Goal: Transaction & Acquisition: Book appointment/travel/reservation

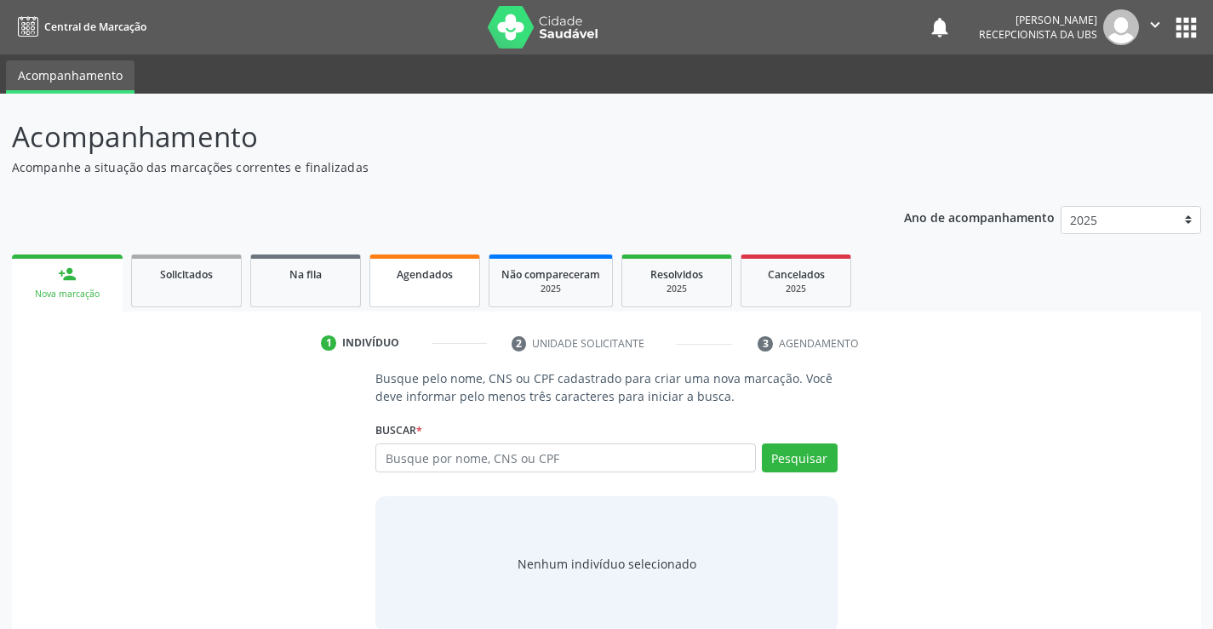
click at [434, 271] on span "Agendados" at bounding box center [425, 274] width 56 height 14
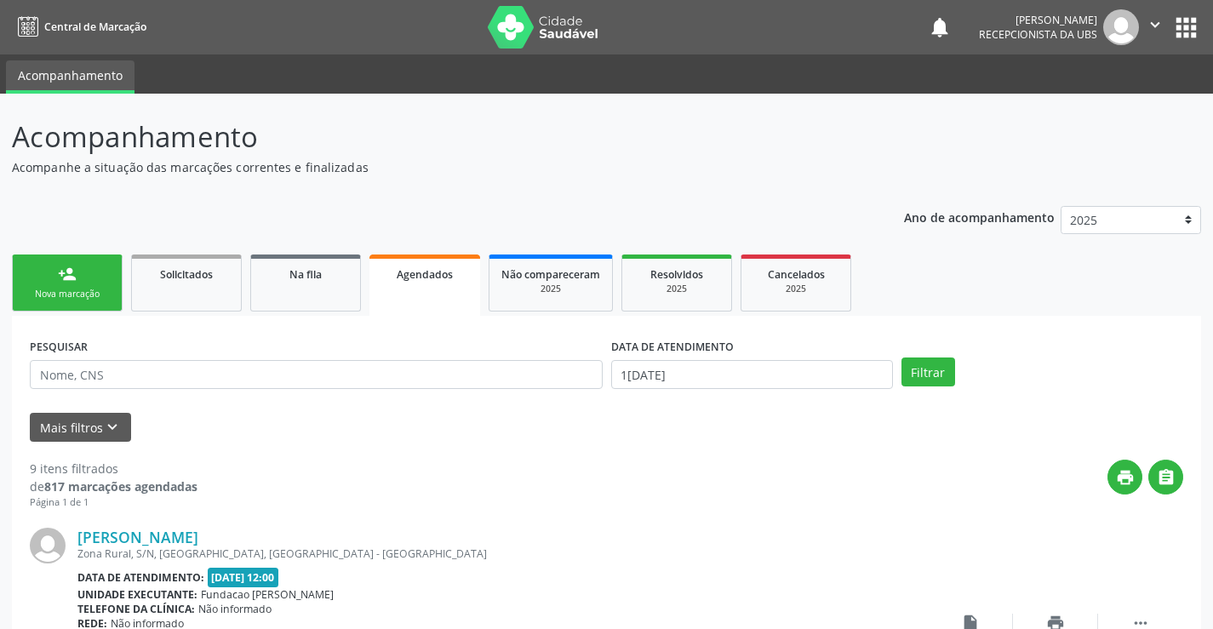
click at [82, 291] on div "Nova marcação" at bounding box center [67, 294] width 85 height 13
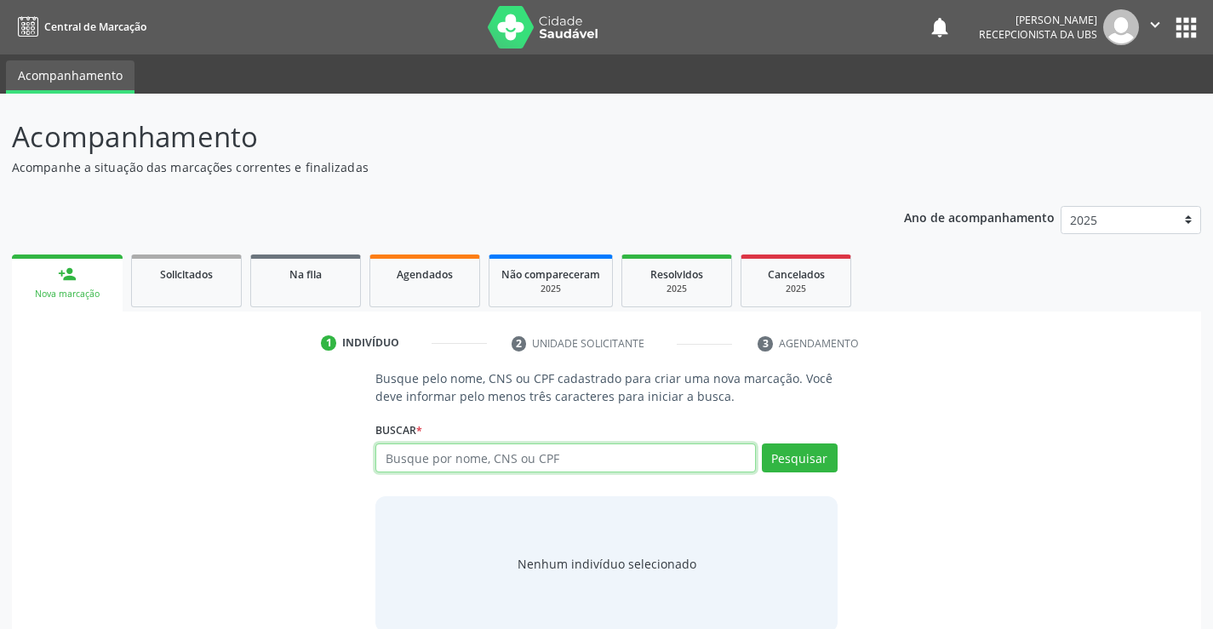
click at [715, 464] on input "text" at bounding box center [565, 458] width 380 height 29
type input "10773530495"
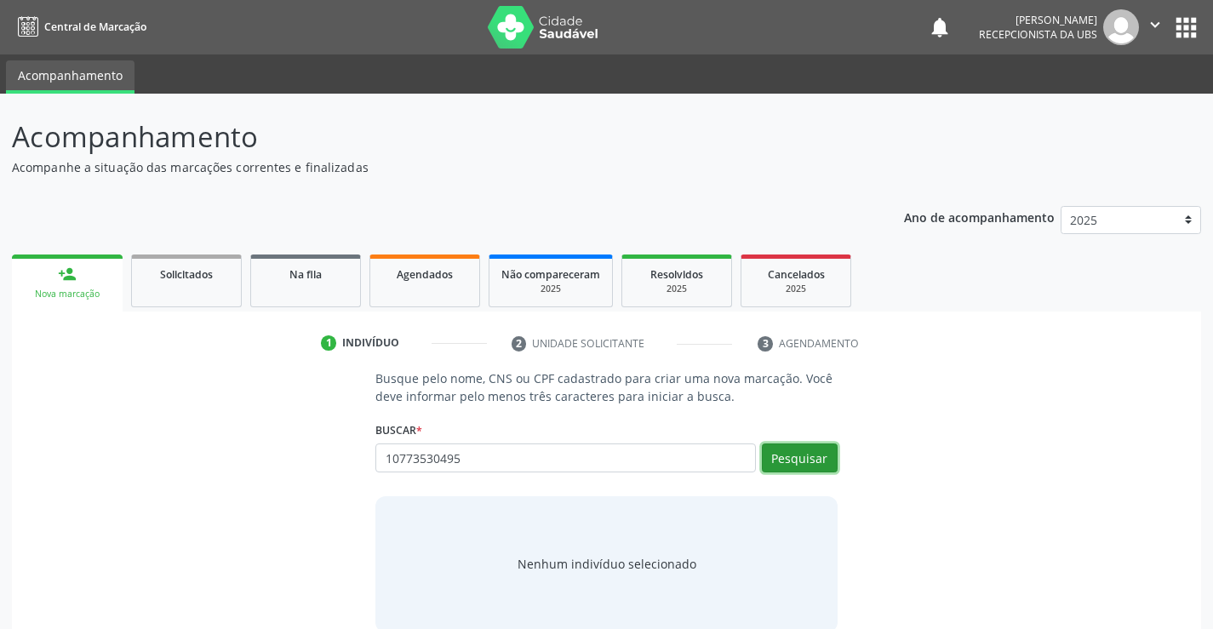
click at [785, 446] on button "Pesquisar" at bounding box center [800, 458] width 76 height 29
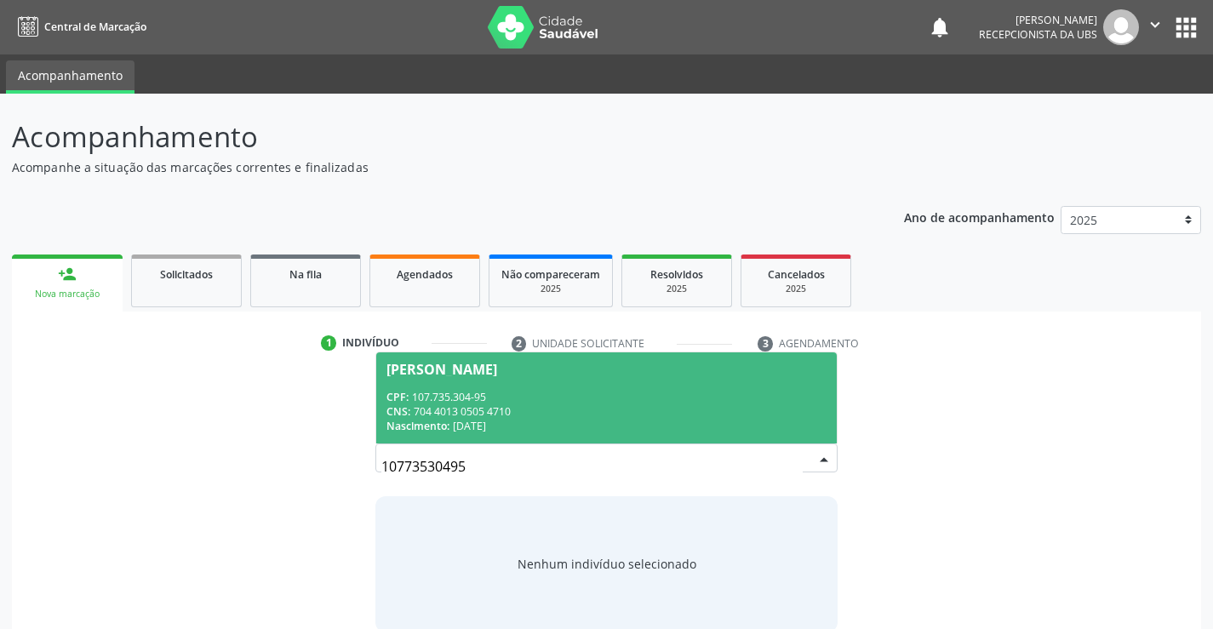
click at [701, 433] on div "Nascimento: [DATE]" at bounding box center [606, 426] width 439 height 14
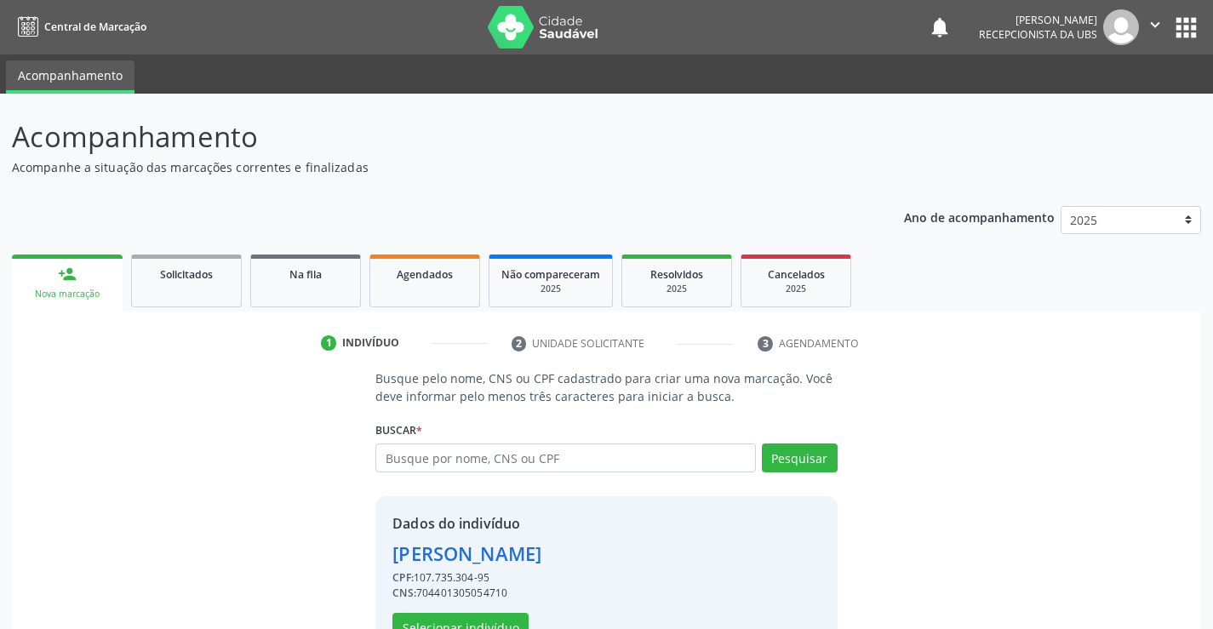
scroll to position [54, 0]
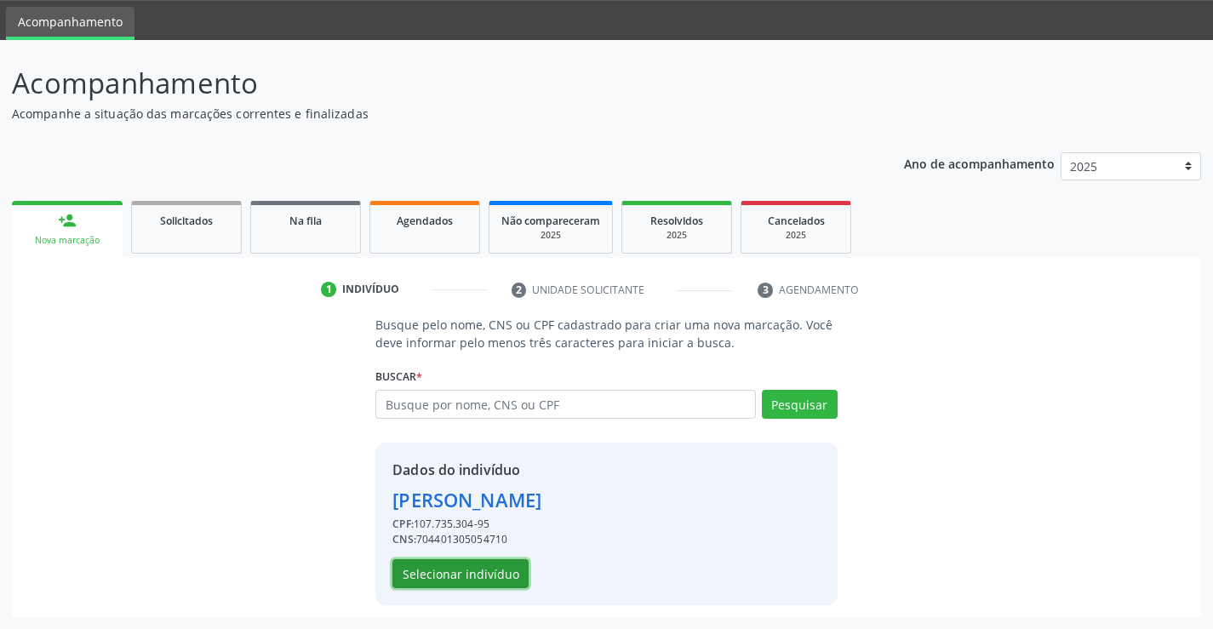
click at [466, 575] on button "Selecionar indivíduo" at bounding box center [461, 573] width 136 height 29
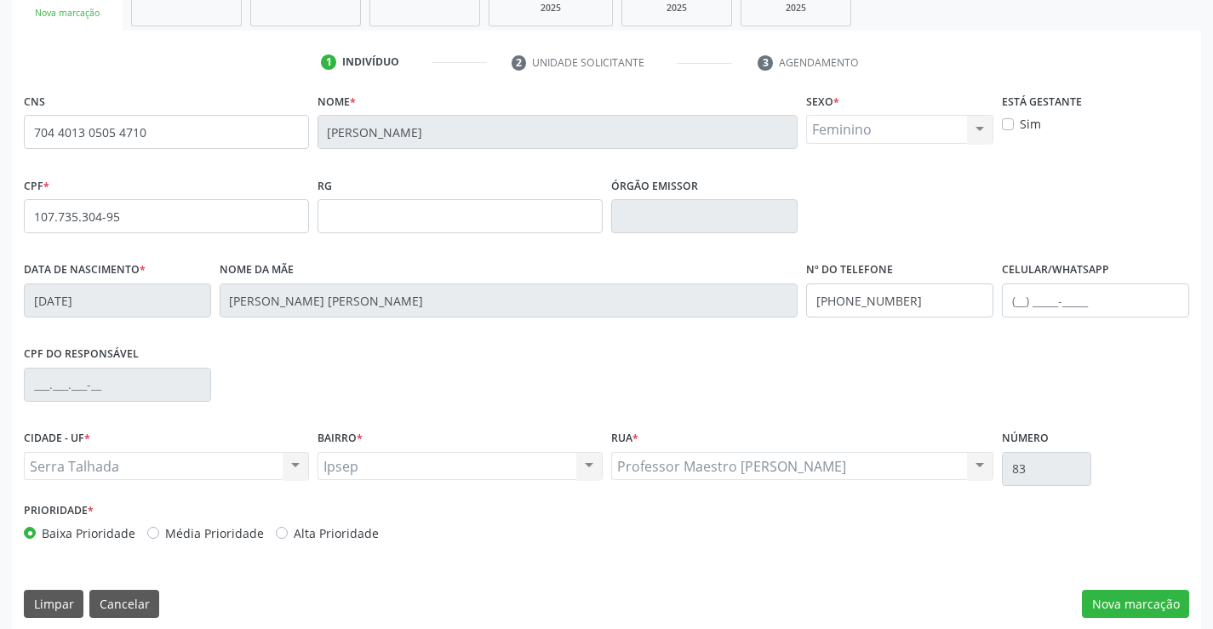
scroll to position [294, 0]
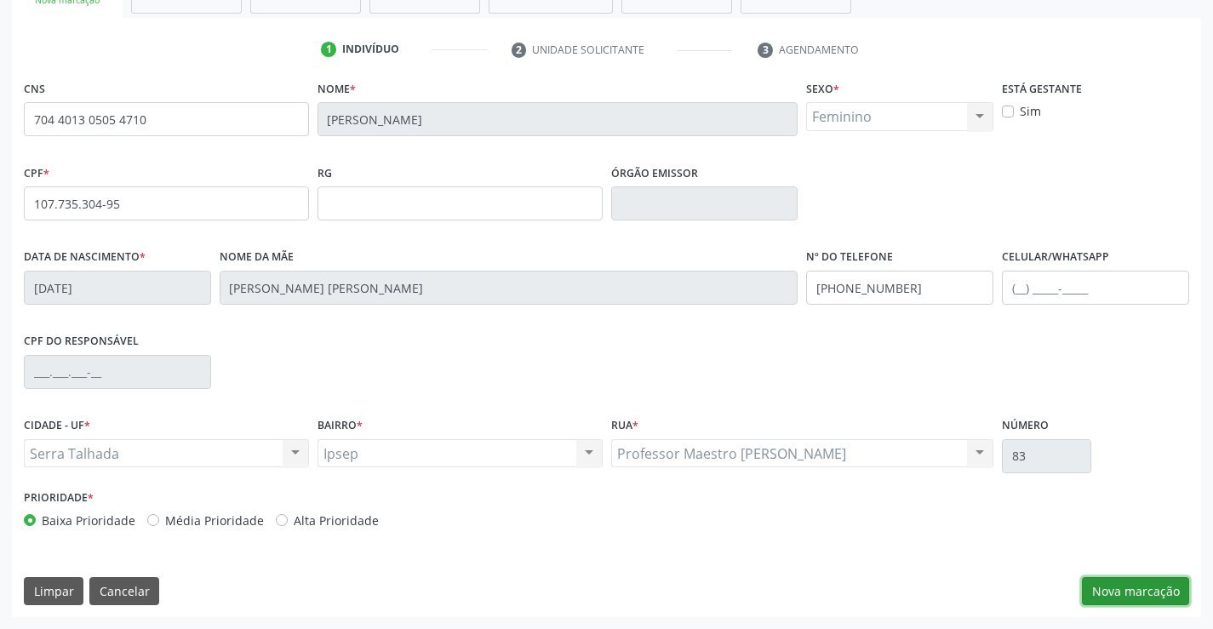
click at [1155, 590] on button "Nova marcação" at bounding box center [1135, 591] width 107 height 29
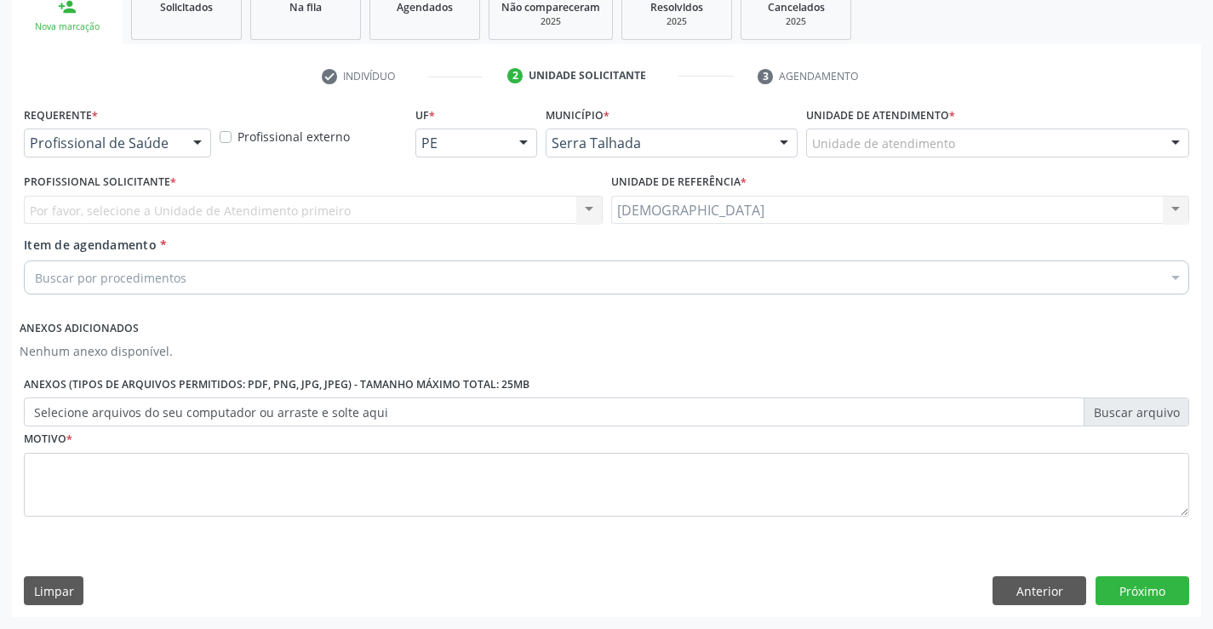
click at [199, 145] on div at bounding box center [198, 143] width 26 height 29
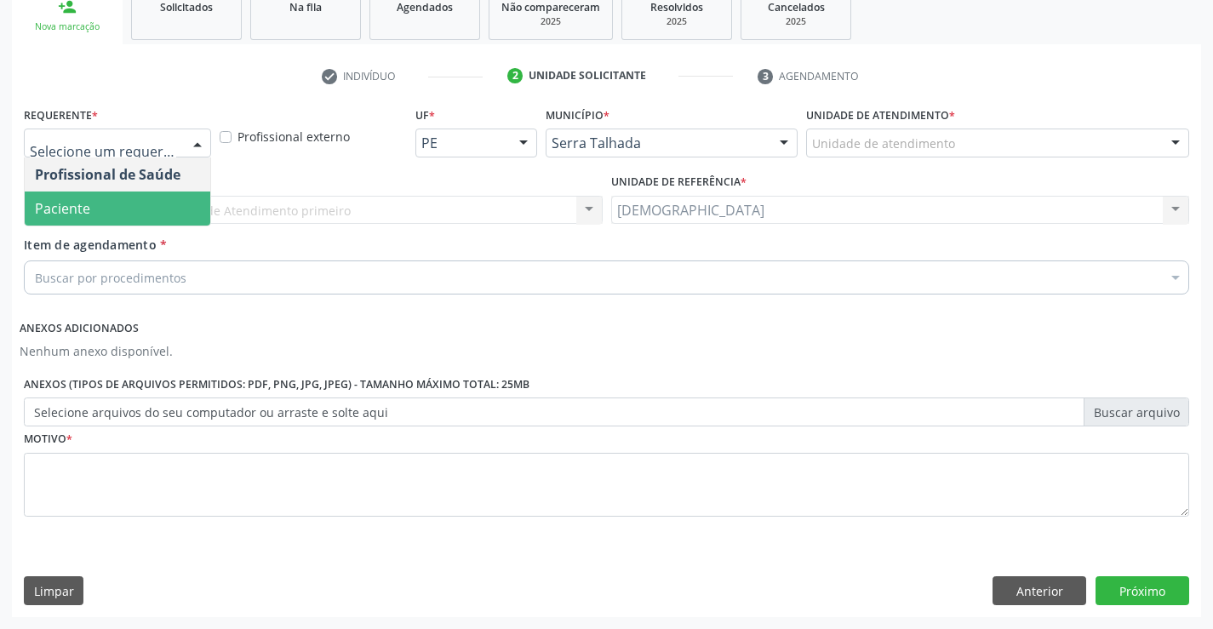
click at [136, 215] on span "Paciente" at bounding box center [118, 209] width 186 height 34
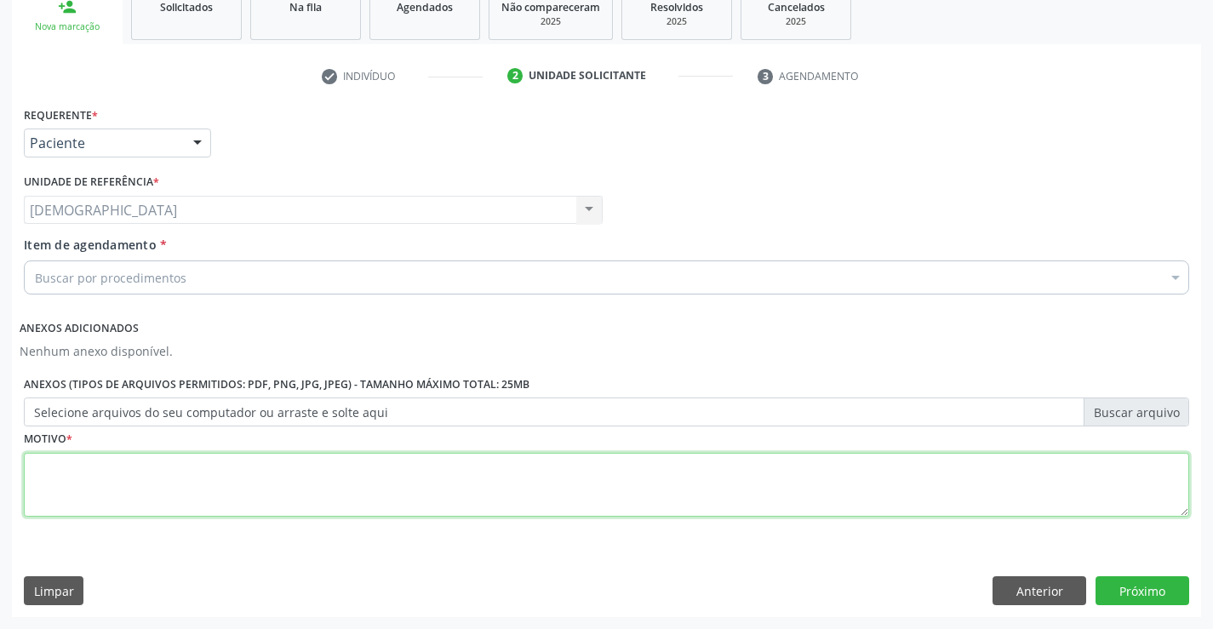
click at [119, 476] on textarea at bounding box center [607, 485] width 1166 height 65
type textarea "."
click at [290, 276] on div "Buscar por procedimentos" at bounding box center [607, 278] width 1166 height 34
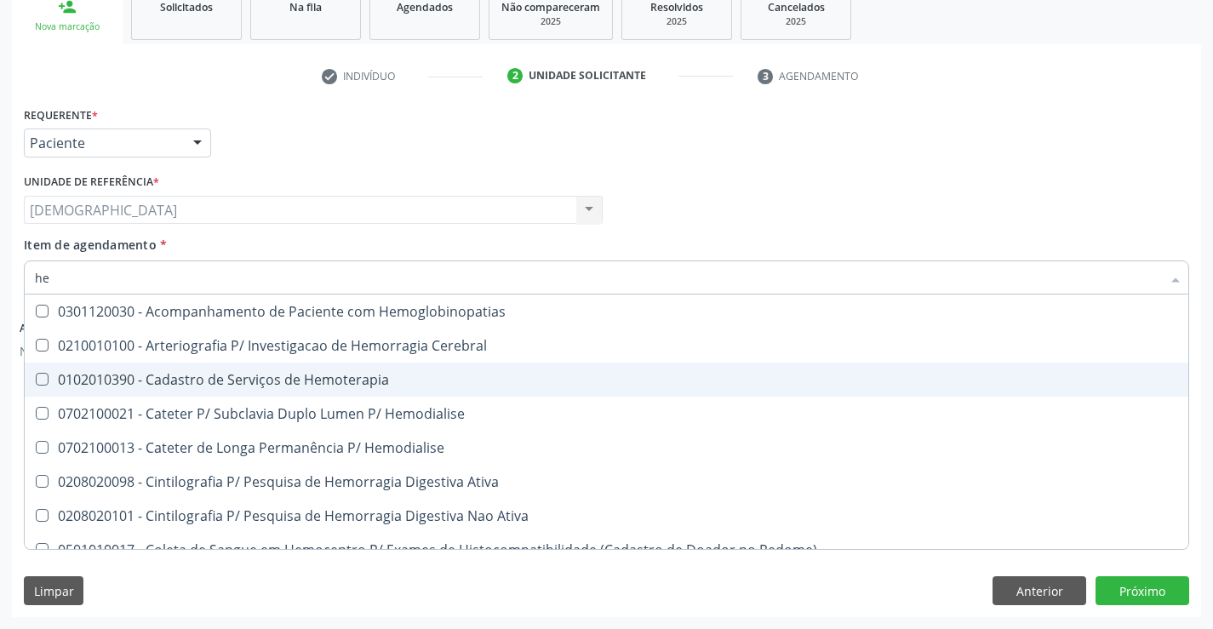
type input "h"
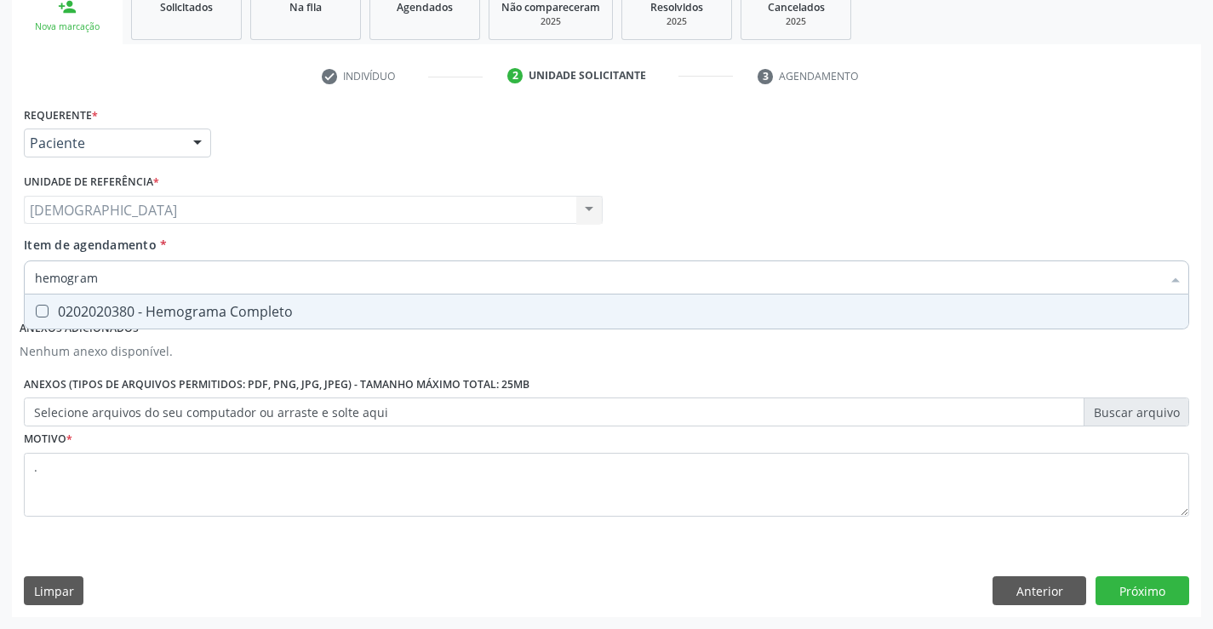
type input "hemograma"
click at [340, 313] on div "0202020380 - Hemograma Completo" at bounding box center [606, 312] width 1143 height 14
checkbox Completo "true"
type input "hemograma"
click at [1132, 587] on button "Próximo" at bounding box center [1143, 590] width 94 height 29
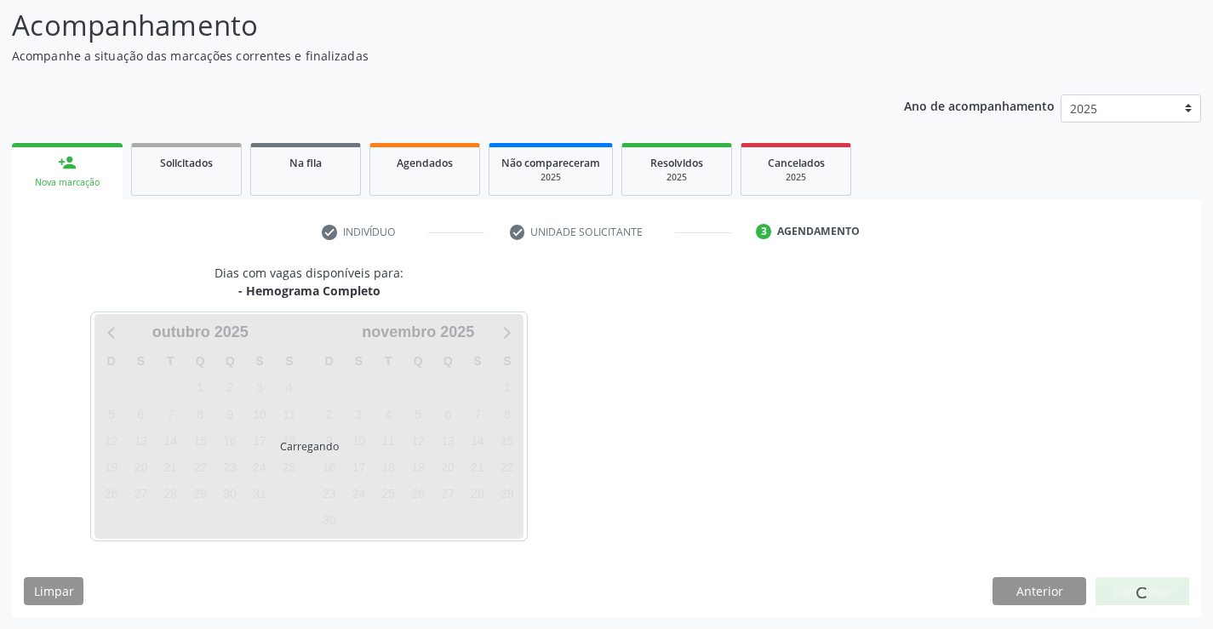
scroll to position [112, 0]
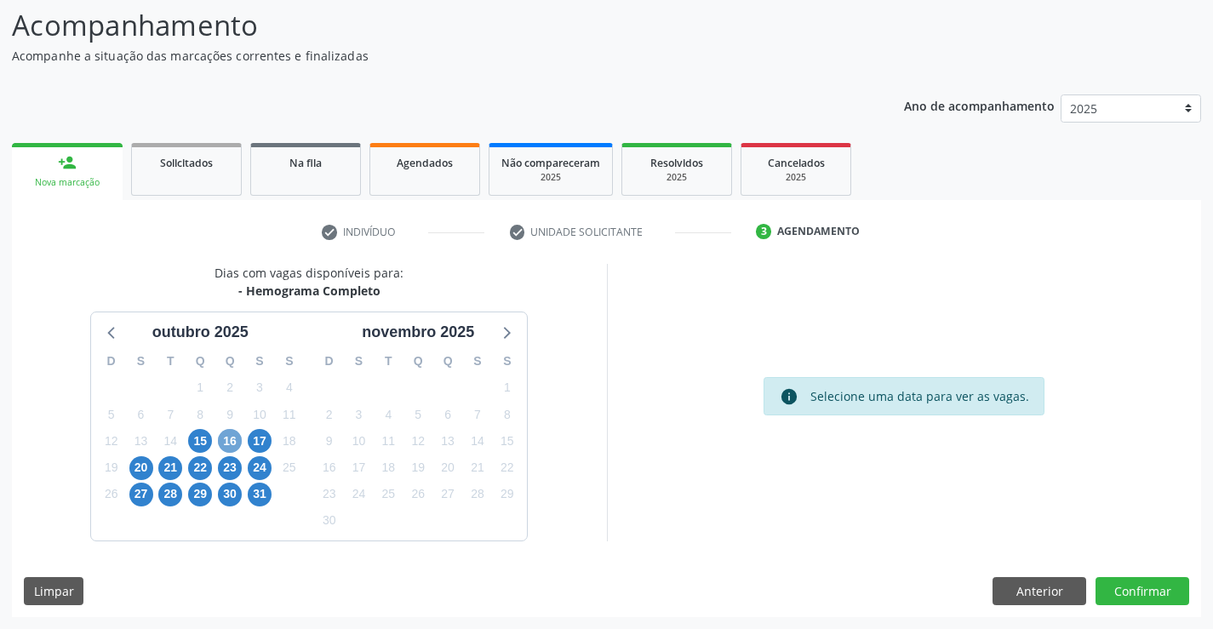
click at [226, 441] on span "16" at bounding box center [230, 441] width 24 height 24
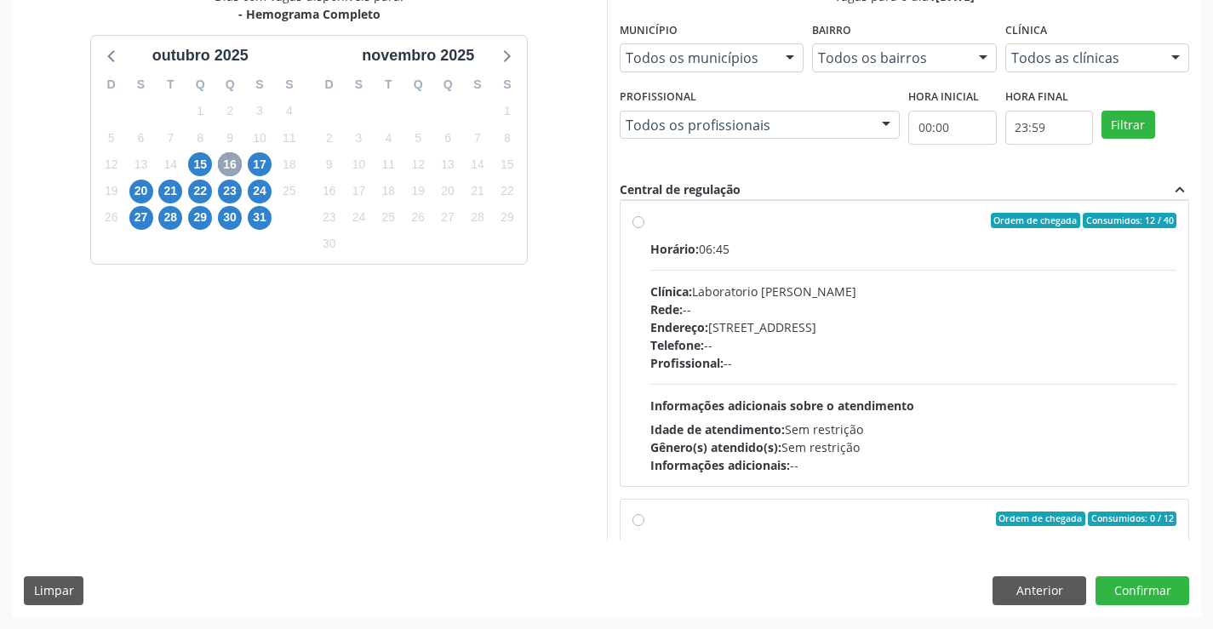
scroll to position [0, 0]
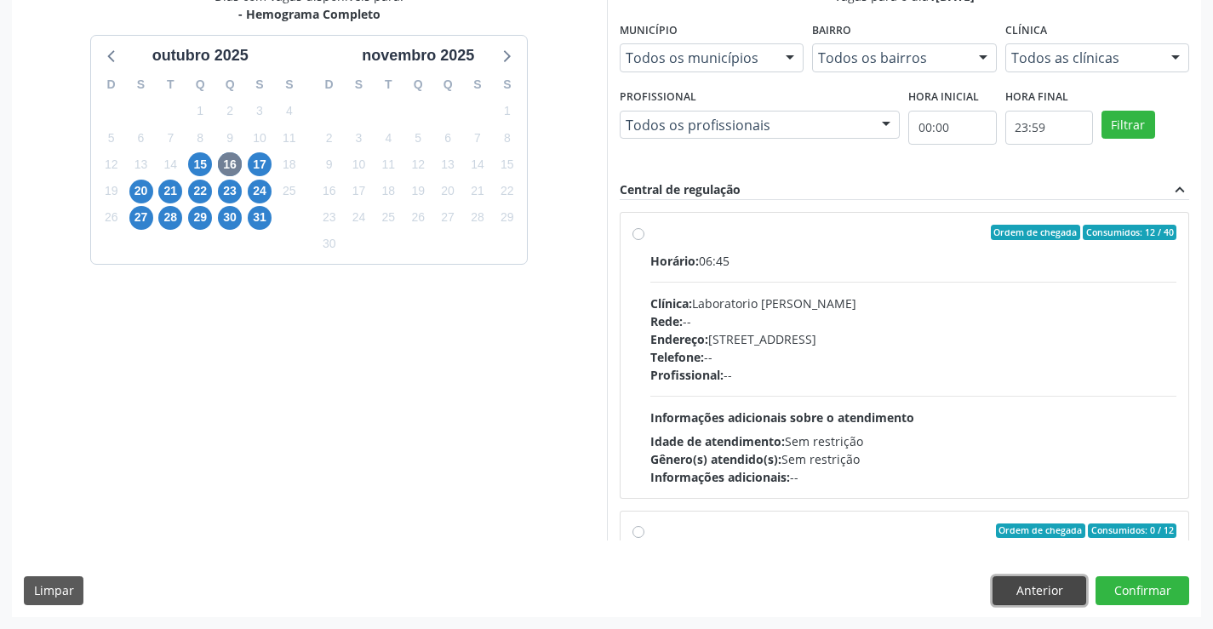
click at [1045, 591] on button "Anterior" at bounding box center [1040, 590] width 94 height 29
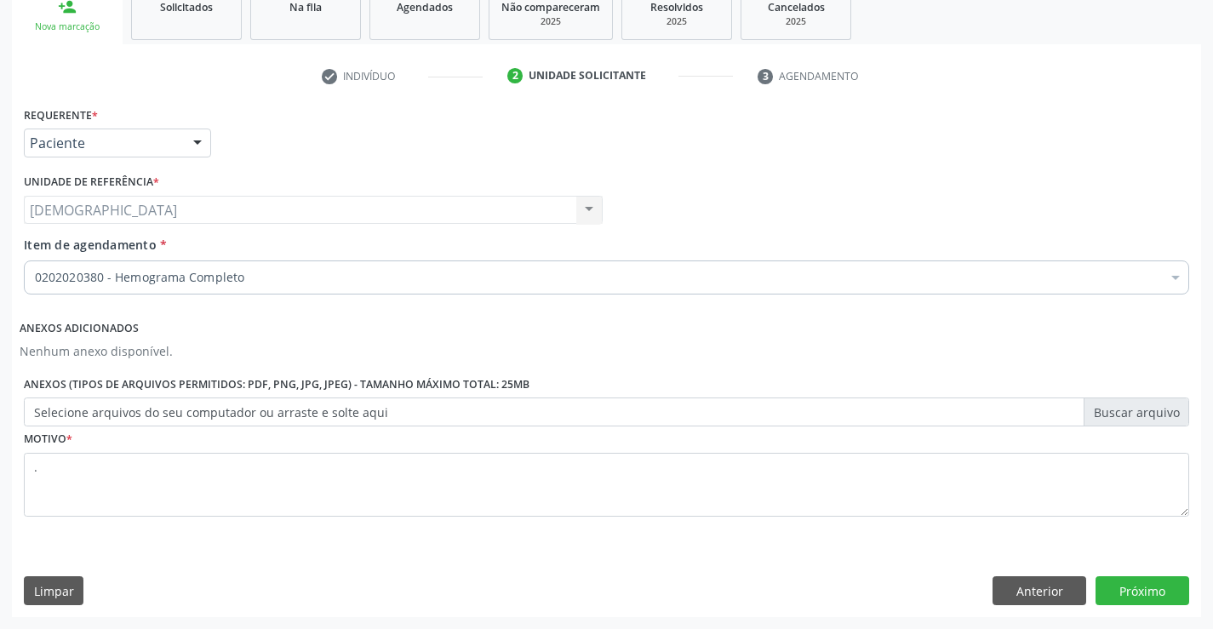
scroll to position [267, 0]
click at [568, 287] on div "0202020380 - Hemograma Completo" at bounding box center [607, 278] width 1166 height 34
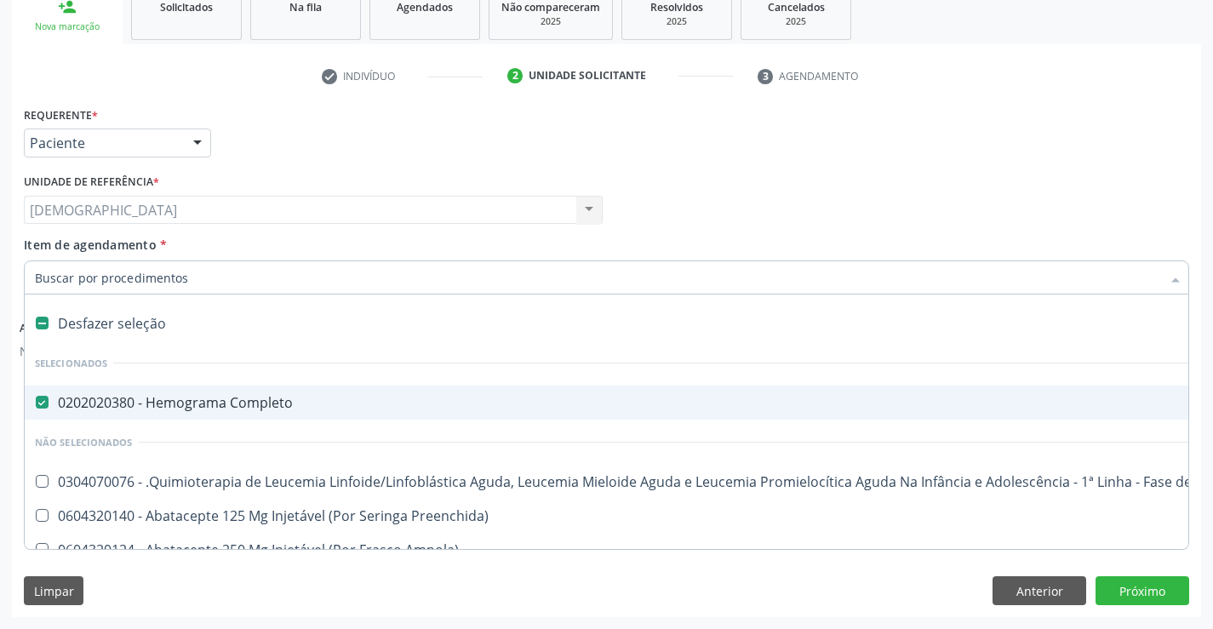
click at [324, 282] on input "Item de agendamento *" at bounding box center [598, 278] width 1126 height 34
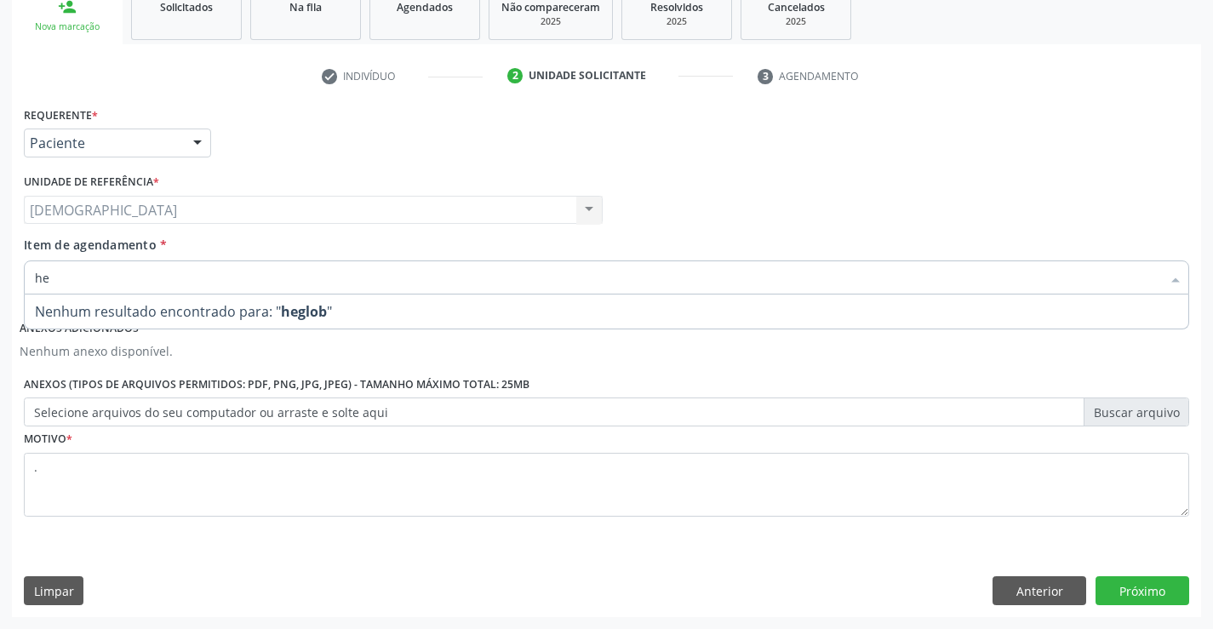
type input "h"
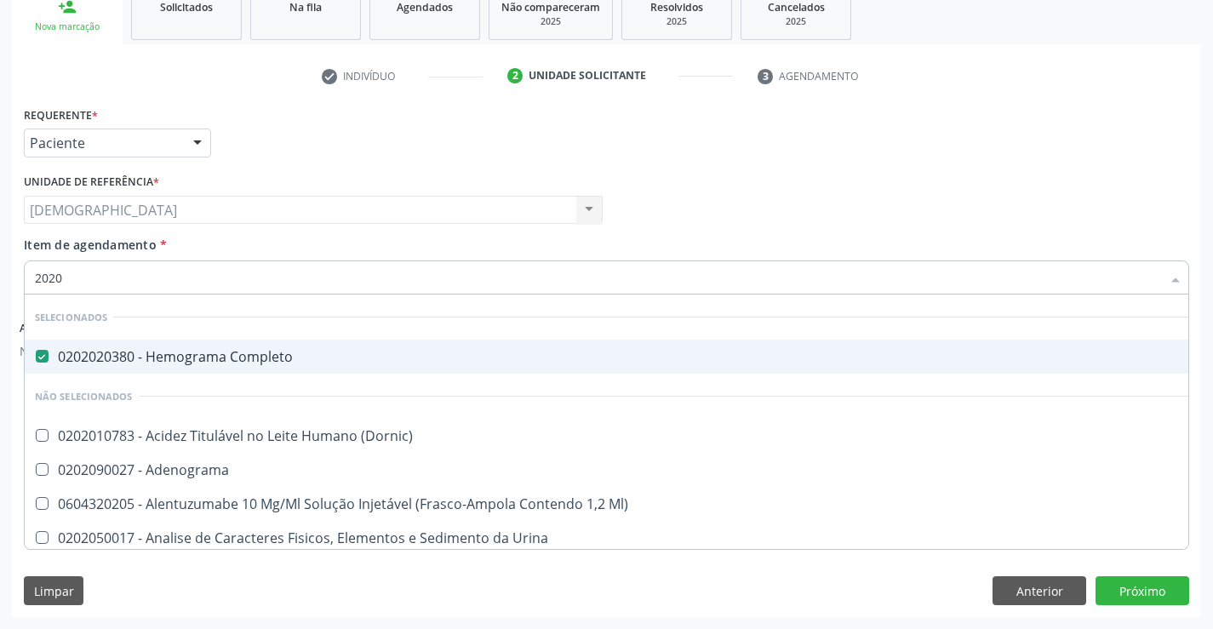
type input "20201"
checkbox Completo "false"
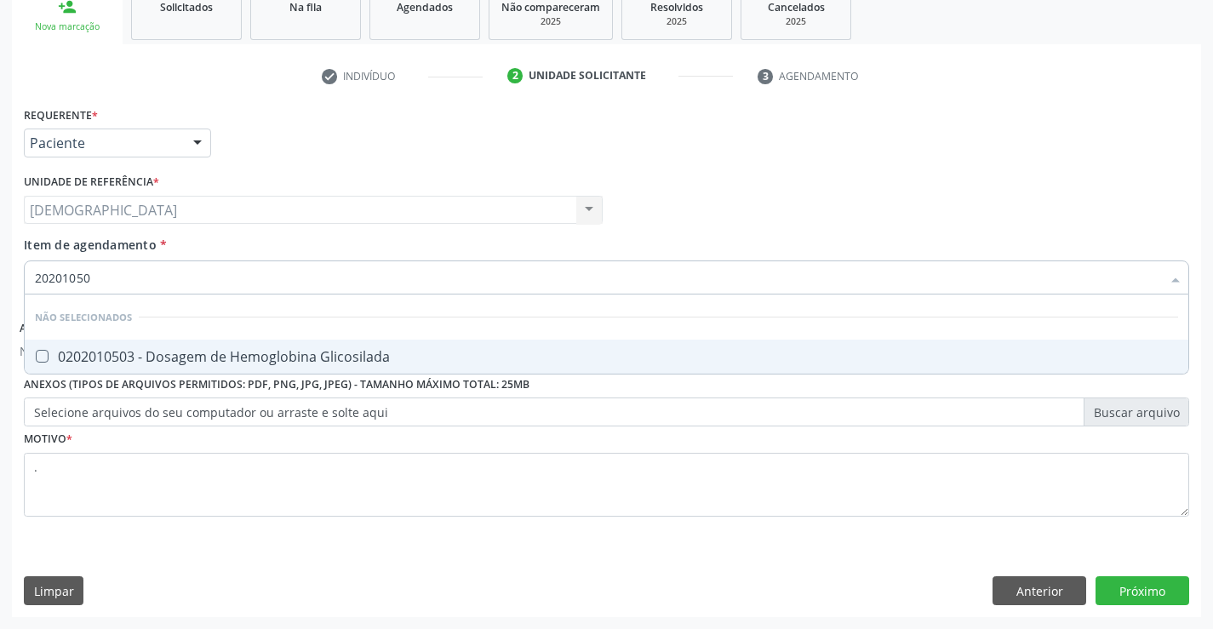
type input "202010503"
click at [289, 361] on div "0202010503 - Dosagem de Hemoglobina Glicosilada" at bounding box center [606, 357] width 1143 height 14
click at [1144, 582] on button "Próximo" at bounding box center [1143, 590] width 94 height 29
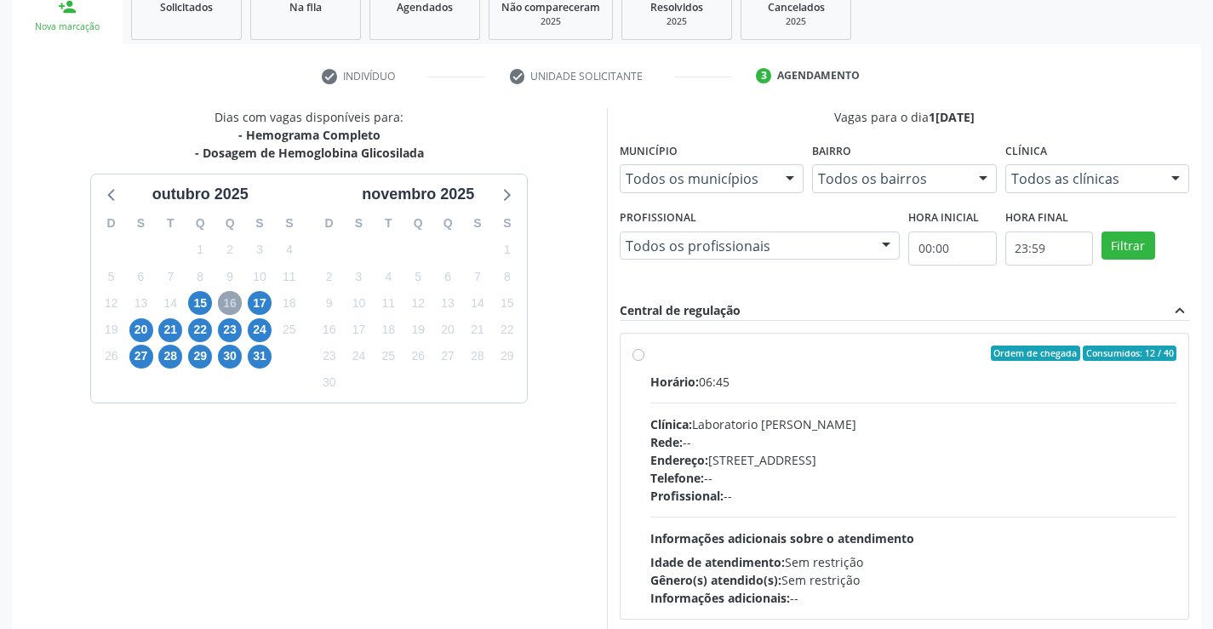
click at [224, 292] on span "16" at bounding box center [230, 303] width 24 height 24
click at [204, 307] on span "15" at bounding box center [200, 303] width 24 height 24
click at [197, 328] on span "22" at bounding box center [200, 330] width 24 height 24
click at [261, 301] on span "17" at bounding box center [260, 303] width 24 height 24
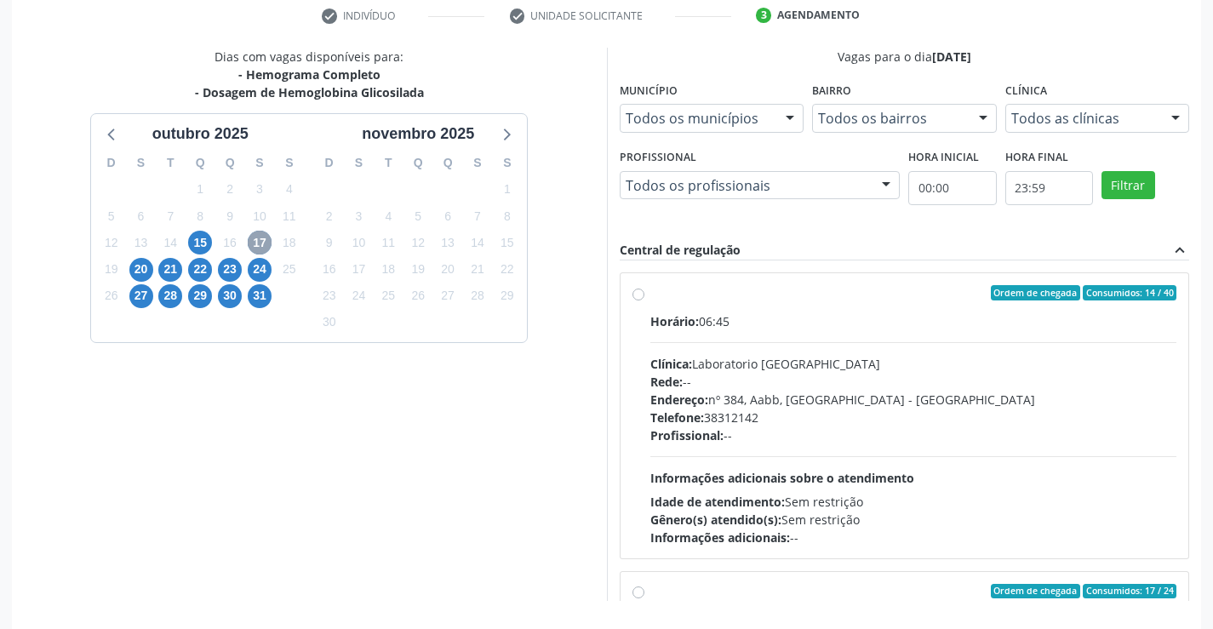
scroll to position [388, 0]
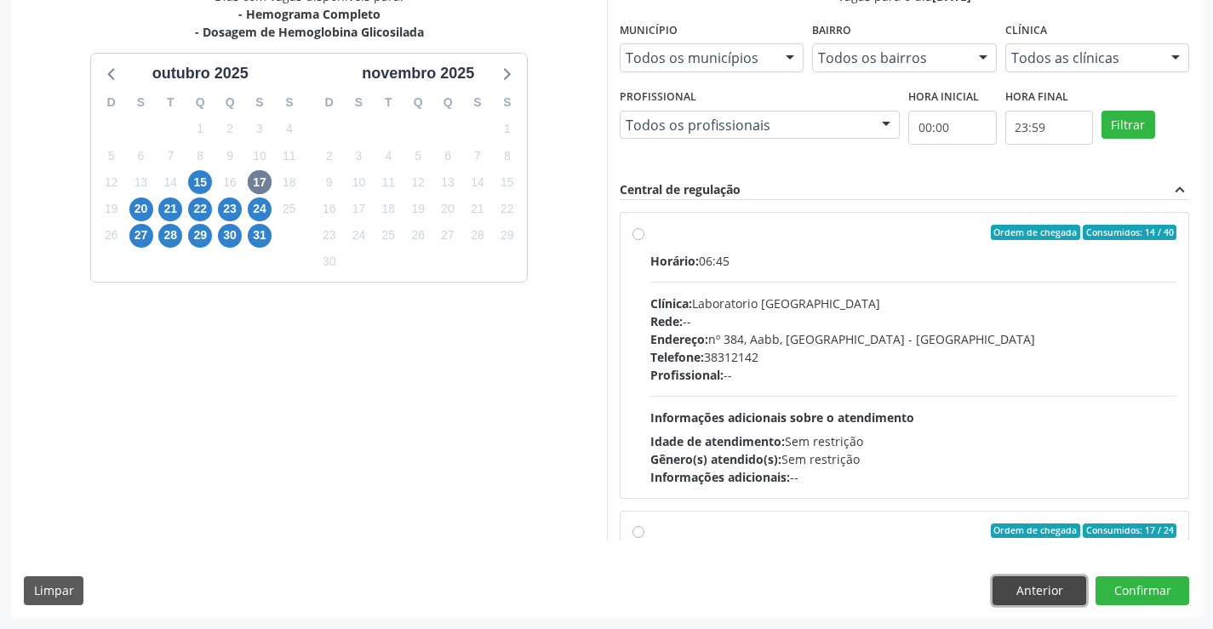
click at [1024, 589] on button "Anterior" at bounding box center [1040, 590] width 94 height 29
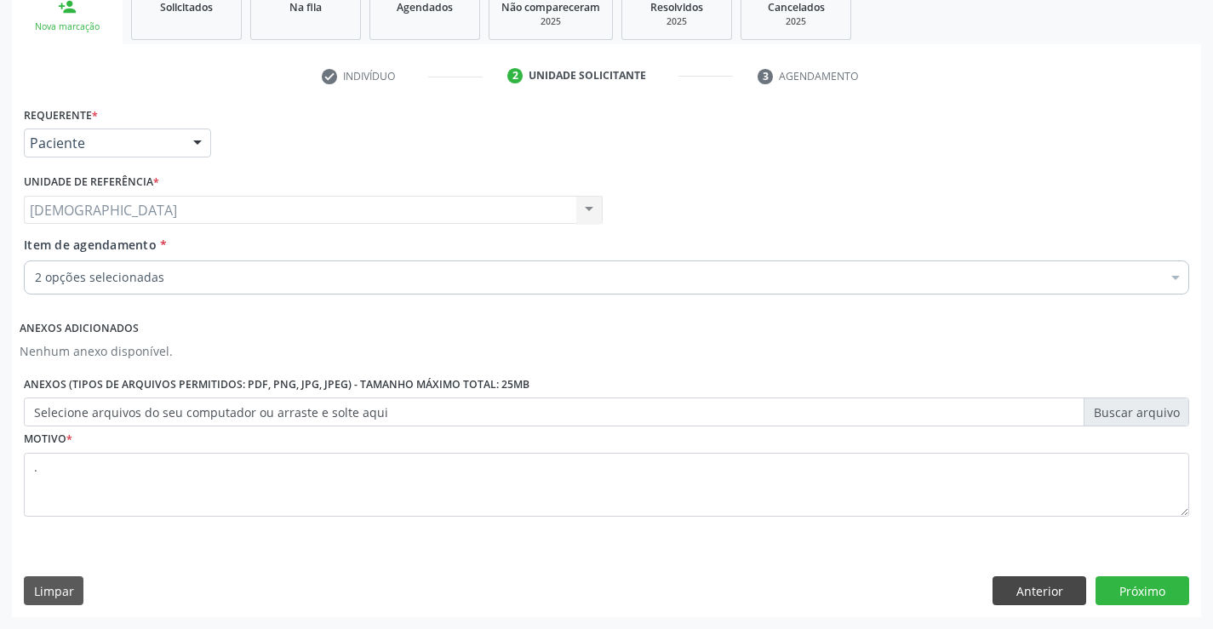
scroll to position [267, 0]
click at [1173, 282] on div at bounding box center [1176, 279] width 26 height 29
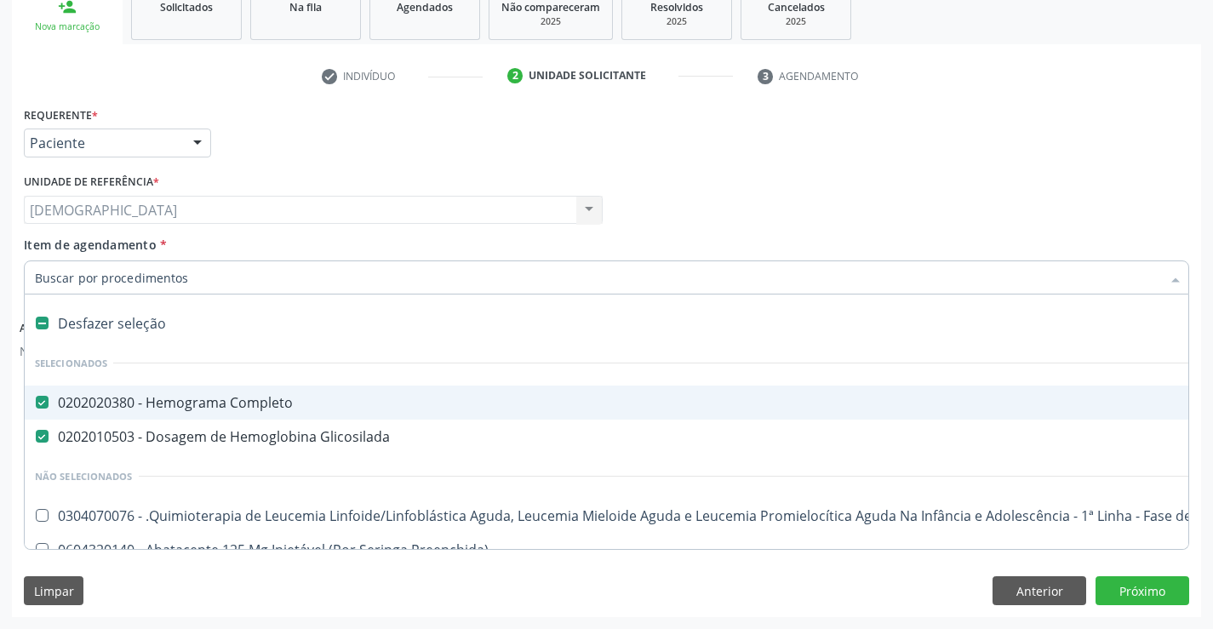
click at [163, 404] on div "0202020380 - Hemograma Completo" at bounding box center [698, 403] width 1326 height 14
checkbox Completo "false"
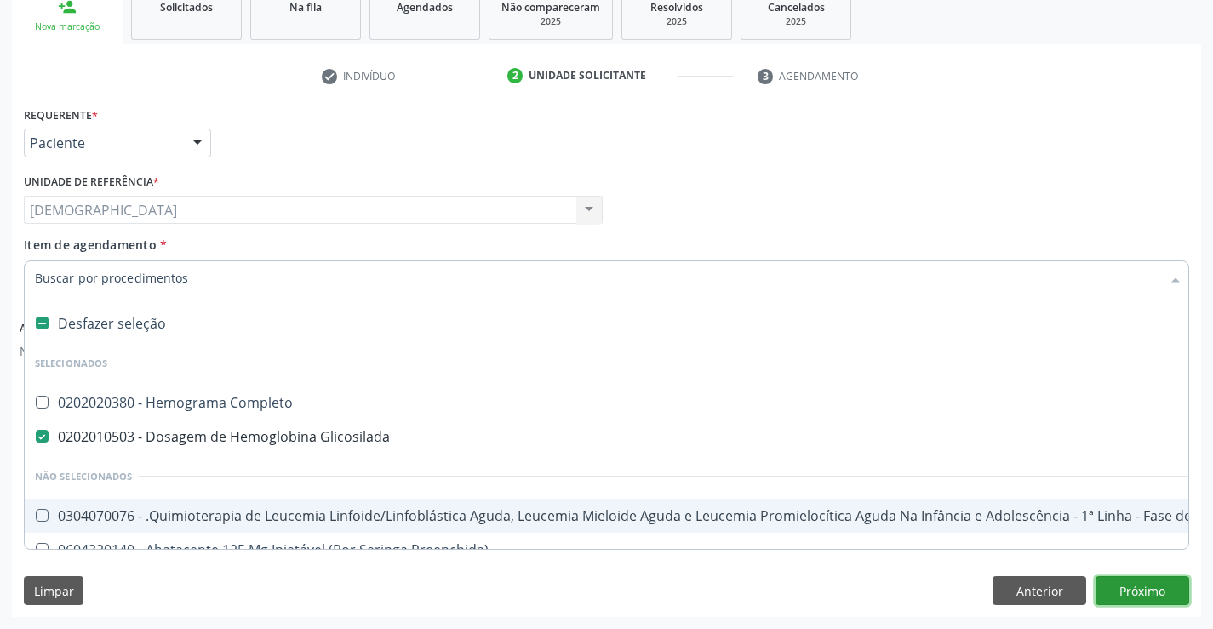
click at [1184, 598] on button "Próximo" at bounding box center [1143, 590] width 94 height 29
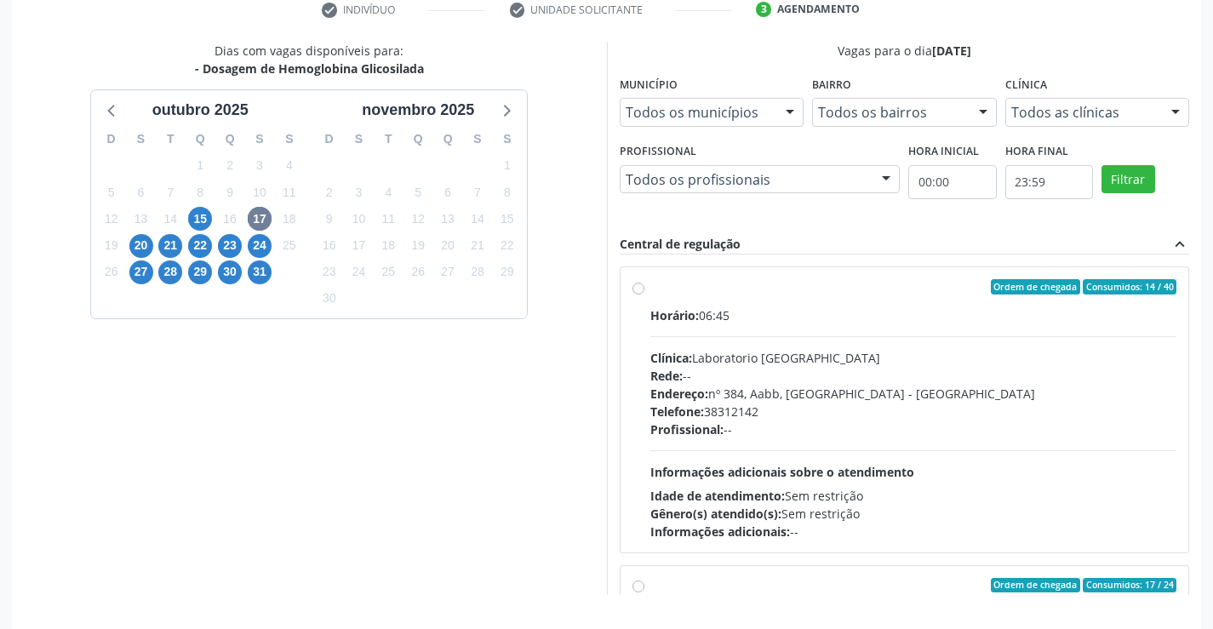
scroll to position [388, 0]
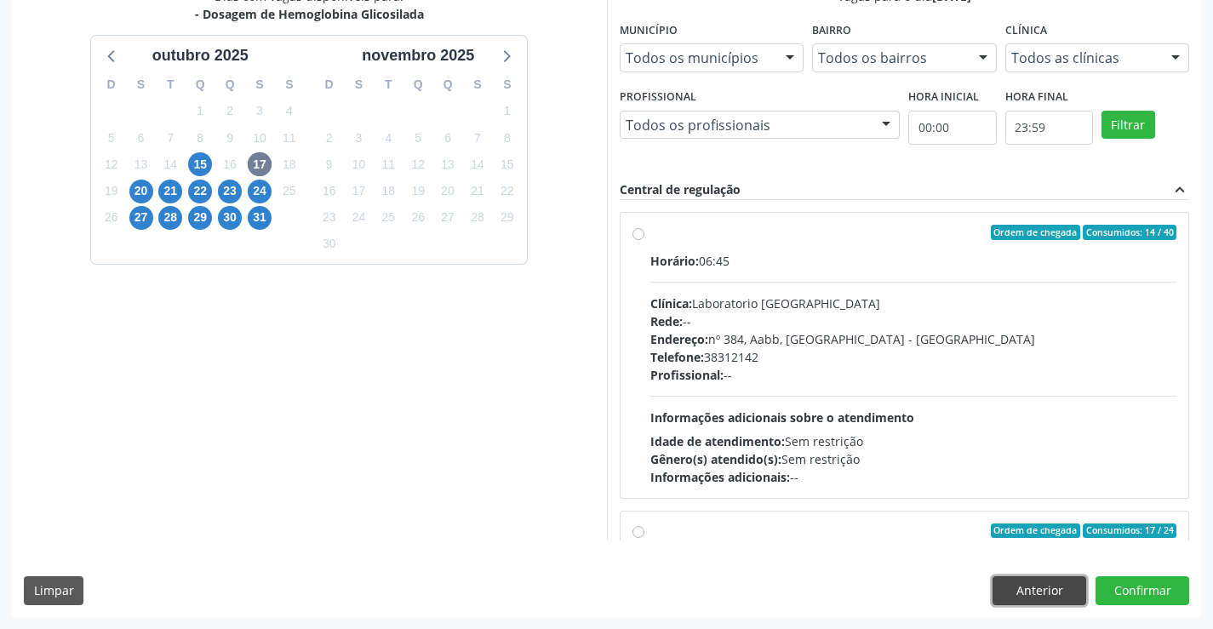
click at [1017, 582] on button "Anterior" at bounding box center [1040, 590] width 94 height 29
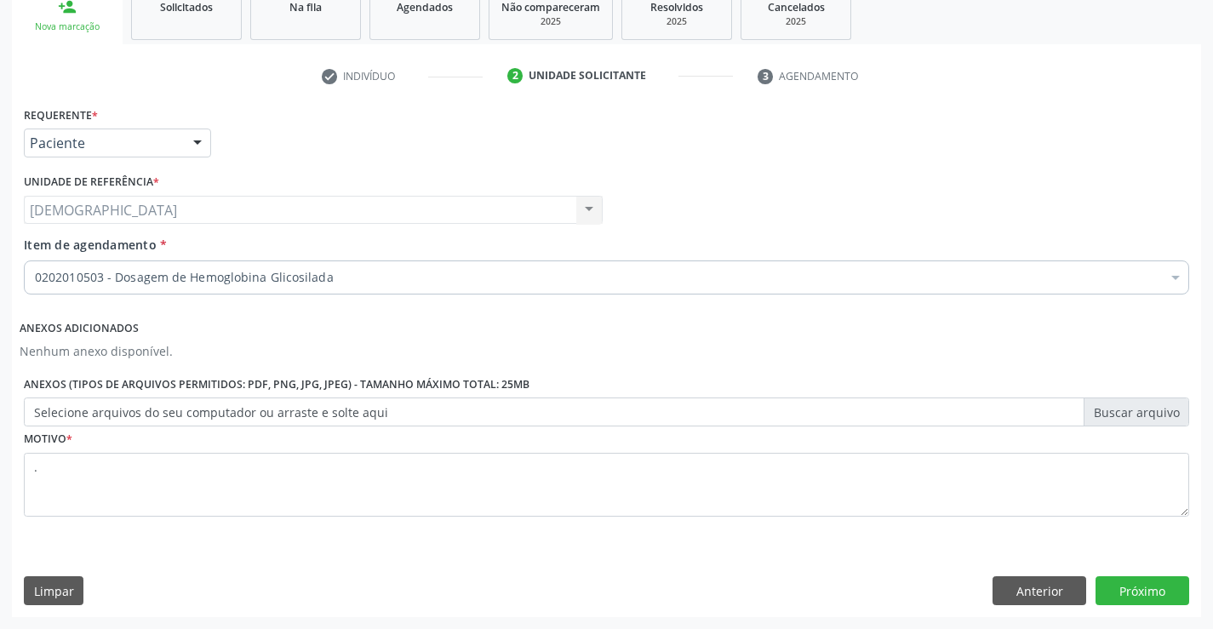
click at [1183, 272] on div at bounding box center [1176, 279] width 26 height 29
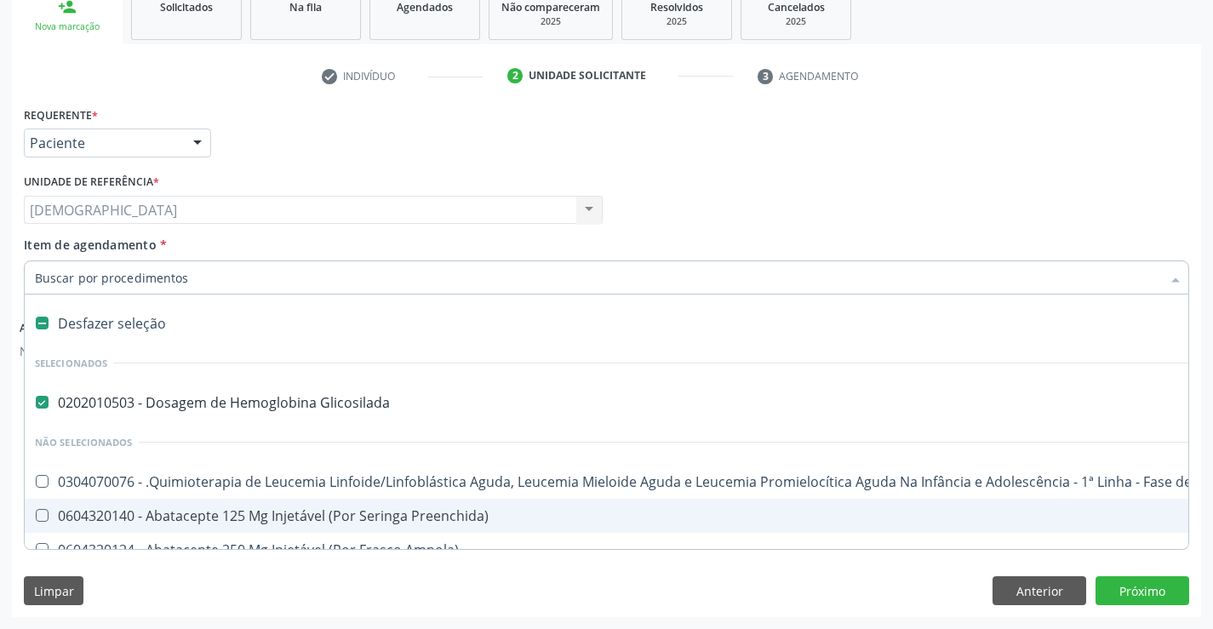
click at [160, 281] on input "Item de agendamento *" at bounding box center [598, 278] width 1126 height 34
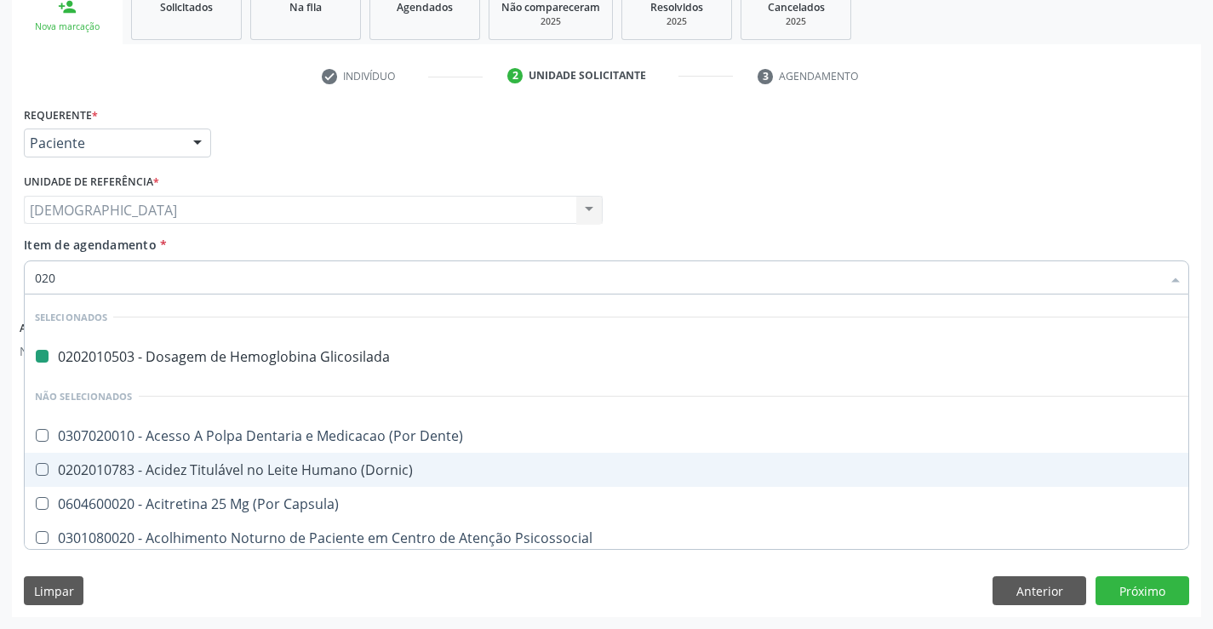
type input "0209"
checkbox Glicosilada "false"
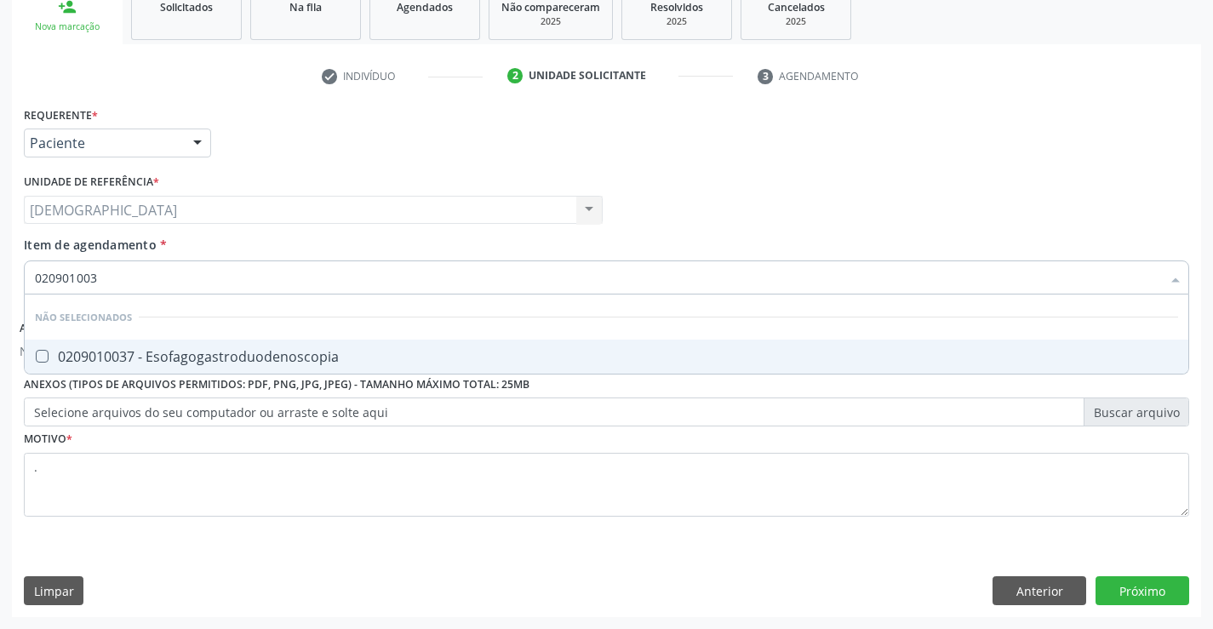
type input "0209010037"
click at [337, 362] on div "0209010037 - Esofagogastroduodenoscopia" at bounding box center [606, 357] width 1143 height 14
click at [1122, 595] on button "Próximo" at bounding box center [1143, 590] width 94 height 29
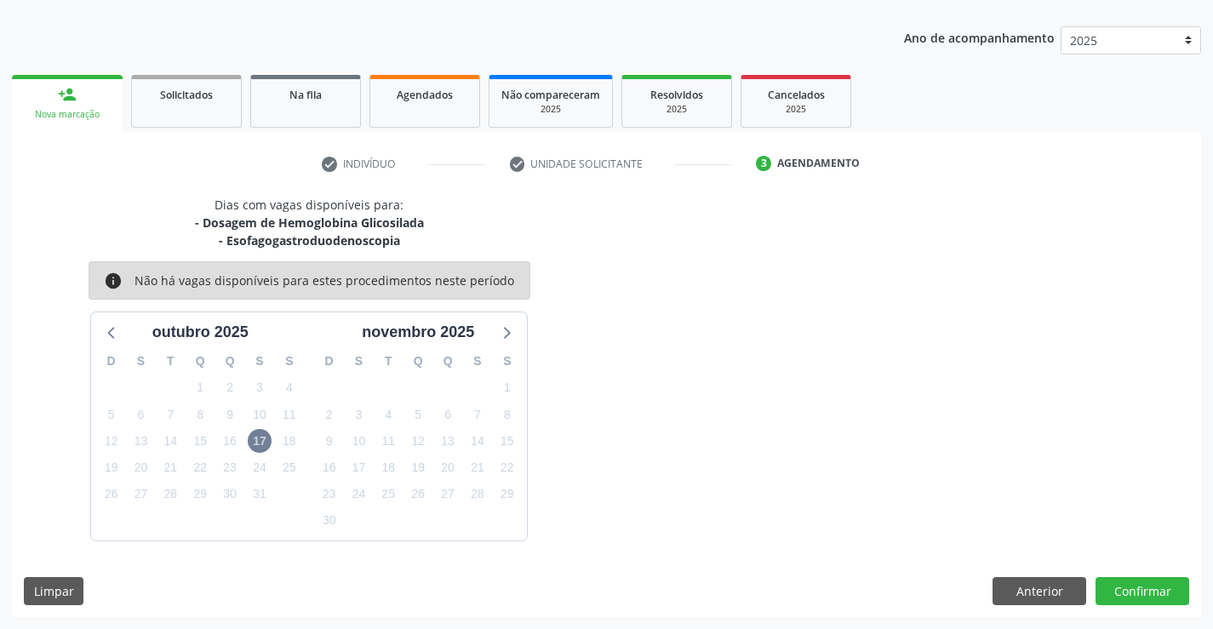
scroll to position [180, 0]
click at [254, 443] on span "17" at bounding box center [260, 441] width 24 height 24
click at [60, 596] on button "Limpar" at bounding box center [54, 591] width 60 height 29
click at [1074, 589] on button "Anterior" at bounding box center [1040, 591] width 94 height 29
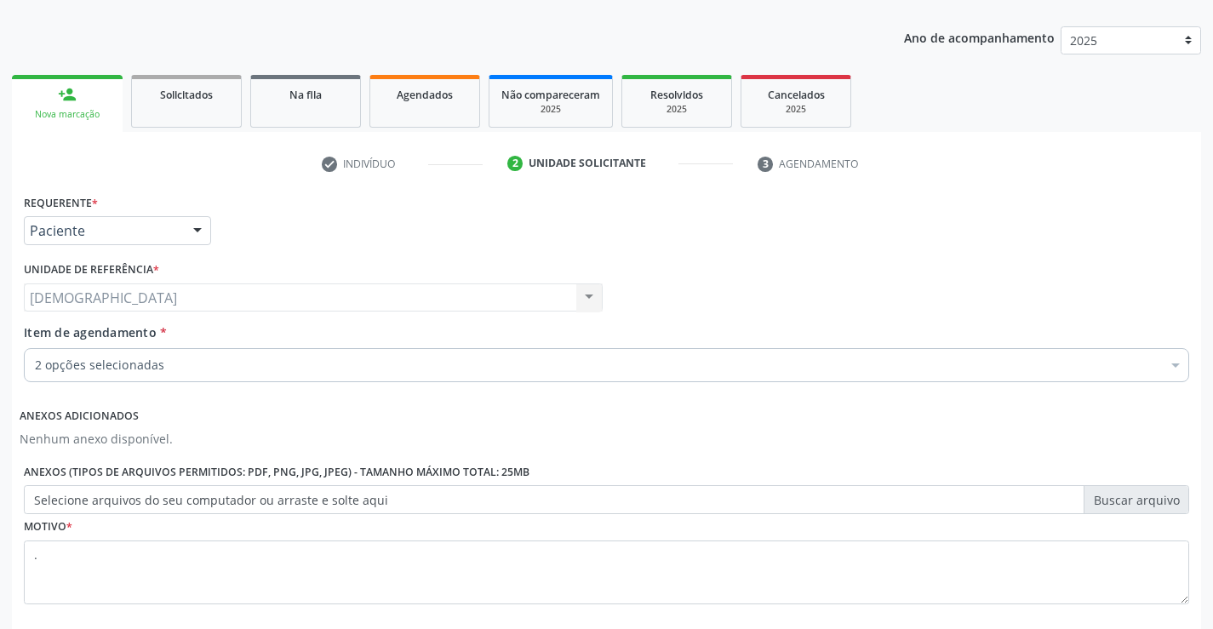
click at [1171, 359] on div at bounding box center [1176, 366] width 26 height 29
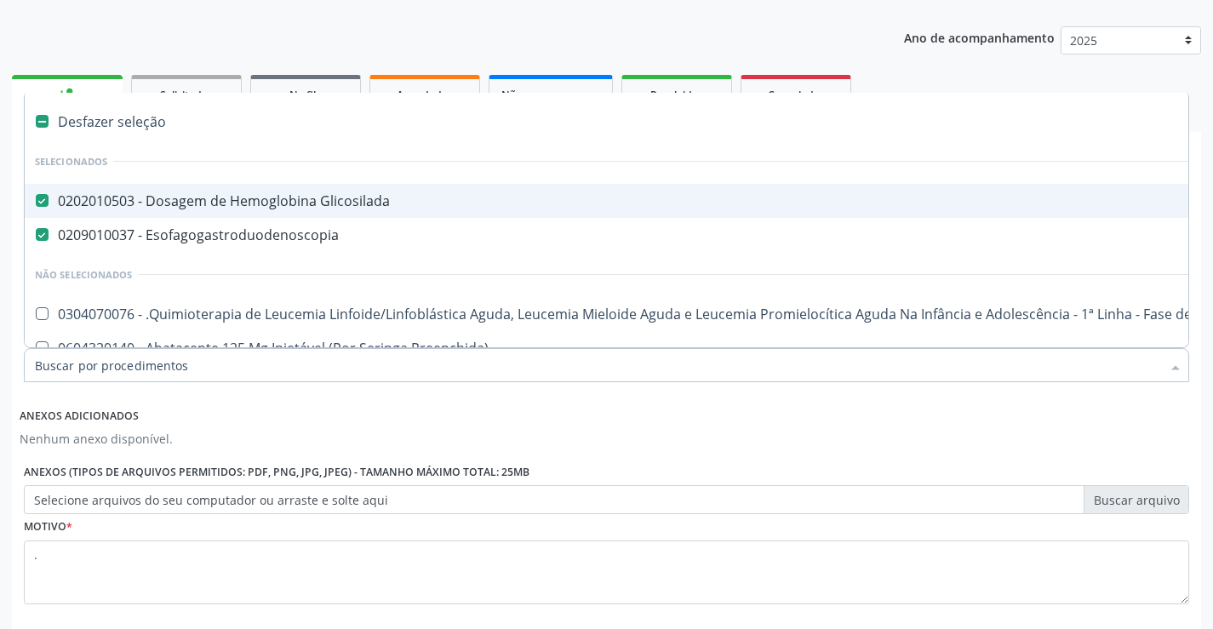
click at [258, 207] on div "0202010503 - Dosagem de Hemoglobina Glicosilada" at bounding box center [698, 201] width 1326 height 14
click at [1170, 75] on ul "person_add Nova marcação Solicitados Na fila Agendados Não compareceram 2025 Re…" at bounding box center [606, 101] width 1189 height 61
checkbox Glicosilada "true"
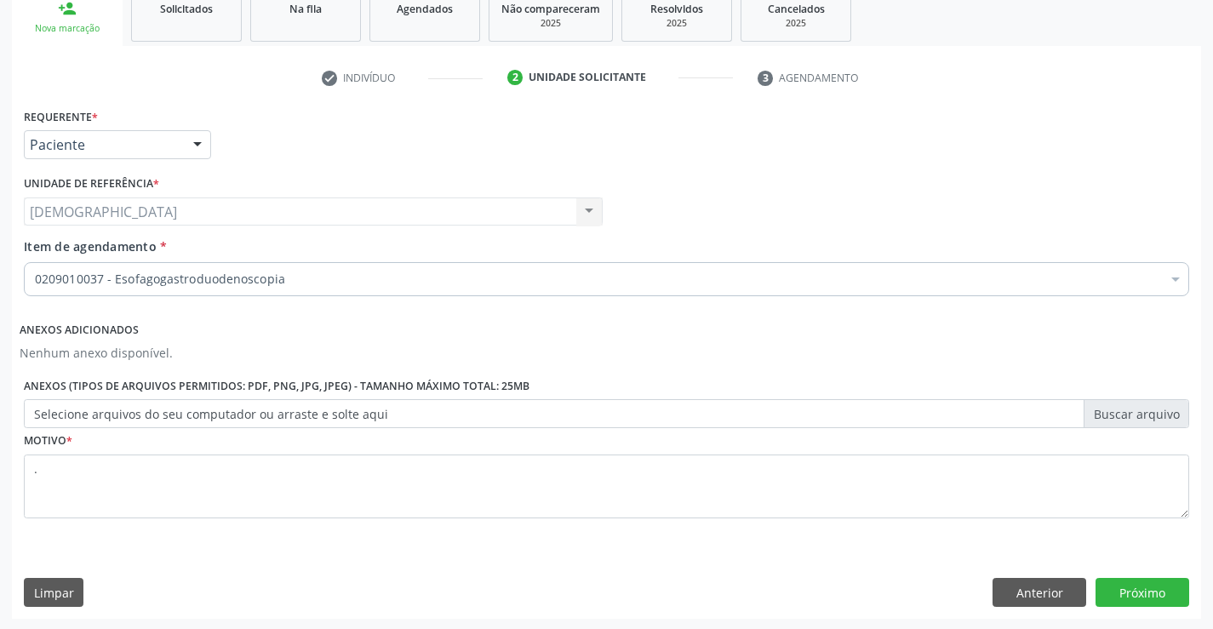
scroll to position [267, 0]
click at [1113, 585] on button "Próximo" at bounding box center [1143, 590] width 94 height 29
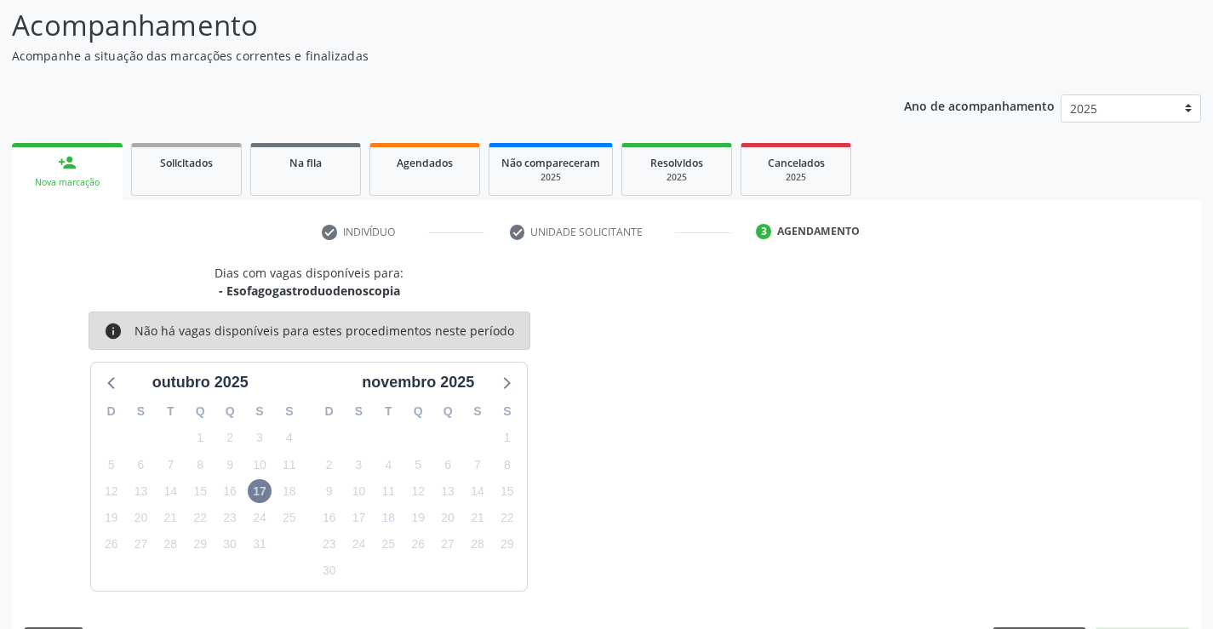
scroll to position [162, 0]
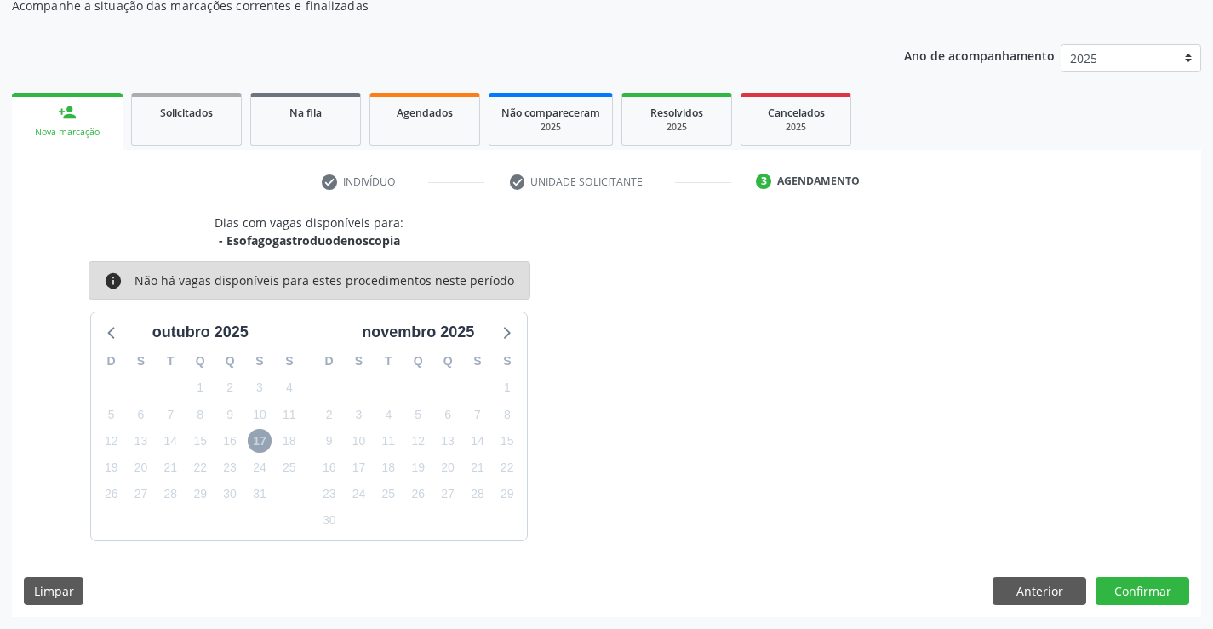
click at [263, 433] on span "17" at bounding box center [260, 441] width 24 height 24
click at [1017, 587] on button "Anterior" at bounding box center [1040, 591] width 94 height 29
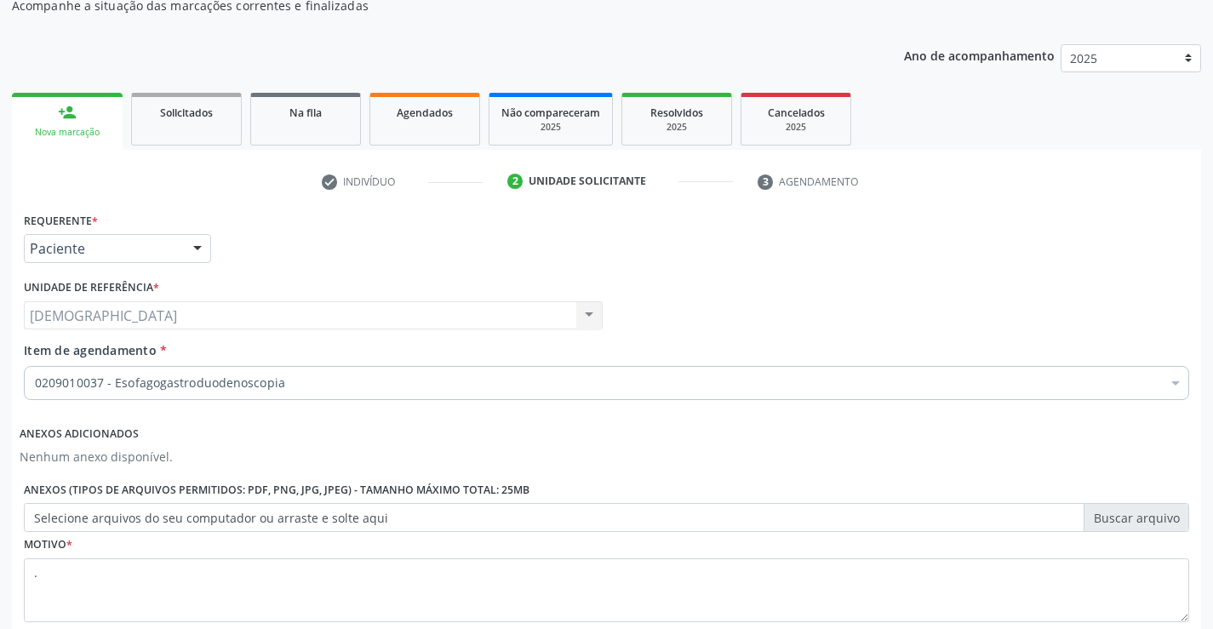
scroll to position [267, 0]
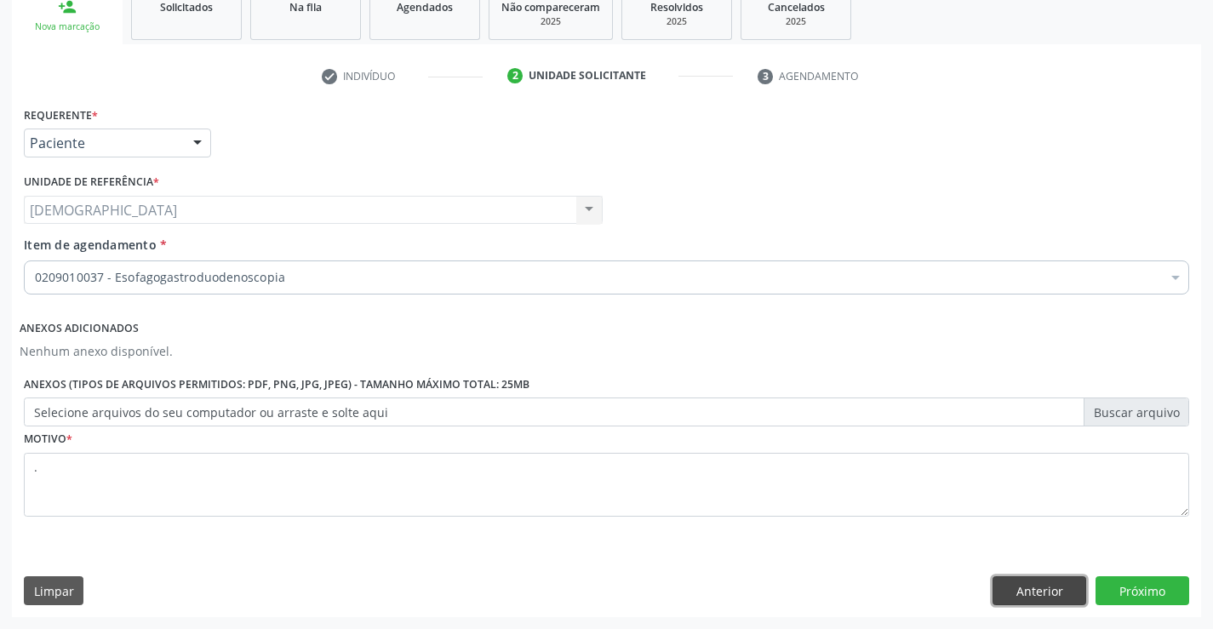
click at [1044, 591] on button "Anterior" at bounding box center [1040, 590] width 94 height 29
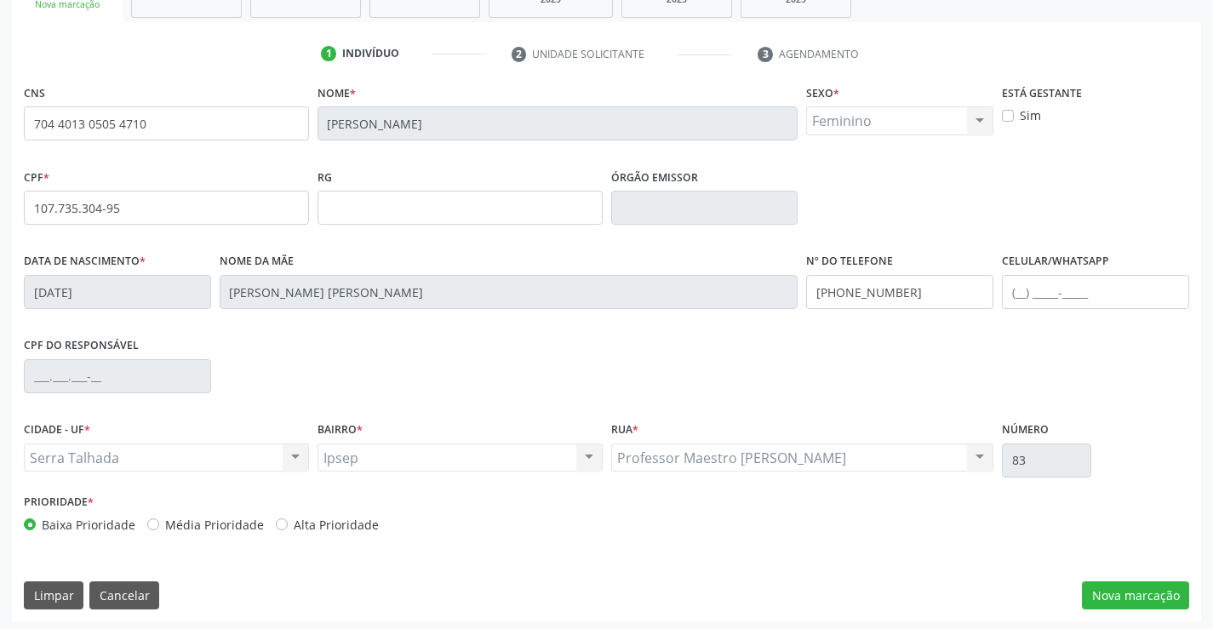
scroll to position [294, 0]
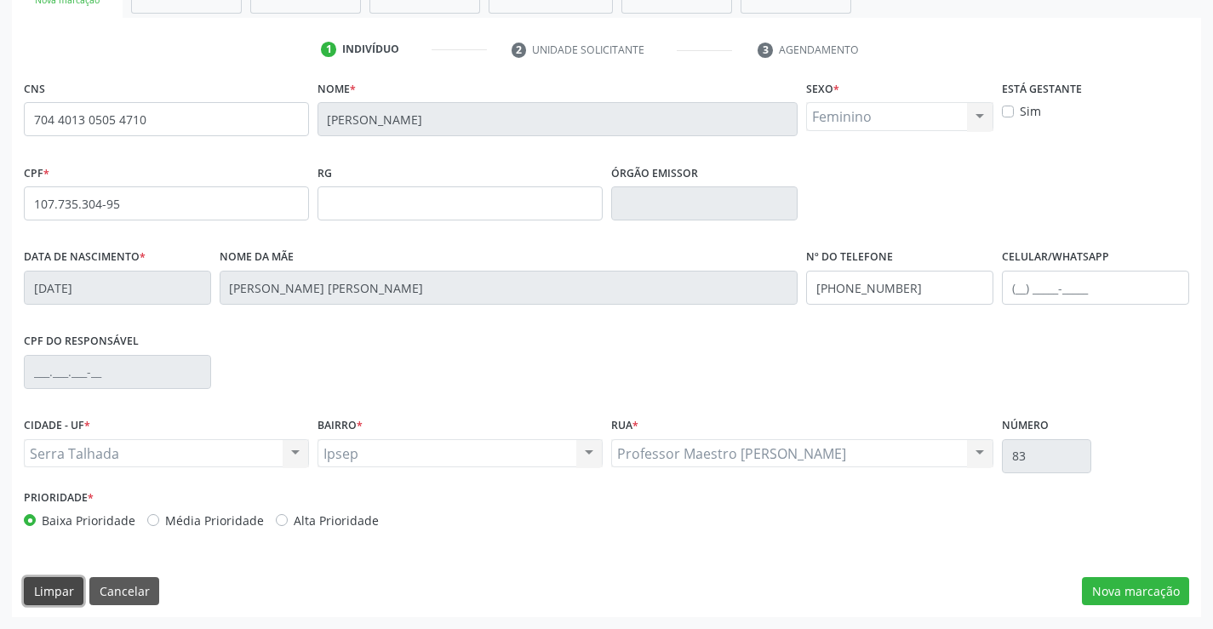
click at [68, 587] on button "Limpar" at bounding box center [54, 591] width 60 height 29
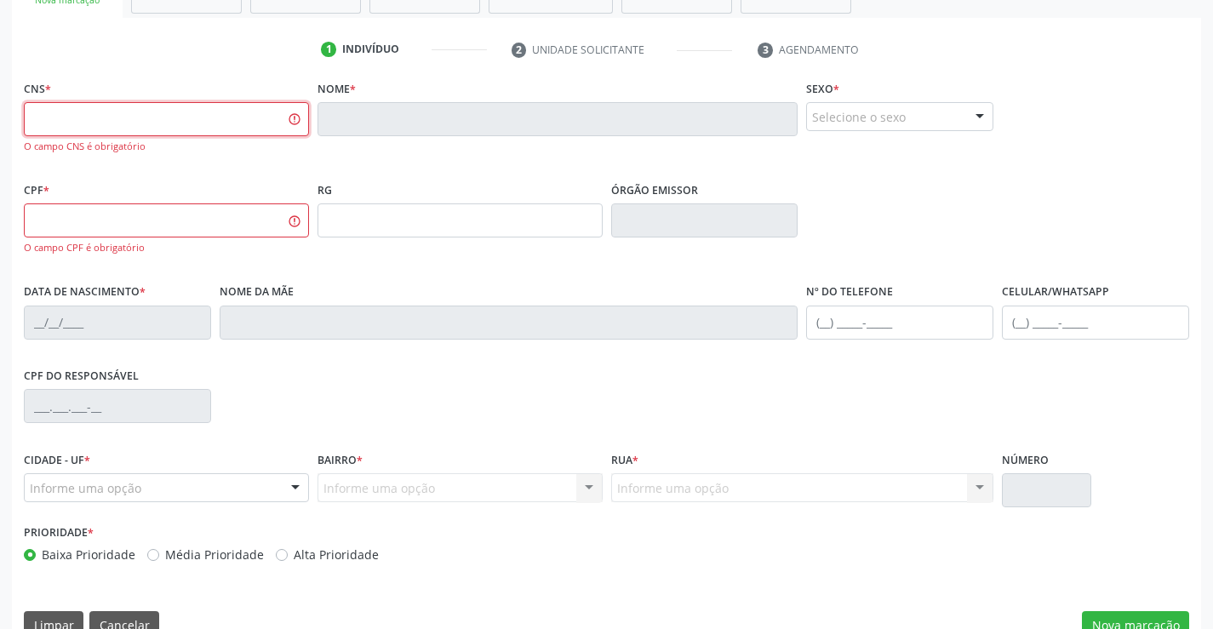
click at [152, 124] on input "text" at bounding box center [166, 119] width 285 height 34
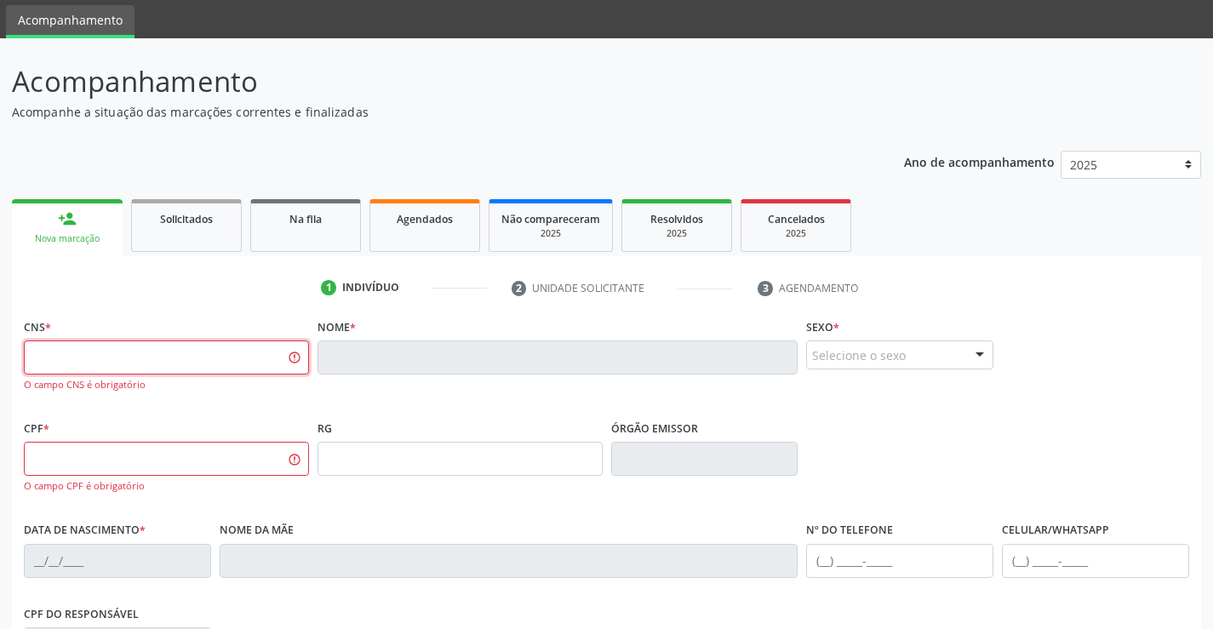
scroll to position [0, 0]
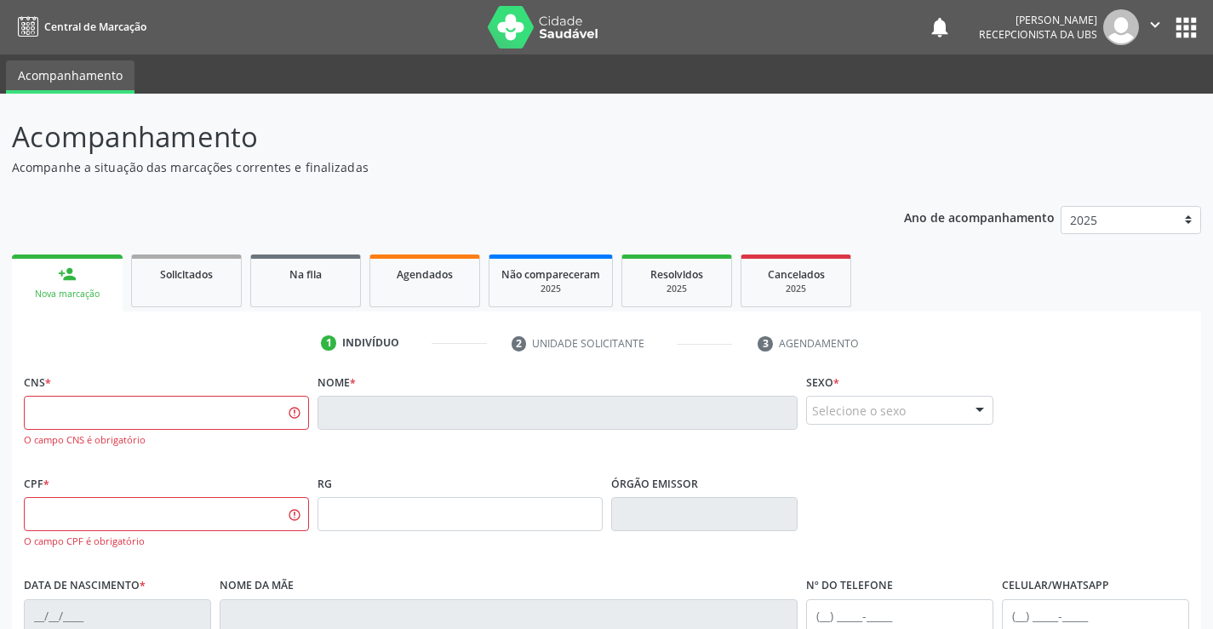
click at [72, 282] on div "person_add" at bounding box center [67, 274] width 19 height 19
click at [413, 289] on link "Agendados" at bounding box center [425, 281] width 111 height 53
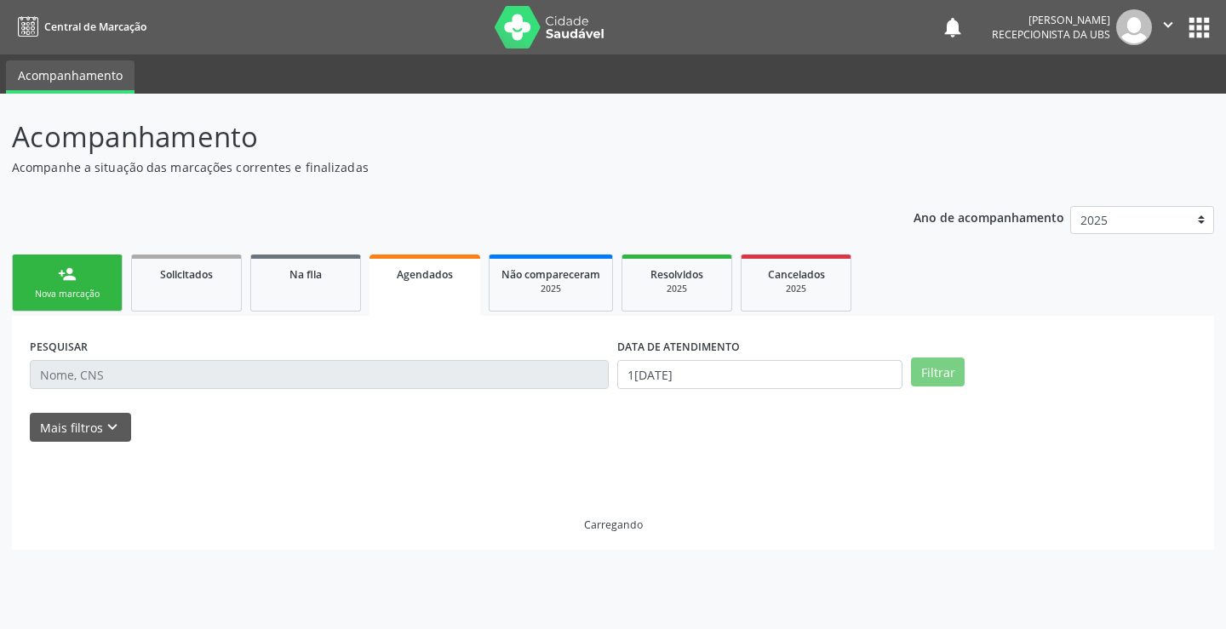
click at [77, 296] on div "Nova marcação" at bounding box center [67, 294] width 85 height 13
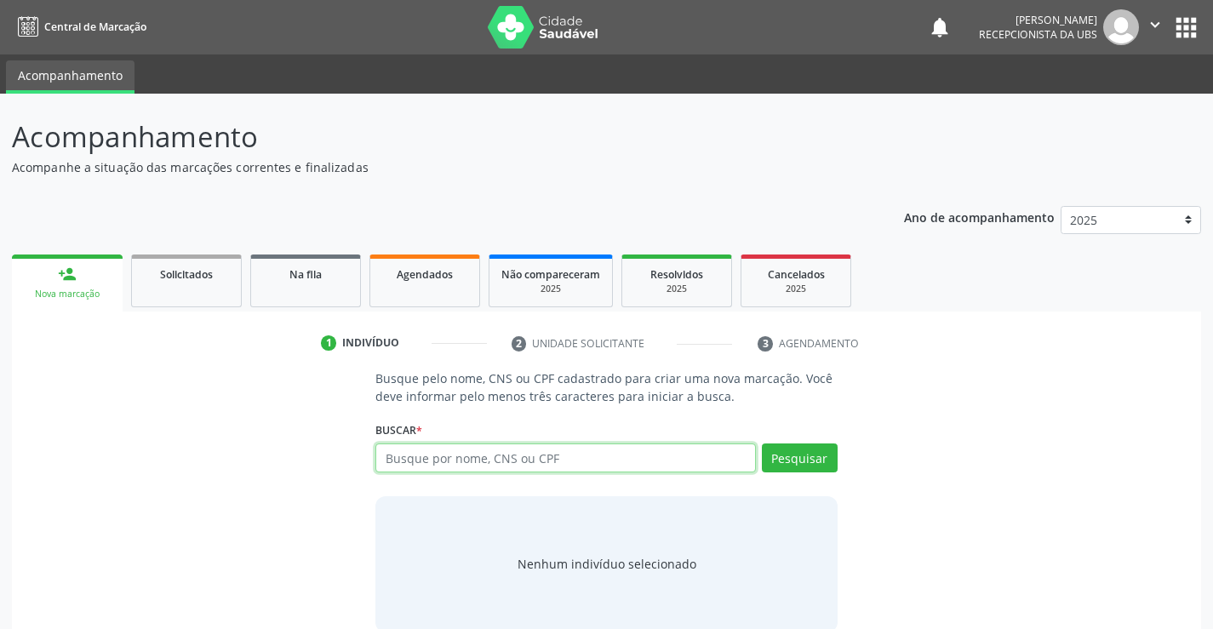
click at [419, 462] on input "text" at bounding box center [565, 458] width 380 height 29
type input "00806977477"
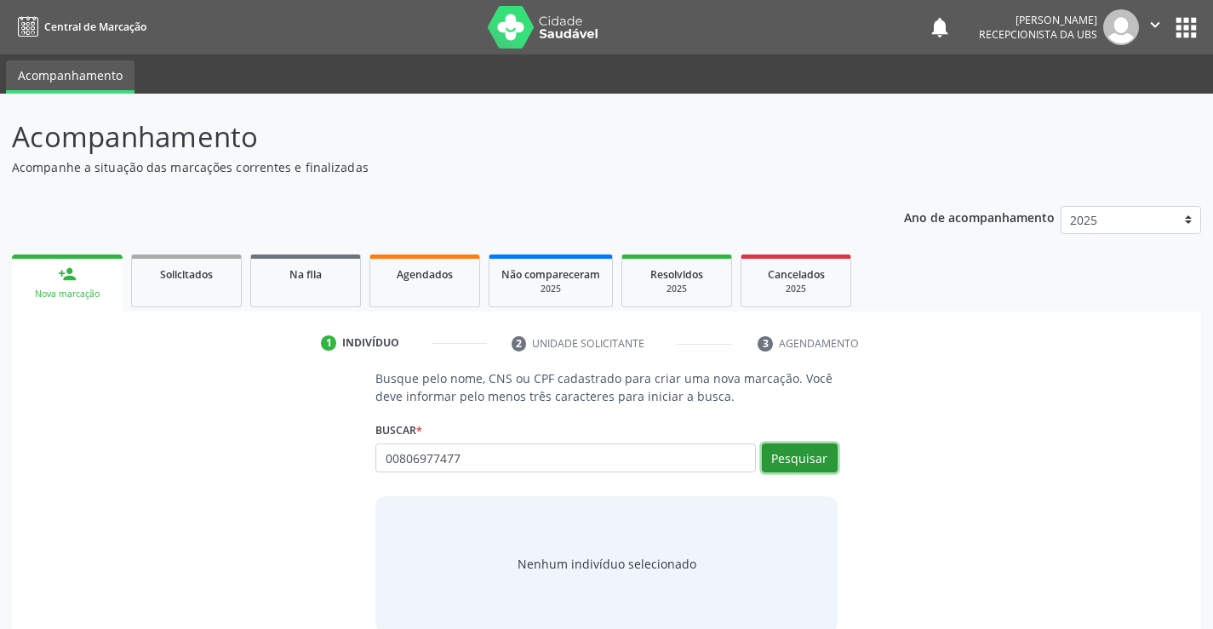
click at [792, 456] on button "Pesquisar" at bounding box center [800, 458] width 76 height 29
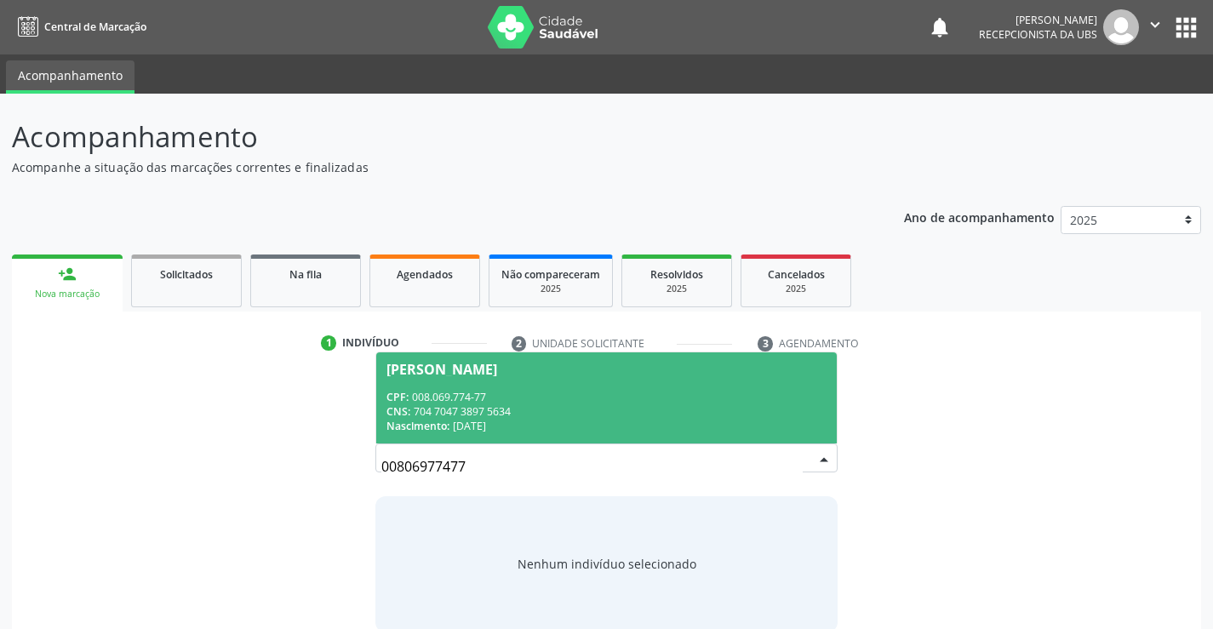
click at [609, 414] on div "CNS: 704 7047 3897 5634" at bounding box center [606, 411] width 439 height 14
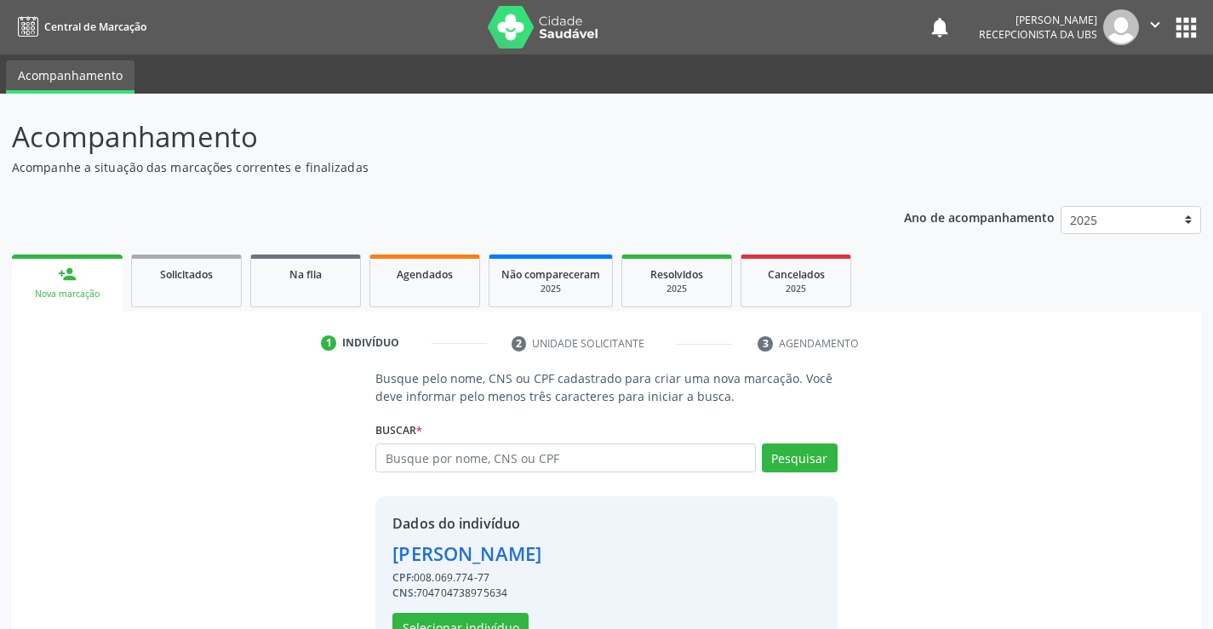
scroll to position [54, 0]
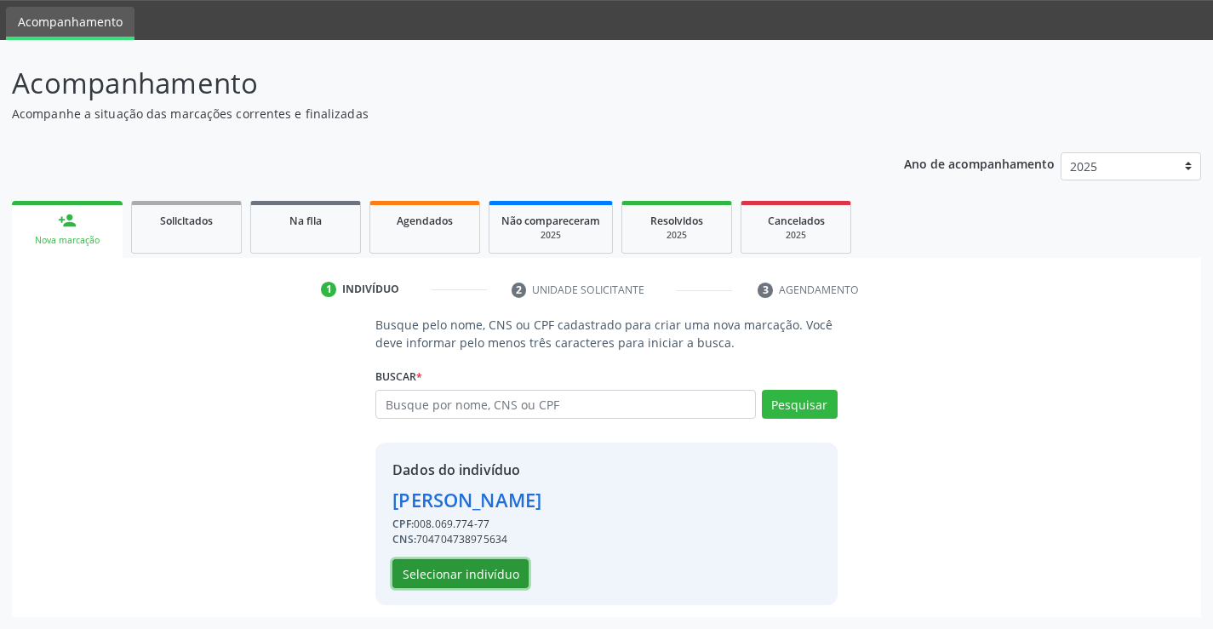
click at [418, 574] on button "Selecionar indivíduo" at bounding box center [461, 573] width 136 height 29
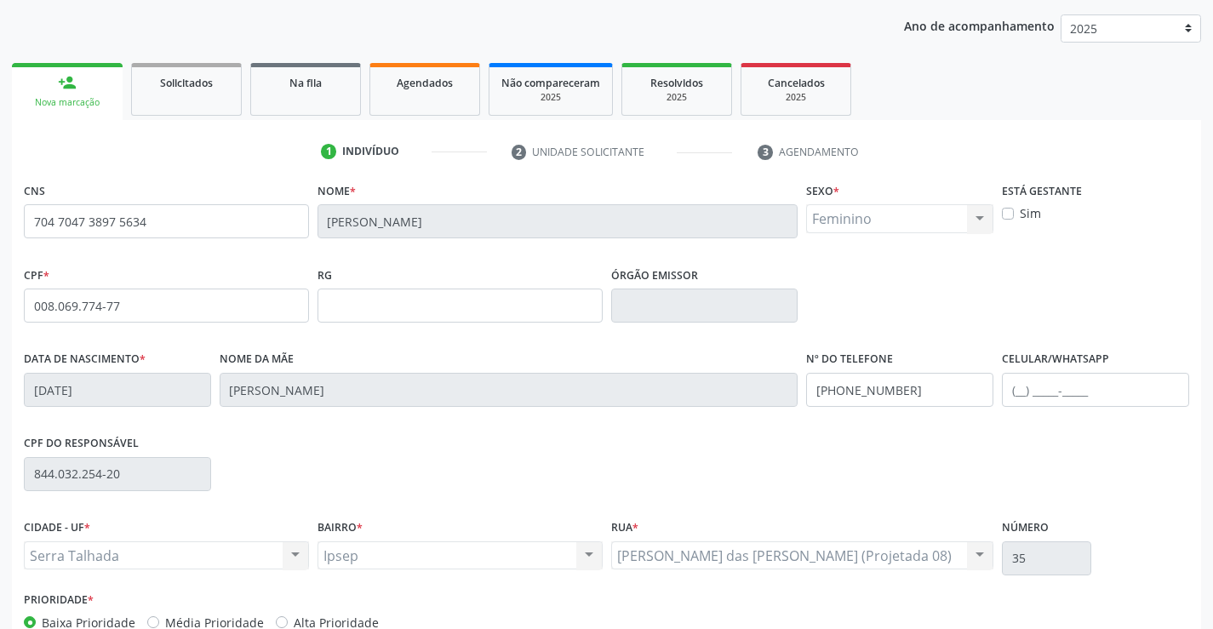
scroll to position [294, 0]
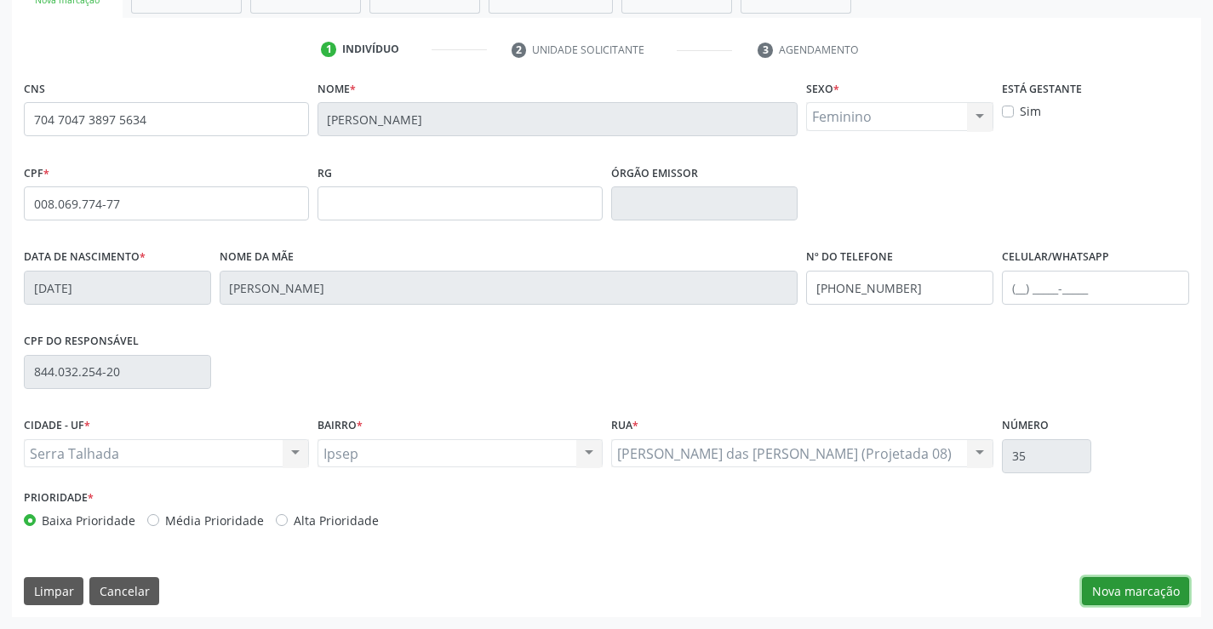
click at [1145, 592] on button "Nova marcação" at bounding box center [1135, 591] width 107 height 29
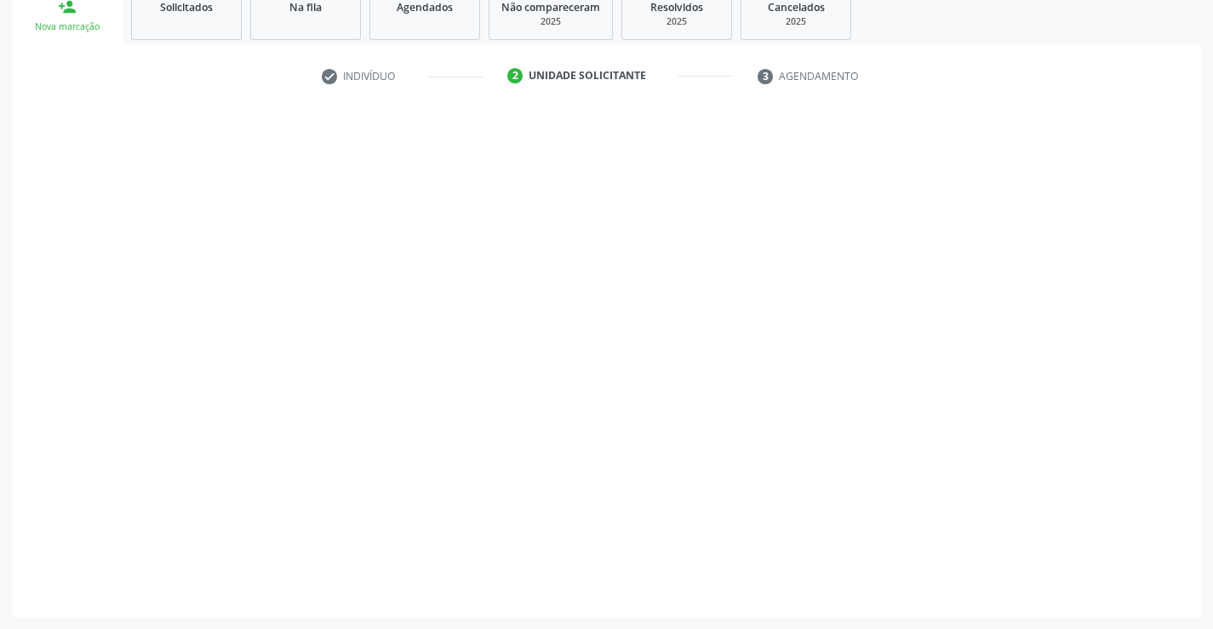
scroll to position [267, 0]
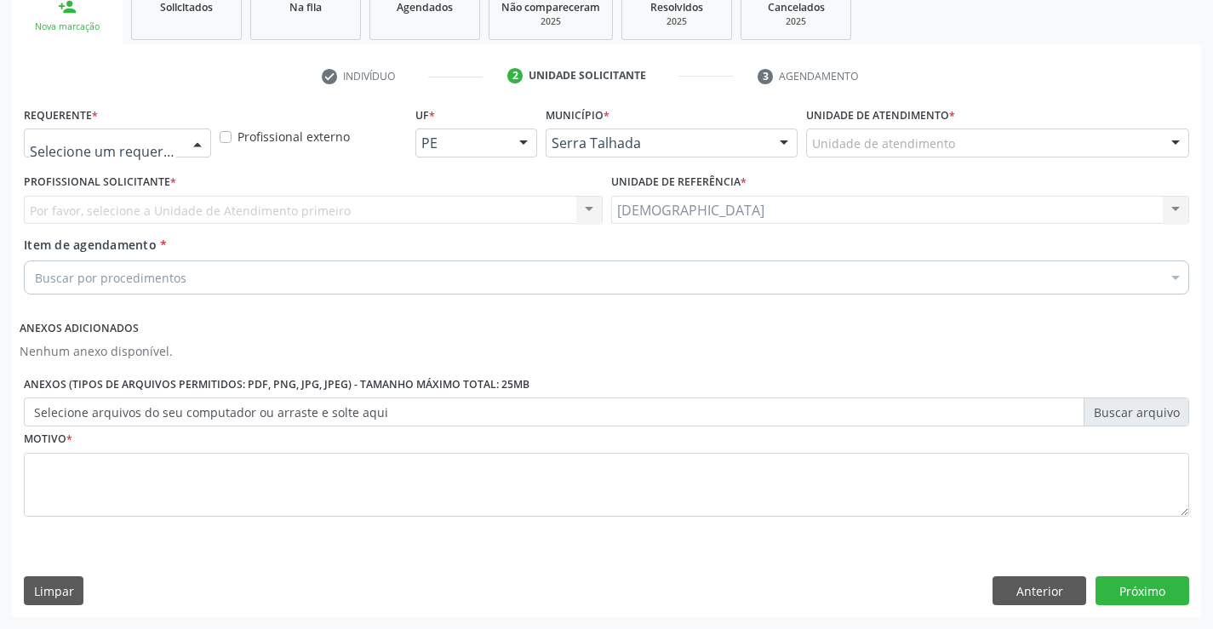
click at [193, 132] on div at bounding box center [198, 143] width 26 height 29
click at [124, 227] on div "Profissional Solicitante * Por favor, selecione a Unidade de Atendimento primei…" at bounding box center [313, 202] width 587 height 66
click at [88, 501] on textarea at bounding box center [607, 485] width 1166 height 65
type textarea "."
click at [233, 270] on div "Buscar por procedimentos" at bounding box center [607, 278] width 1166 height 34
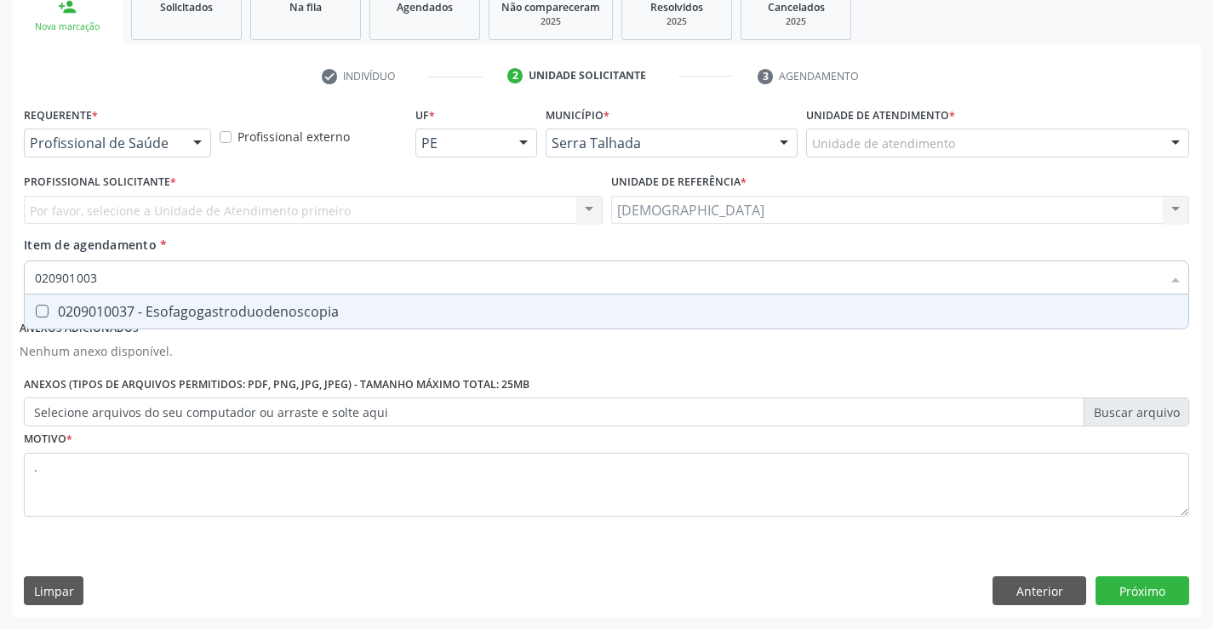
type input "0209010037"
click at [247, 305] on div "0209010037 - Esofagogastroduodenoscopia" at bounding box center [606, 312] width 1143 height 14
checkbox Esofagogastroduodenoscopia "true"
click at [1149, 593] on button "Próximo" at bounding box center [1143, 590] width 94 height 29
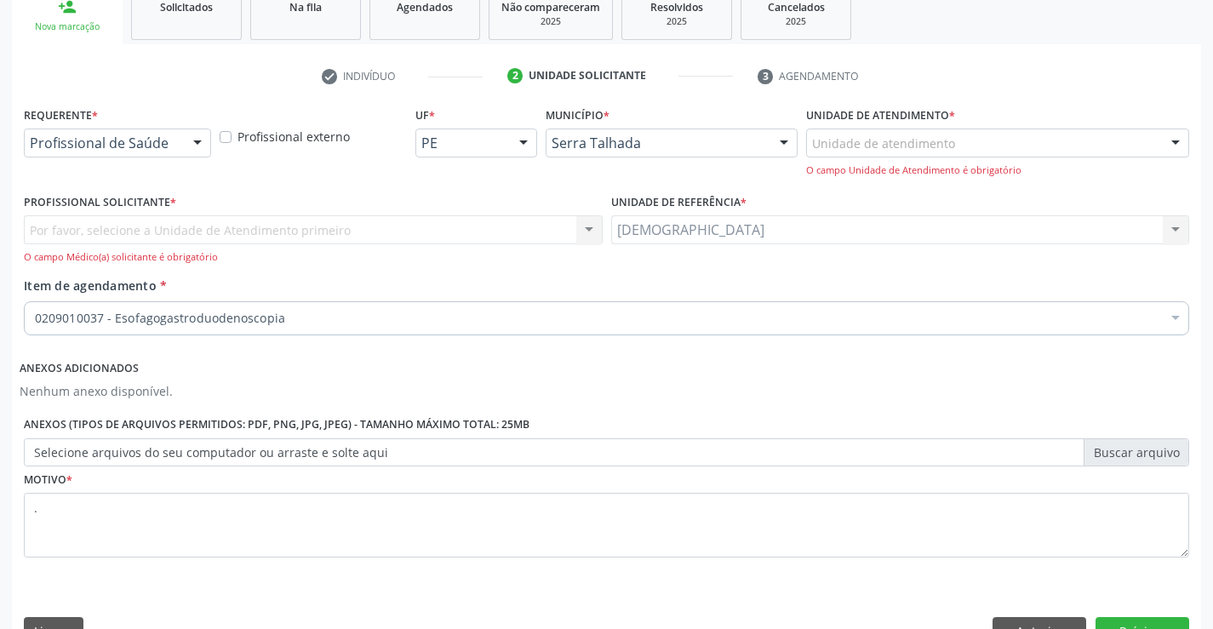
click at [197, 146] on div at bounding box center [198, 143] width 26 height 29
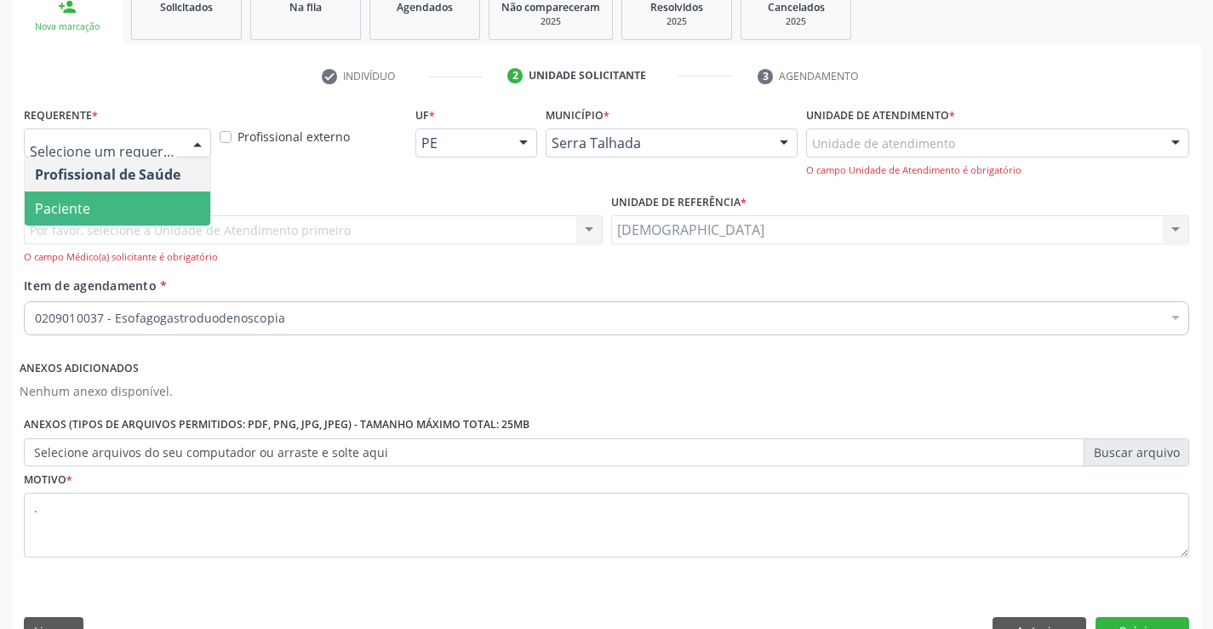
click at [124, 205] on span "Paciente" at bounding box center [118, 209] width 186 height 34
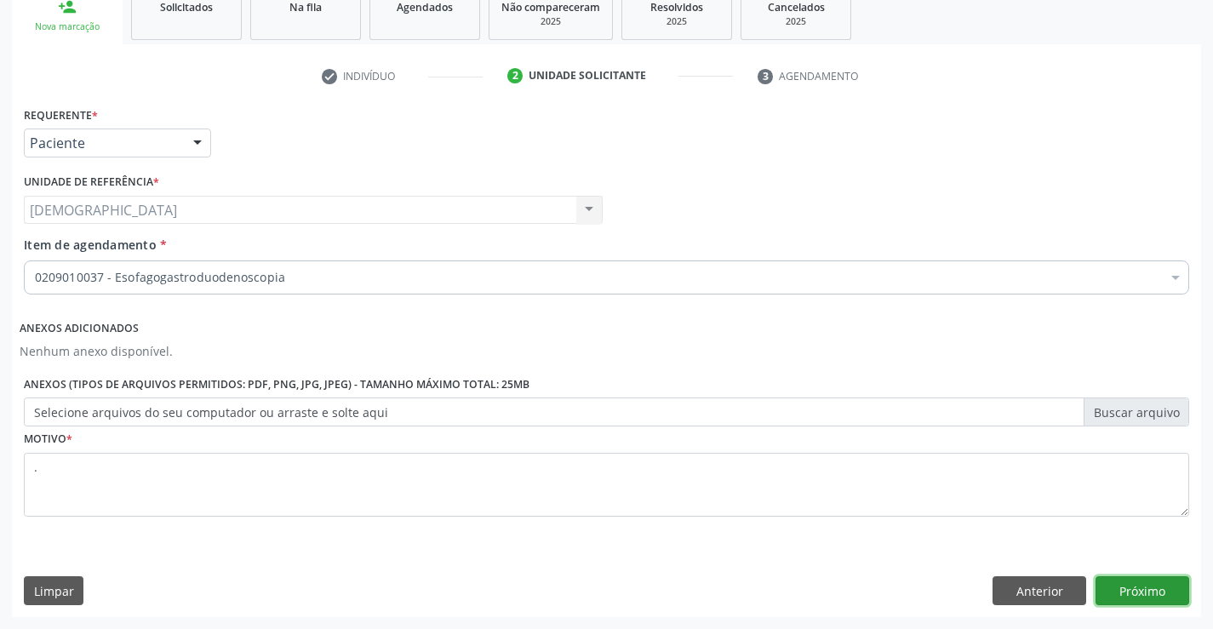
click at [1125, 593] on button "Próximo" at bounding box center [1143, 590] width 94 height 29
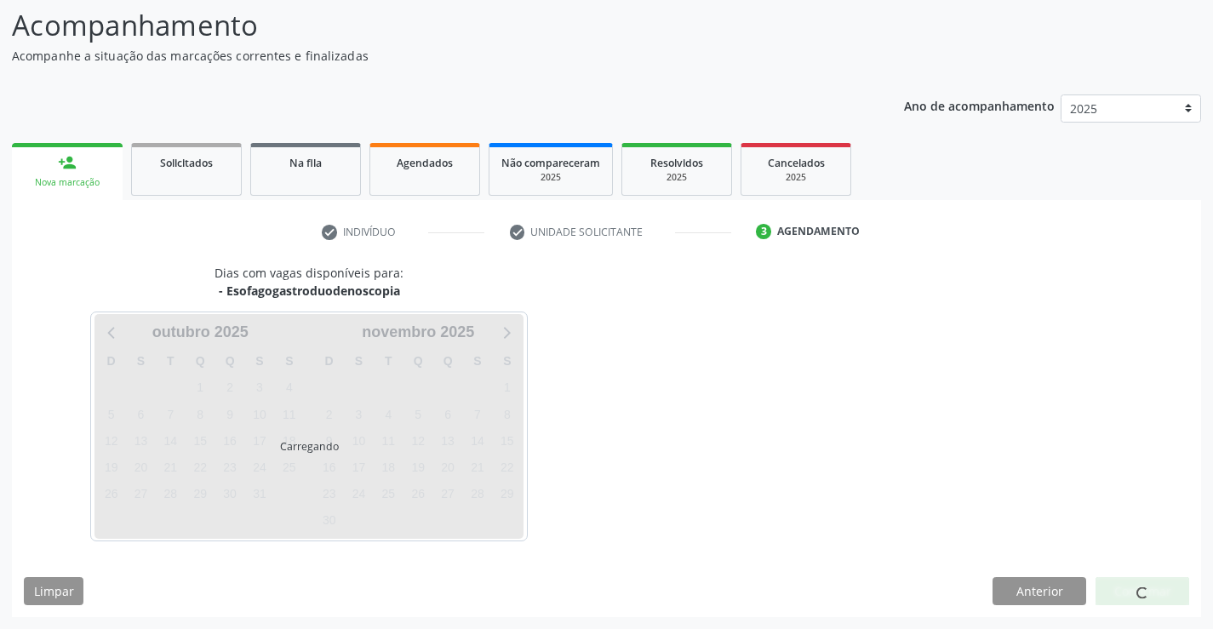
scroll to position [162, 0]
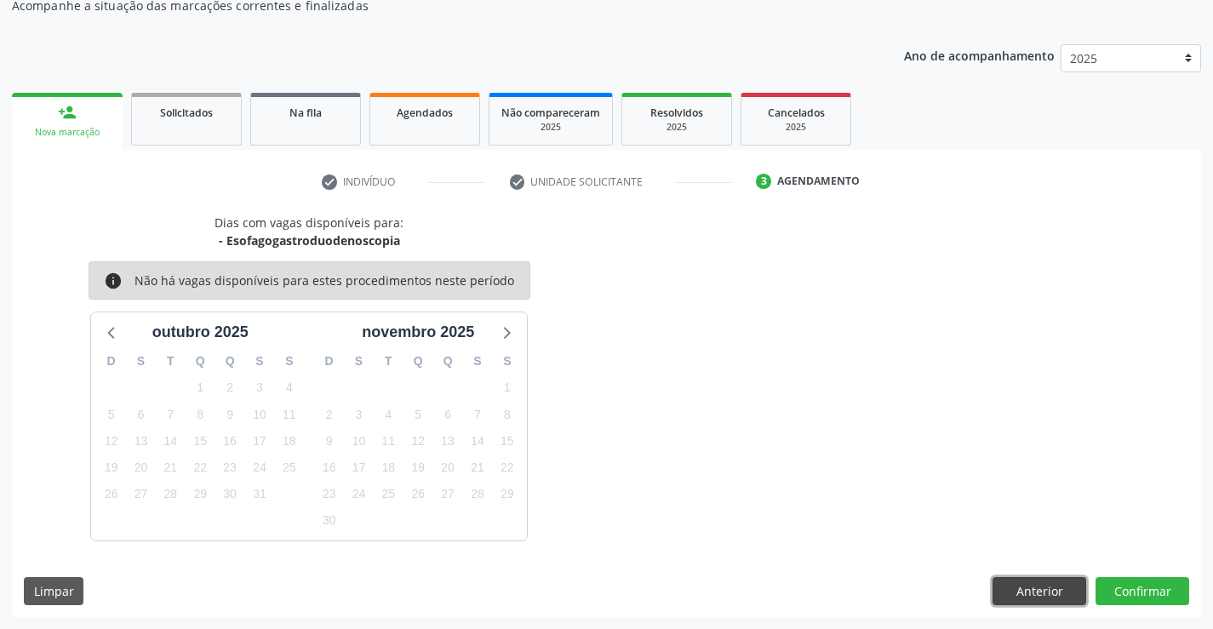
click at [1049, 586] on button "Anterior" at bounding box center [1040, 591] width 94 height 29
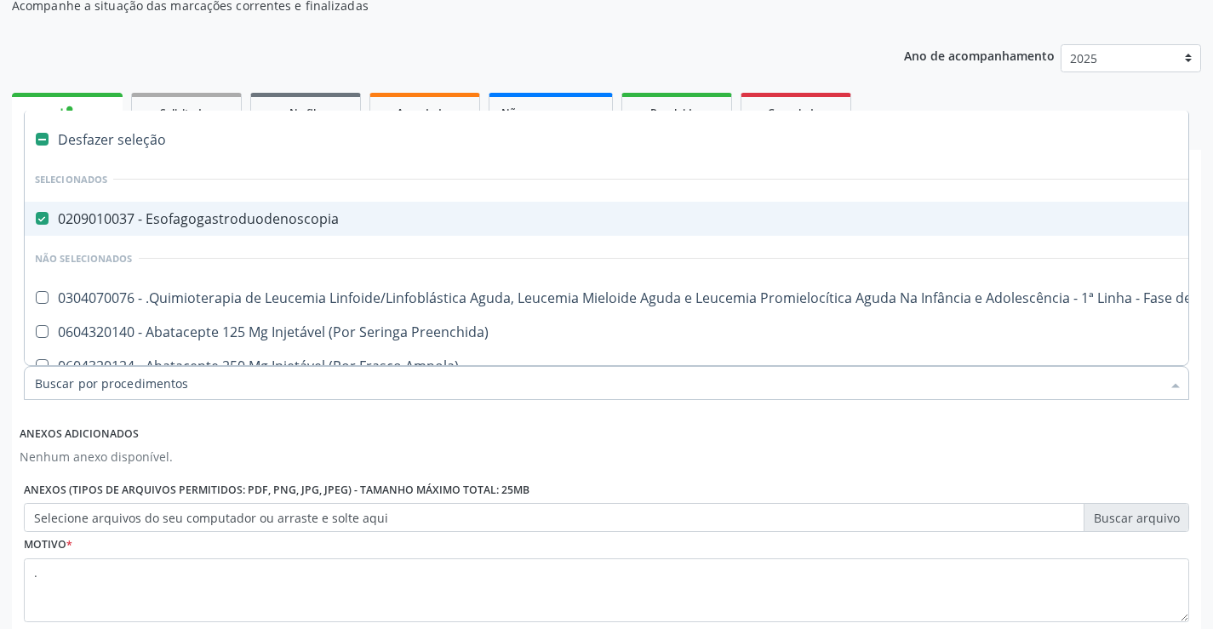
click at [218, 199] on li "Selecionados" at bounding box center [698, 179] width 1346 height 45
click at [205, 208] on span "0209010037 - Esofagogastroduodenoscopia" at bounding box center [698, 219] width 1346 height 34
checkbox Esofagogastroduodenoscopia "false"
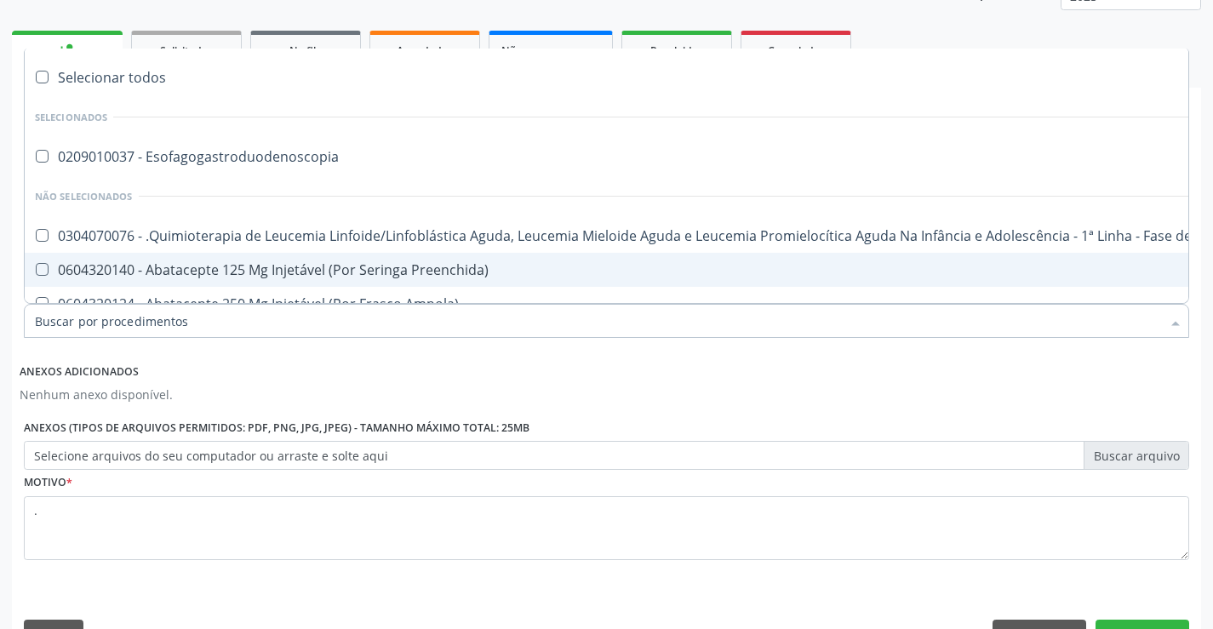
scroll to position [267, 0]
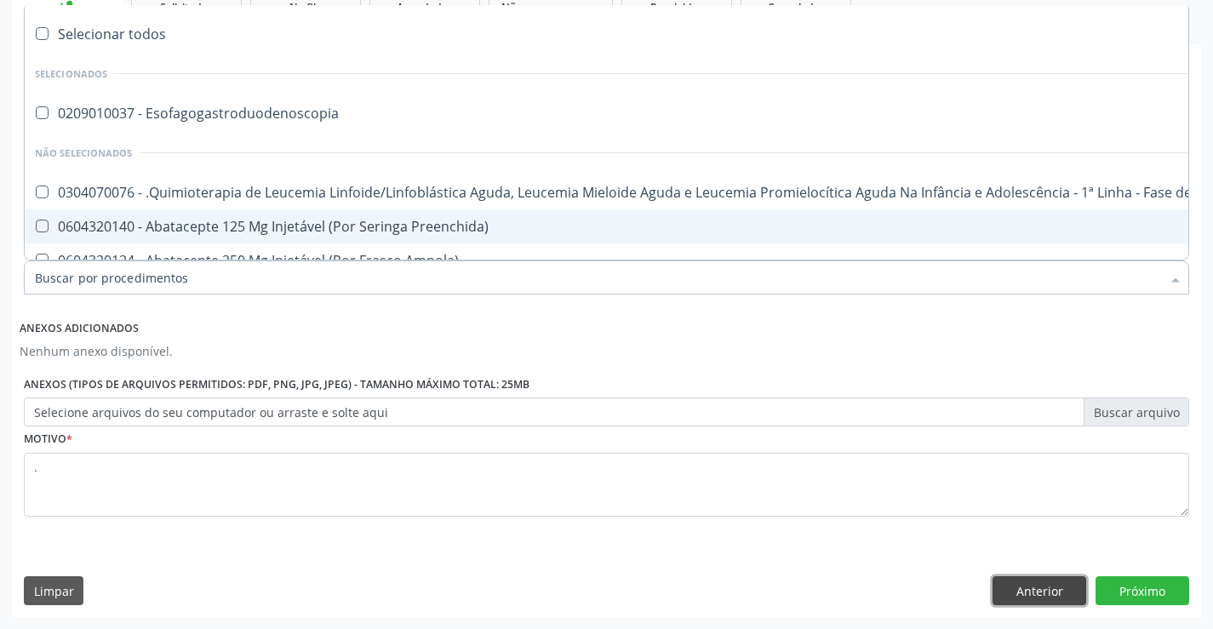
click at [1013, 587] on button "Anterior" at bounding box center [1040, 590] width 94 height 29
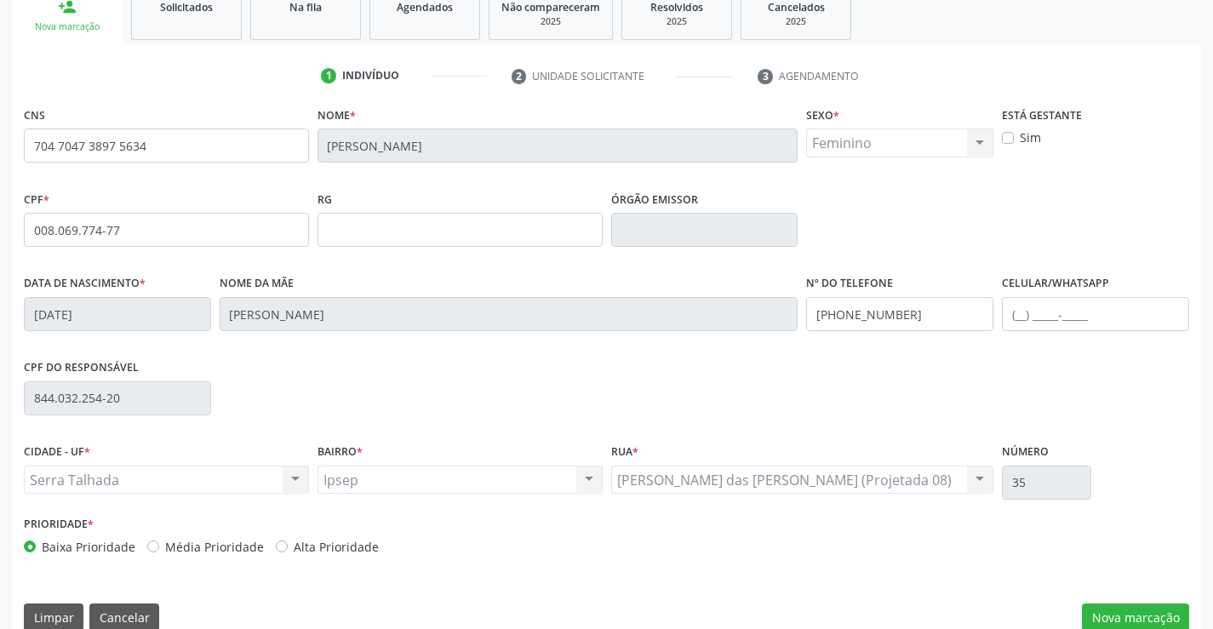
scroll to position [294, 0]
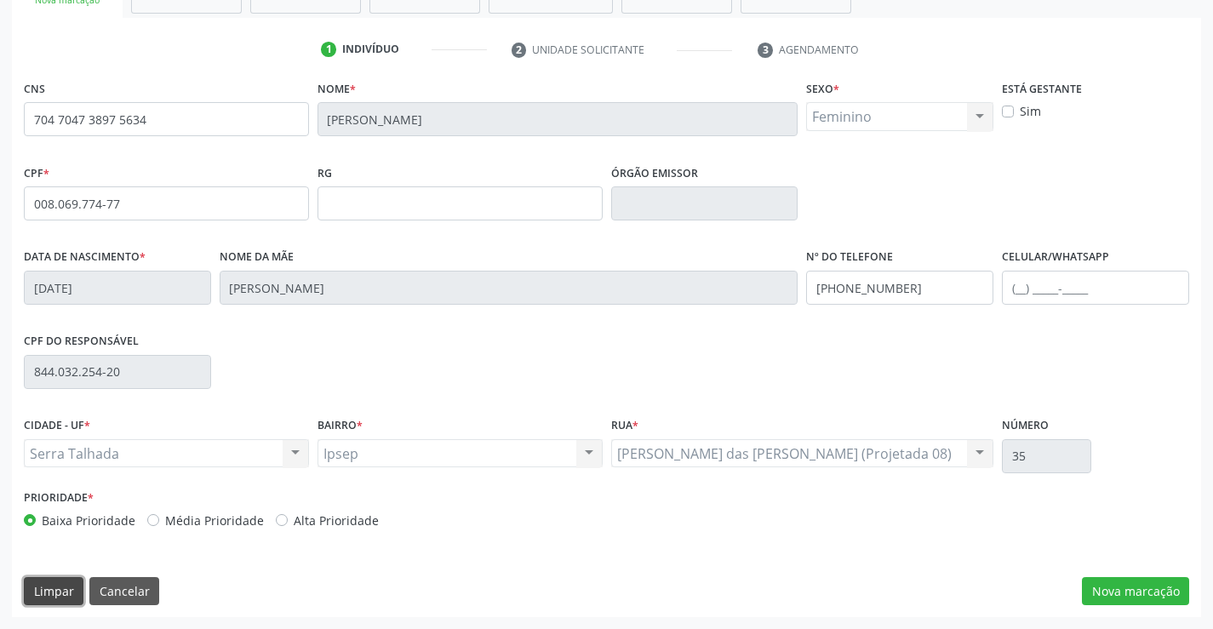
click at [60, 585] on button "Limpar" at bounding box center [54, 591] width 60 height 29
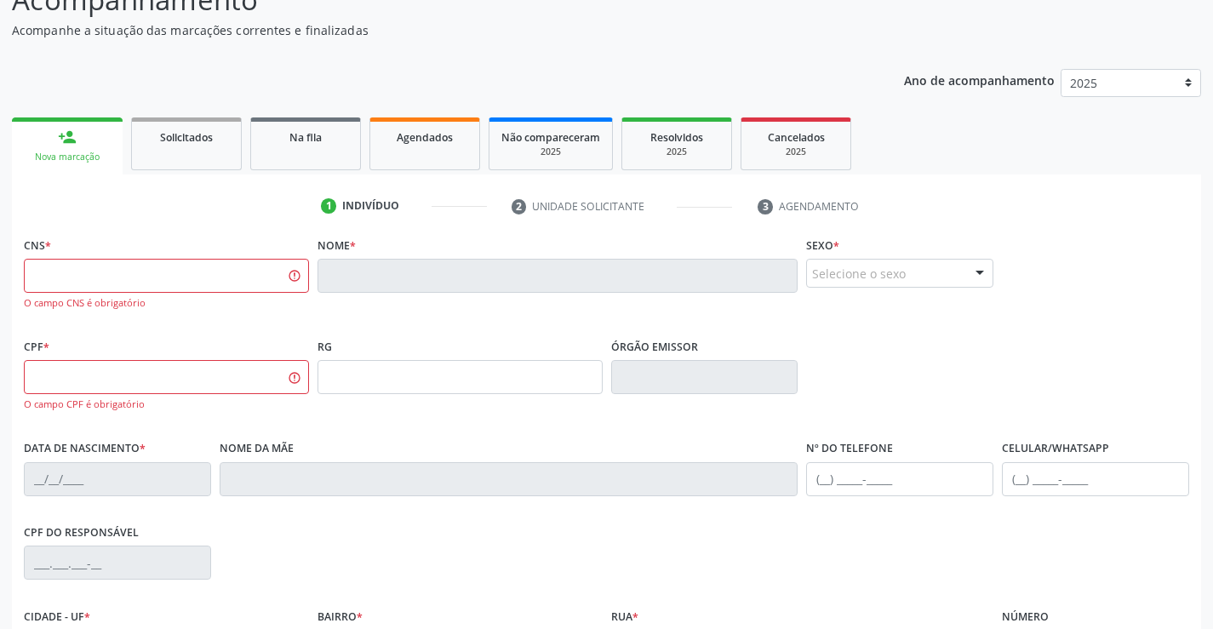
scroll to position [123, 0]
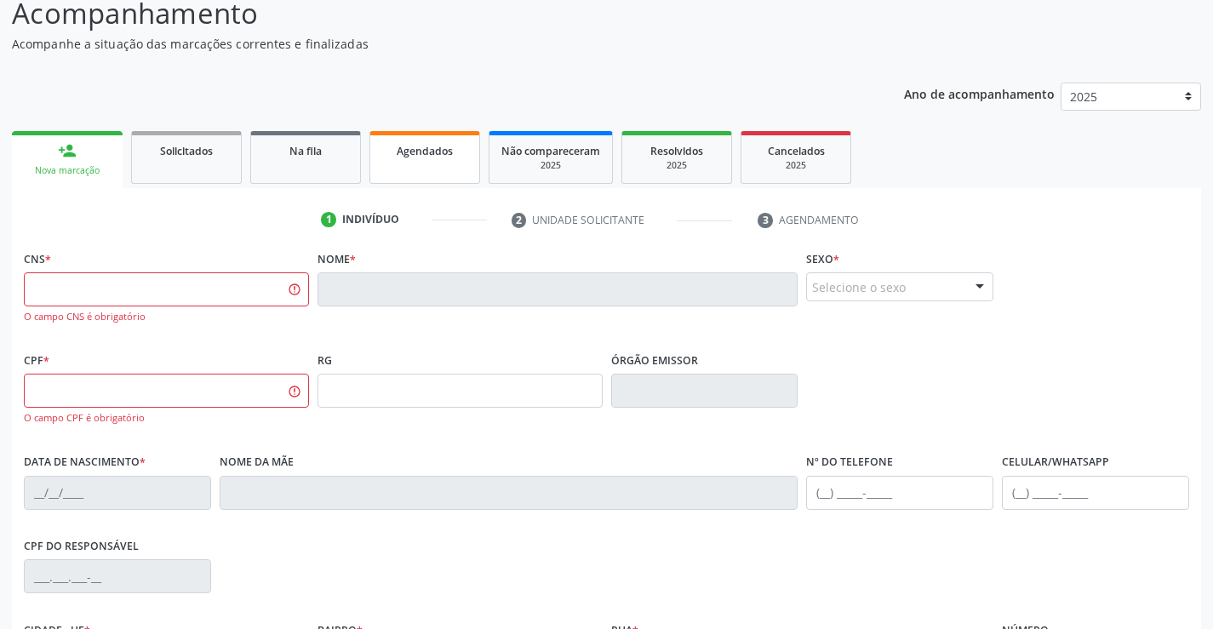
click at [421, 154] on span "Agendados" at bounding box center [425, 151] width 56 height 14
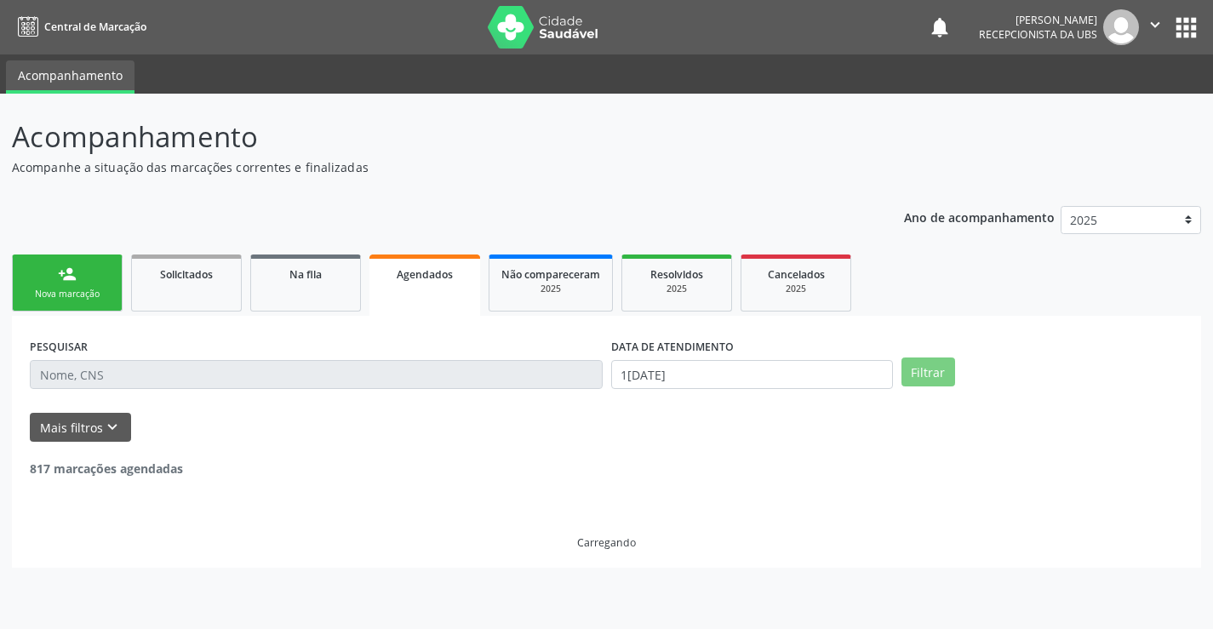
scroll to position [0, 0]
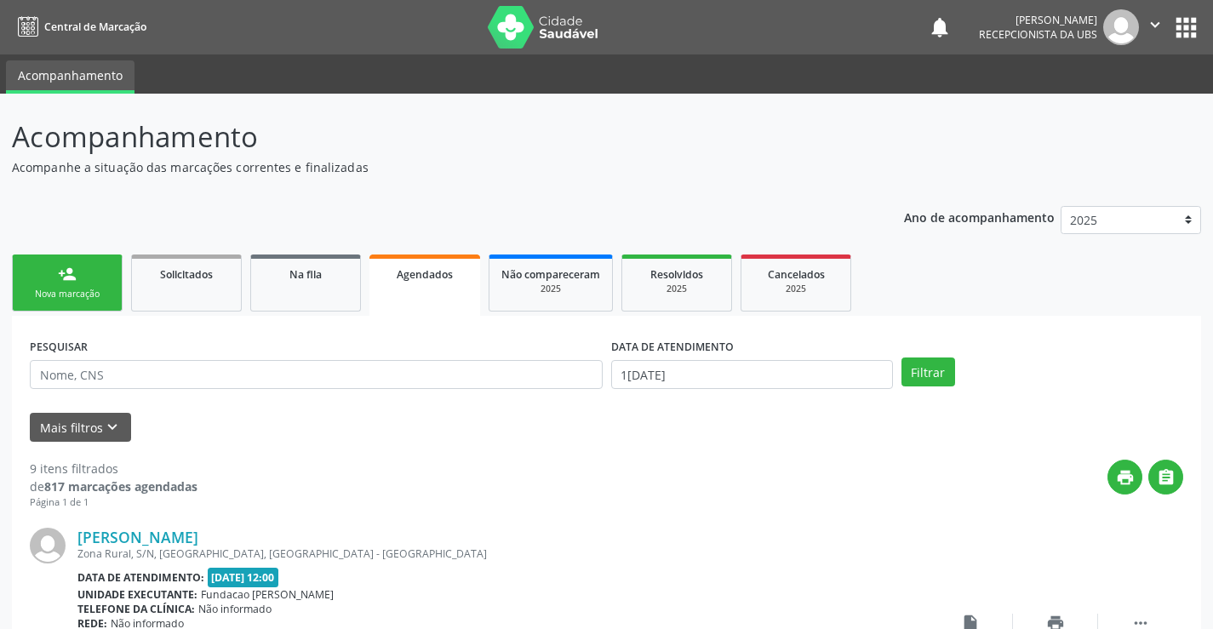
click at [52, 275] on link "person_add Nova marcação" at bounding box center [67, 283] width 111 height 57
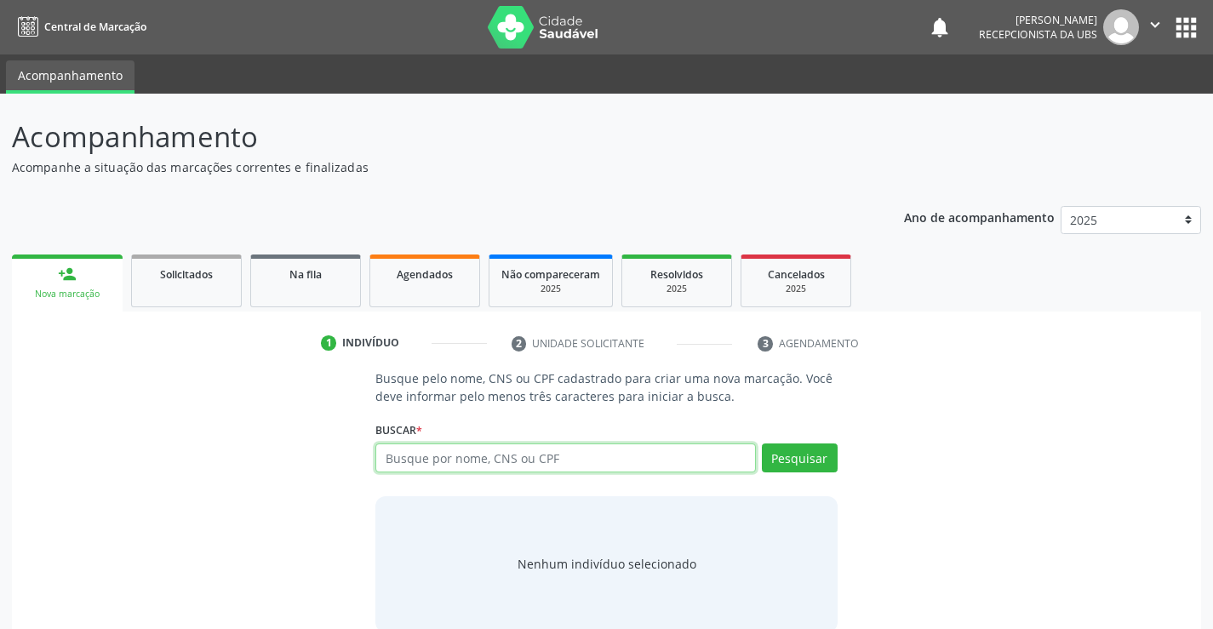
click at [421, 458] on input "text" at bounding box center [565, 458] width 380 height 29
type input "[PERSON_NAME]"
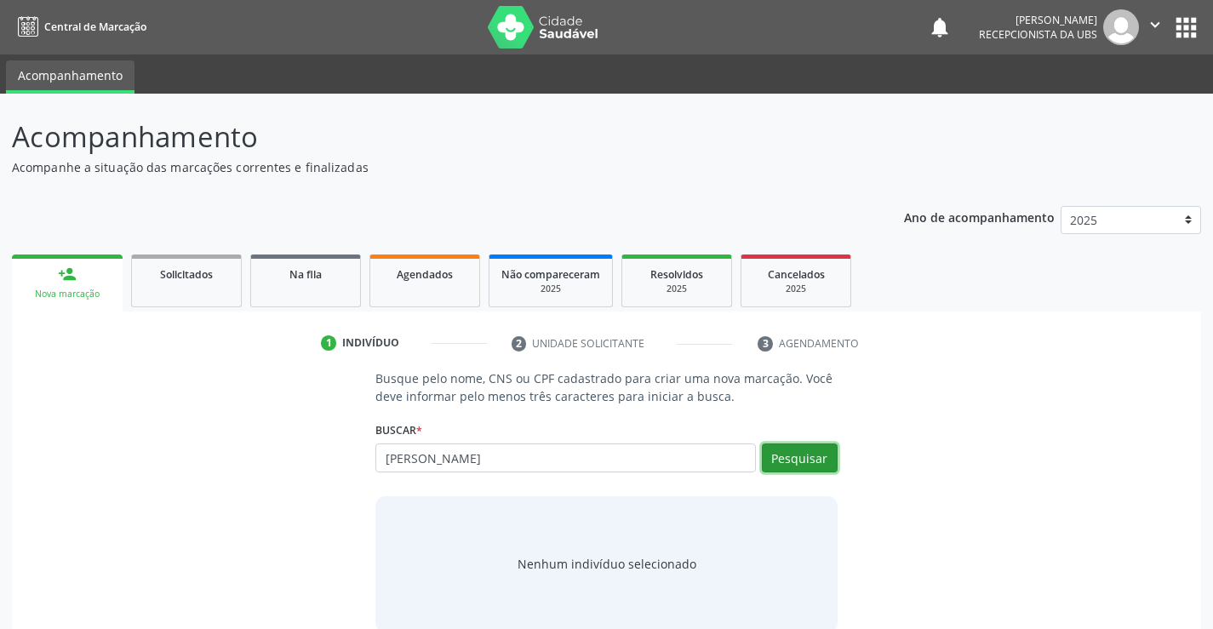
click at [805, 458] on button "Pesquisar" at bounding box center [800, 458] width 76 height 29
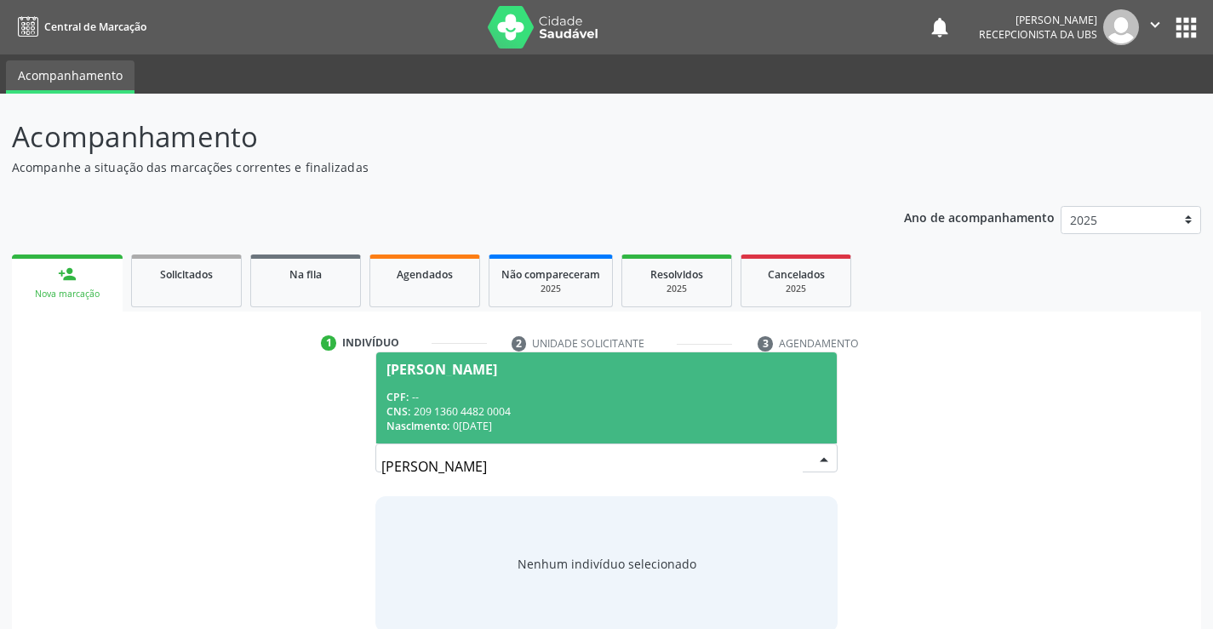
click at [525, 417] on div "CNS: 209 1360 4482 0004" at bounding box center [606, 411] width 439 height 14
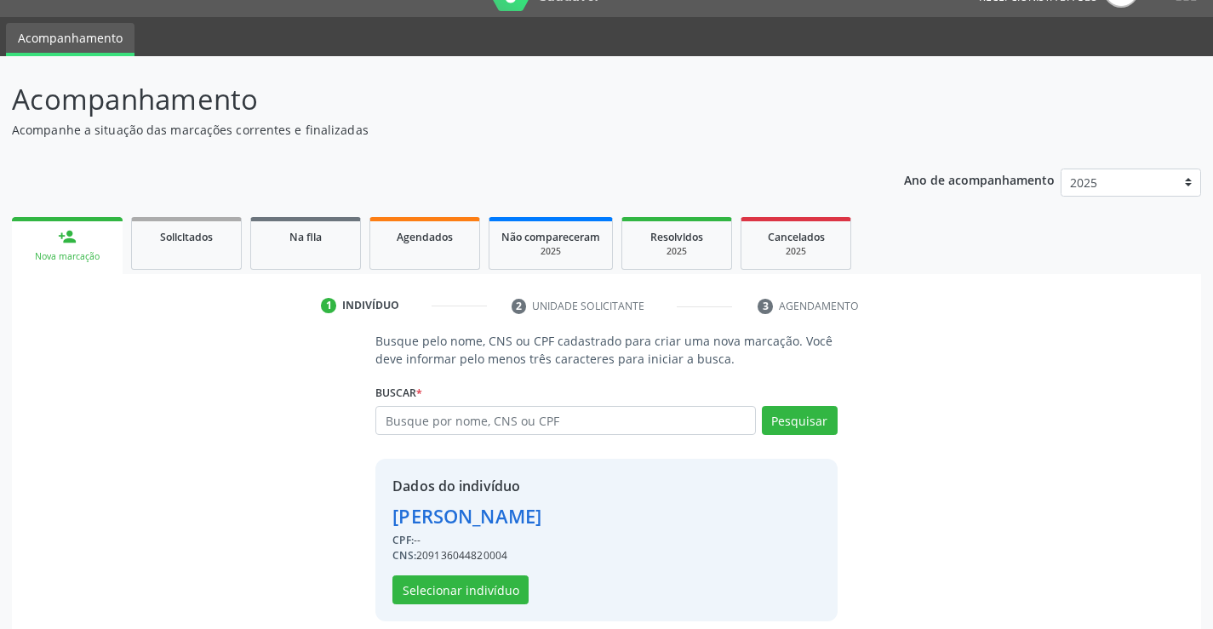
scroll to position [54, 0]
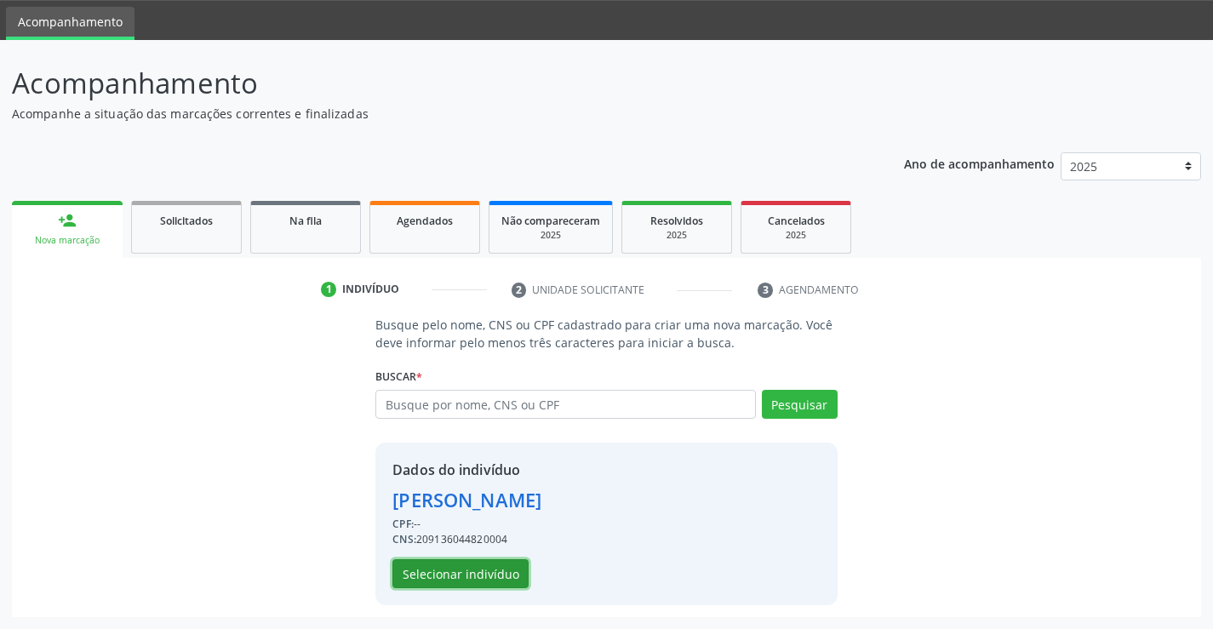
click at [455, 579] on button "Selecionar indivíduo" at bounding box center [461, 573] width 136 height 29
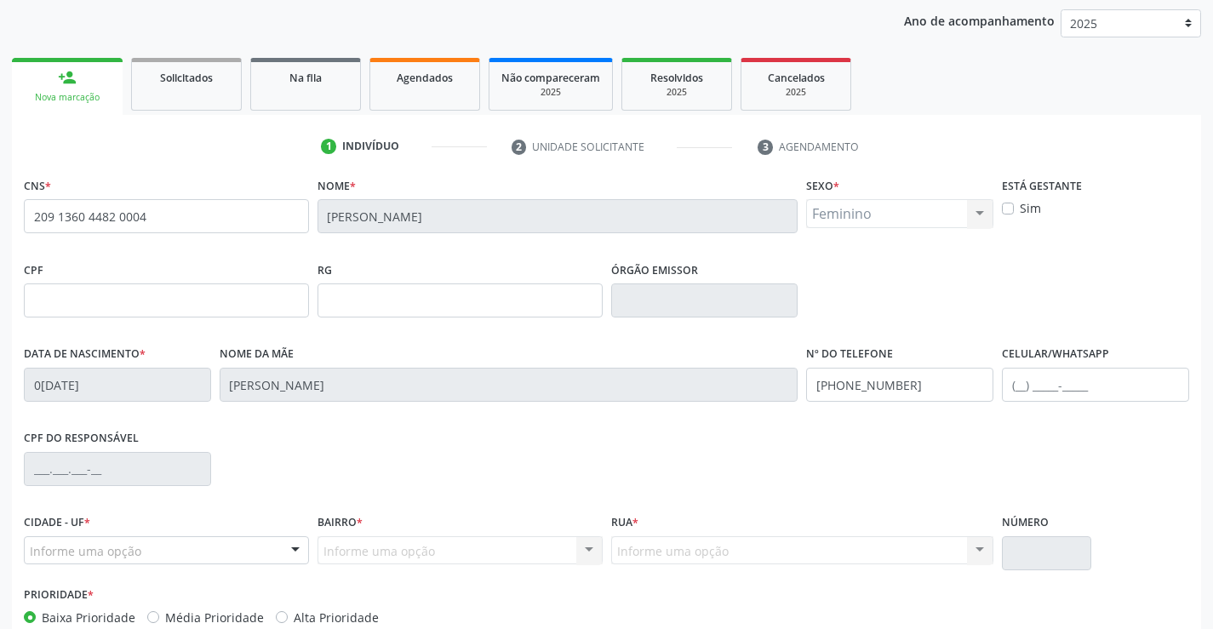
scroll to position [294, 0]
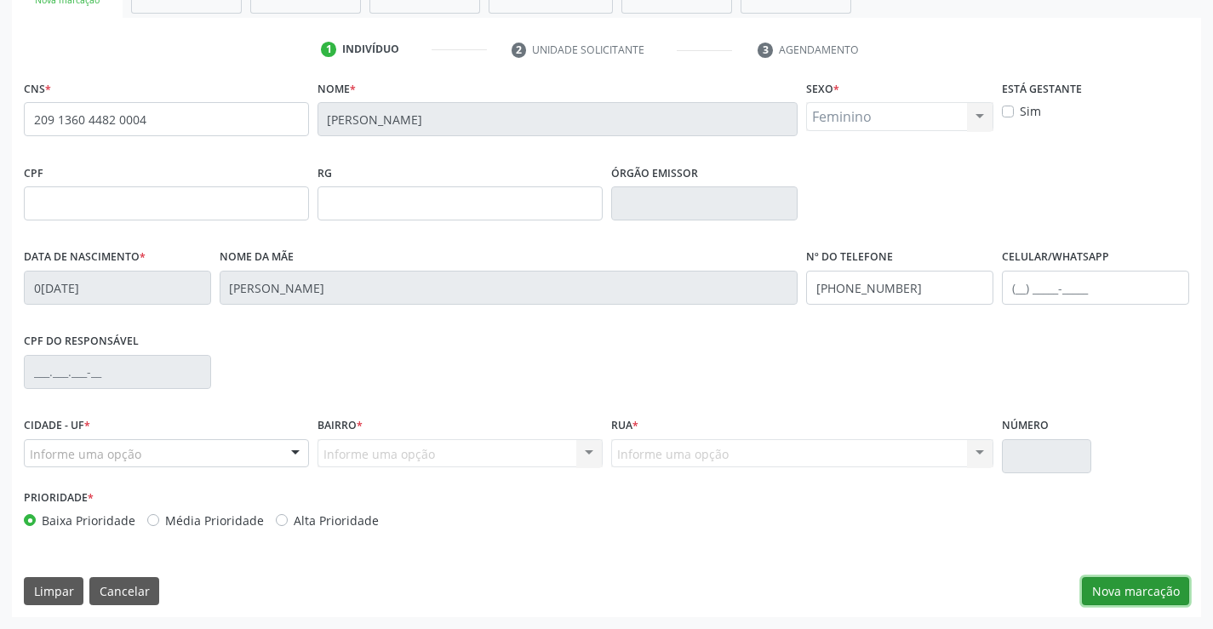
click at [1139, 580] on button "Nova marcação" at bounding box center [1135, 591] width 107 height 29
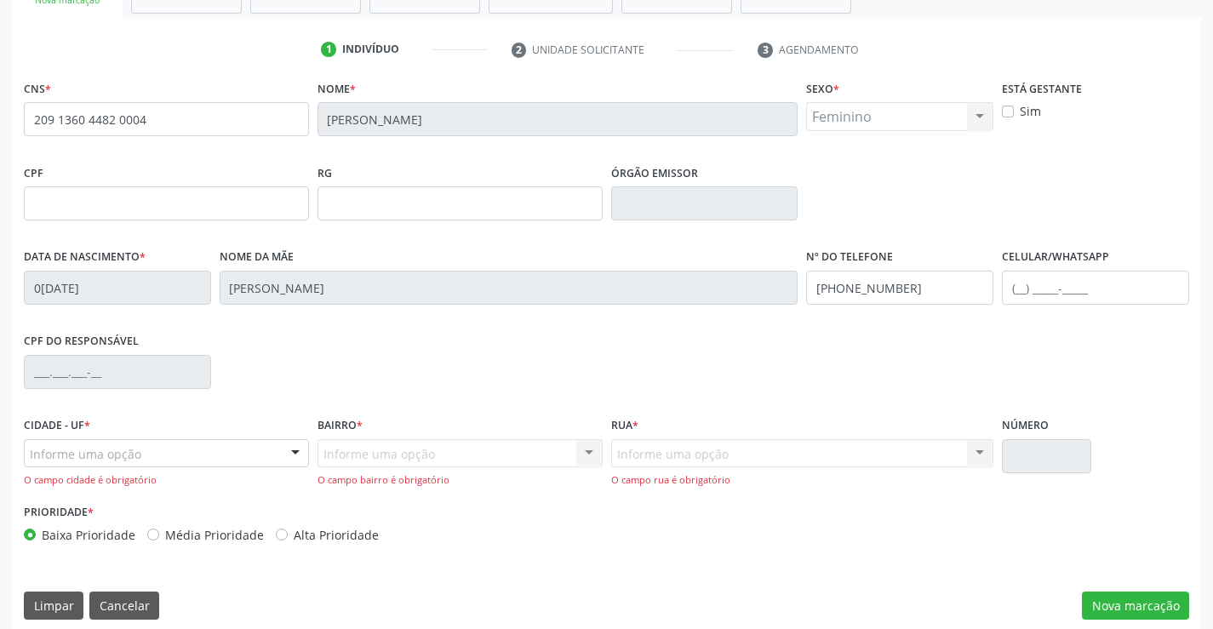
click at [313, 462] on div "Bairro * Informe uma opção Nenhum resultado encontrado para: " " Nenhuma opção …" at bounding box center [460, 456] width 294 height 87
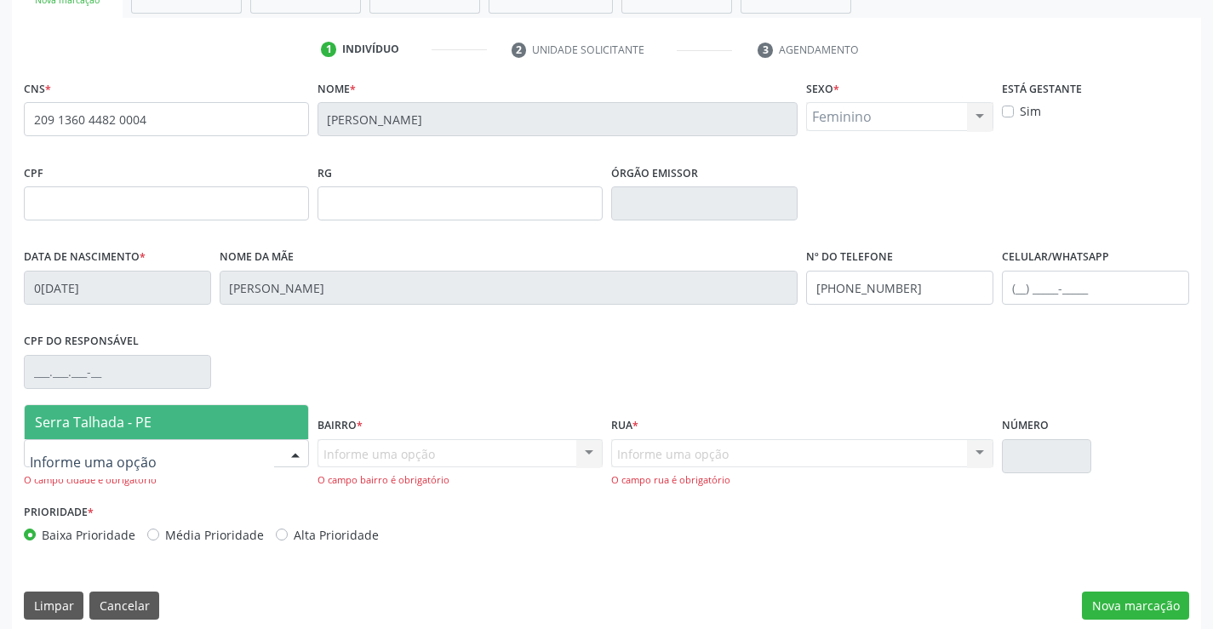
click at [295, 450] on div at bounding box center [296, 454] width 26 height 29
click at [252, 430] on span "Serra Talhada - PE" at bounding box center [167, 422] width 284 height 34
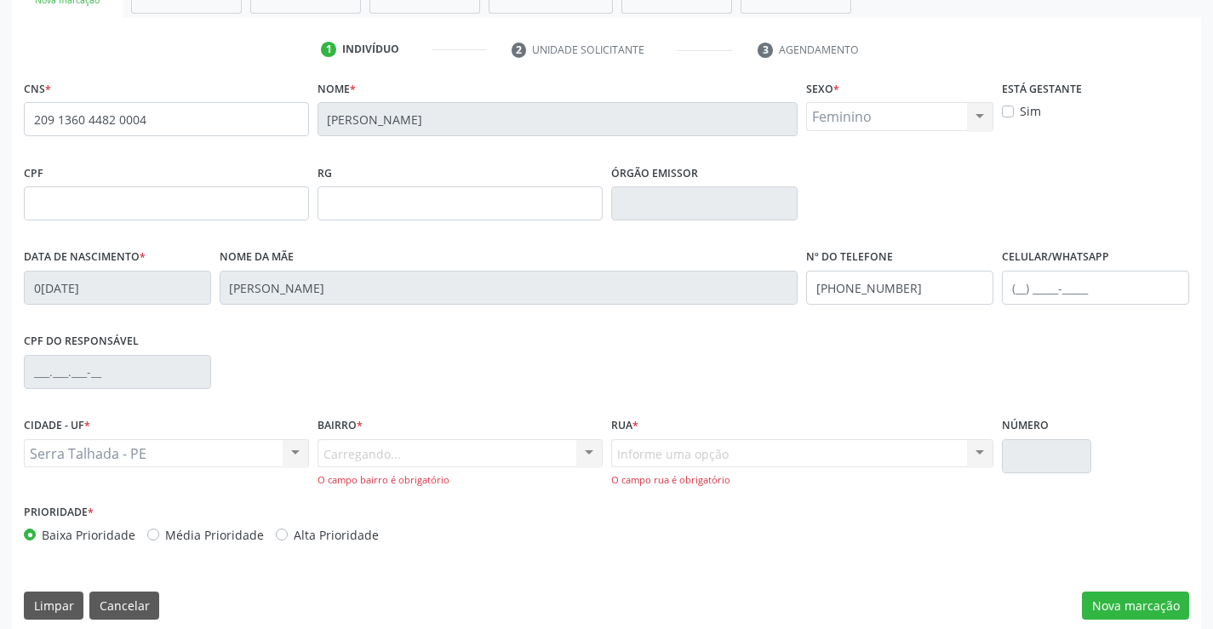
click at [595, 456] on div "Carregando... Nenhum resultado encontrado para: " " Nenhuma opção encontrada. D…" at bounding box center [460, 463] width 285 height 49
click at [488, 458] on div "Carregando... Nenhum resultado encontrado para: " " Nenhuma opção encontrada. D…" at bounding box center [460, 463] width 285 height 49
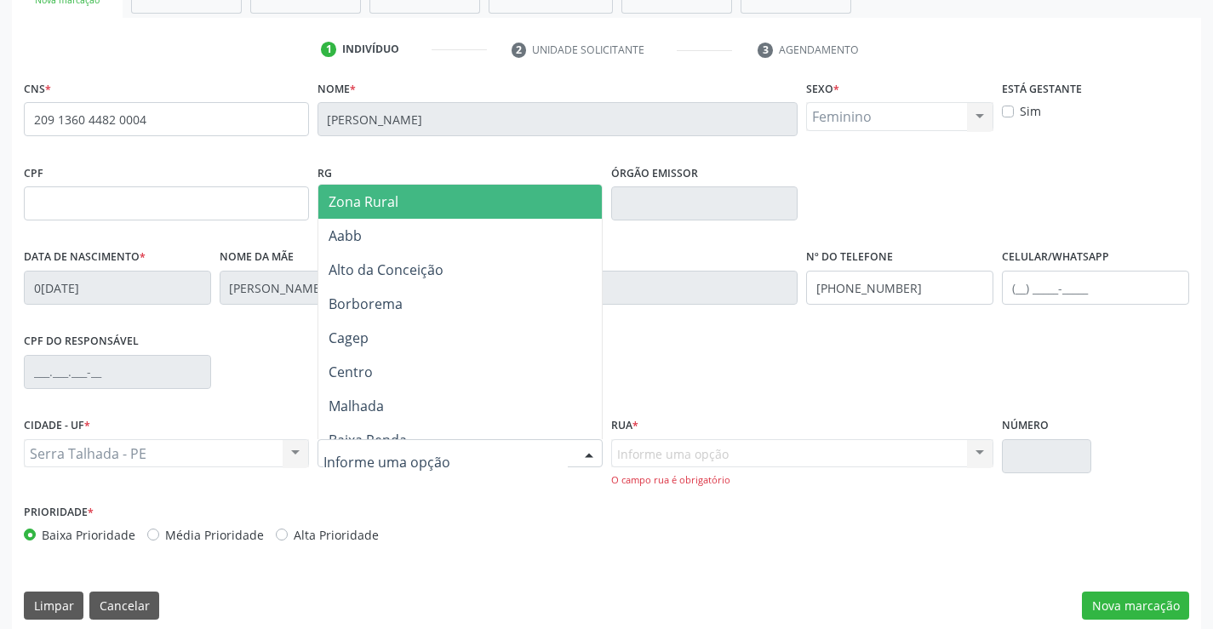
click at [586, 455] on div at bounding box center [589, 454] width 26 height 29
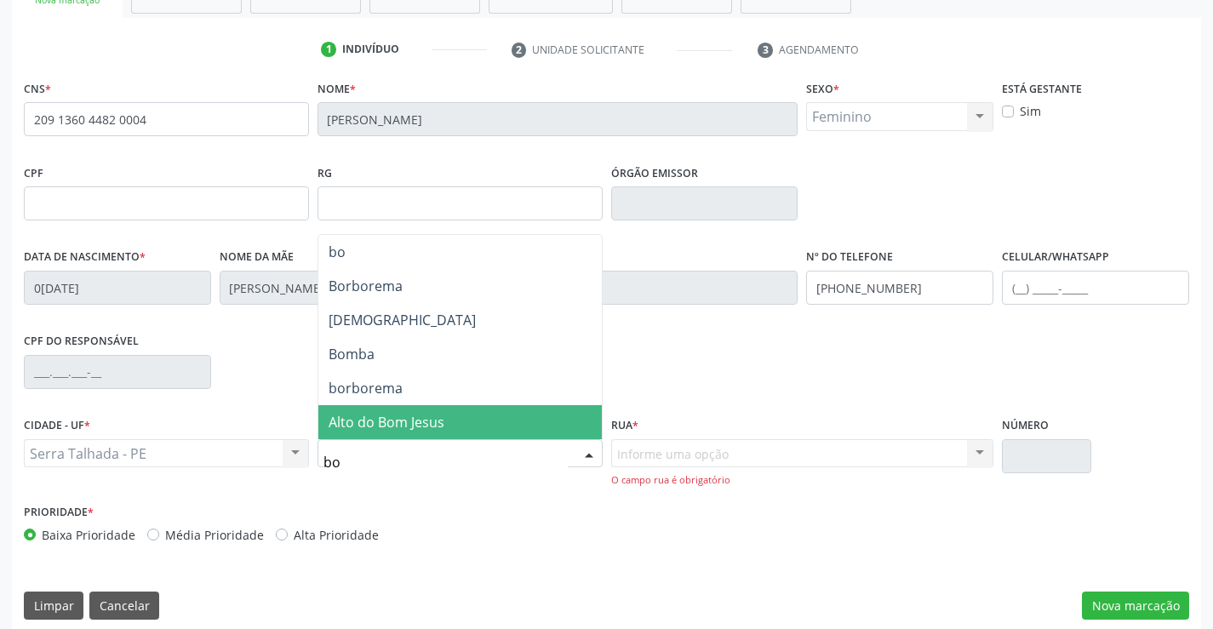
type input "bom"
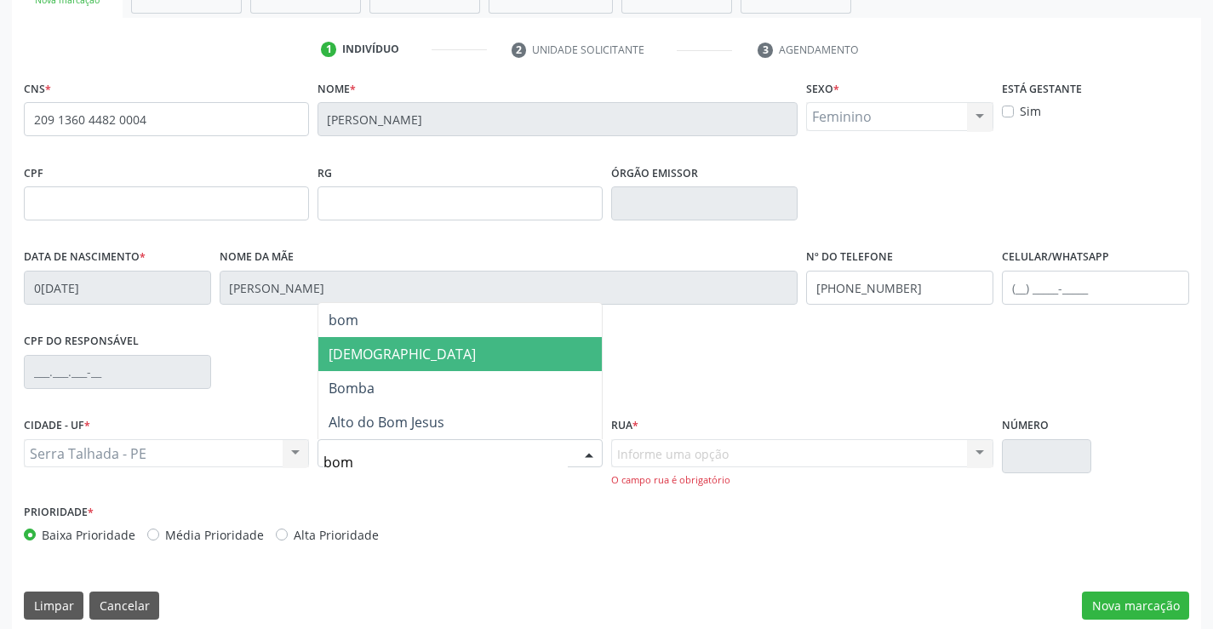
click at [429, 359] on span "[DEMOGRAPHIC_DATA]" at bounding box center [460, 354] width 284 height 34
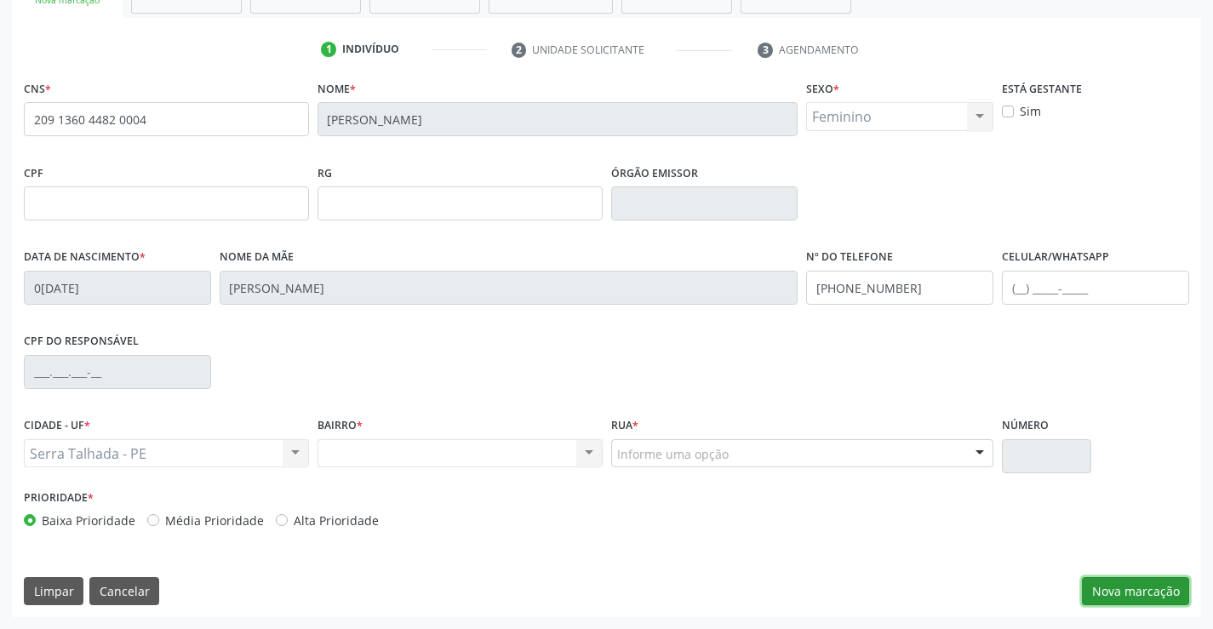
click at [1127, 588] on button "Nova marcação" at bounding box center [1135, 591] width 107 height 29
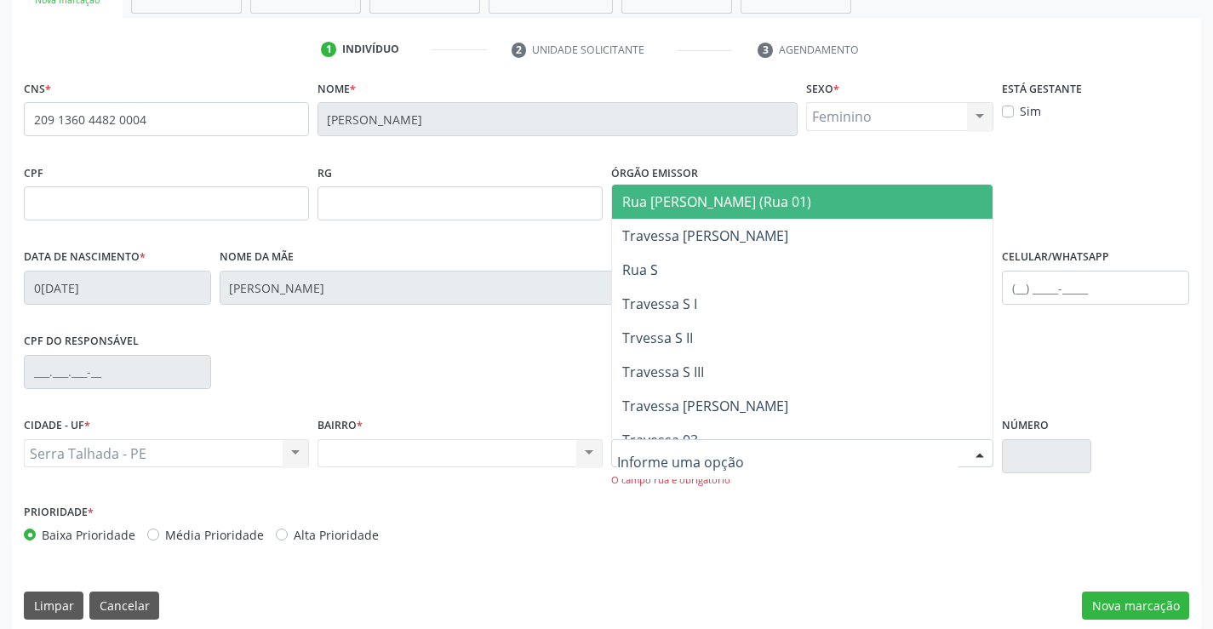
click at [976, 448] on div at bounding box center [980, 454] width 26 height 29
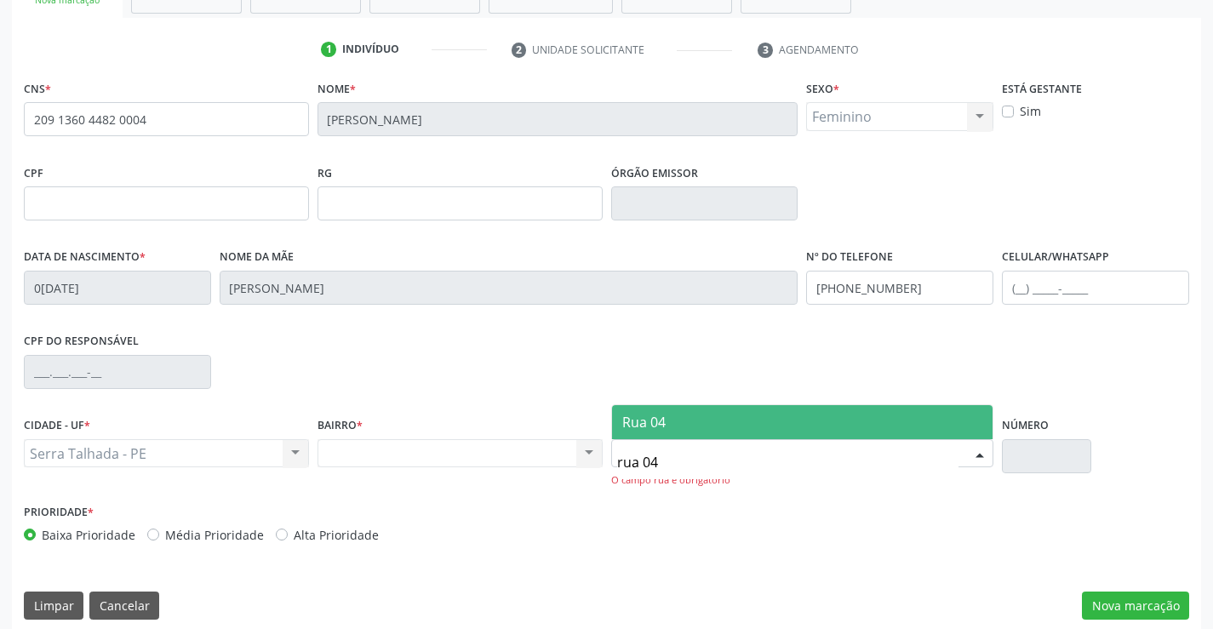
type input "rua 04"
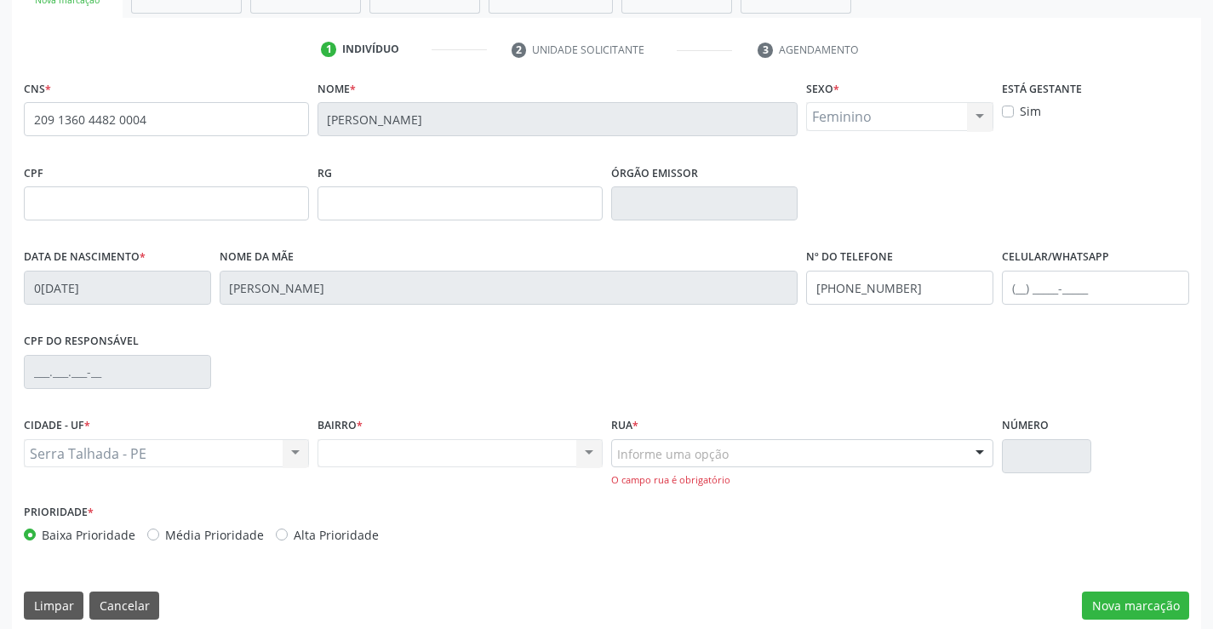
click at [800, 548] on div "Prioridade * Baixa Prioridade Média Prioridade Alta Prioridade" at bounding box center [607, 528] width 1174 height 56
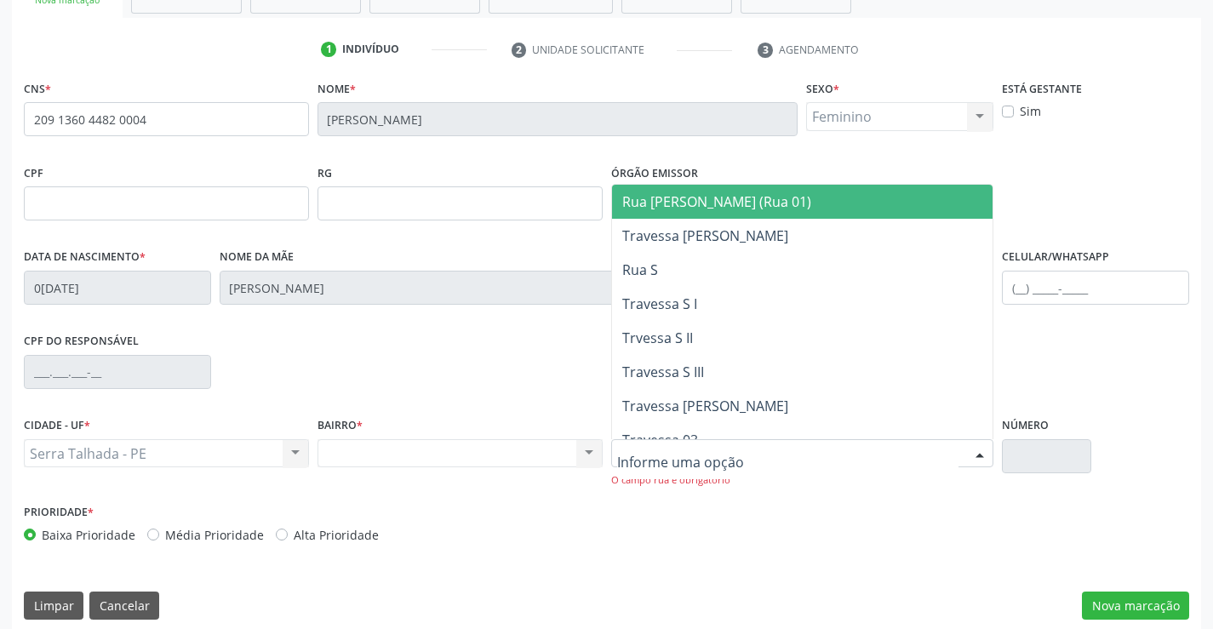
click at [768, 461] on div at bounding box center [802, 453] width 383 height 29
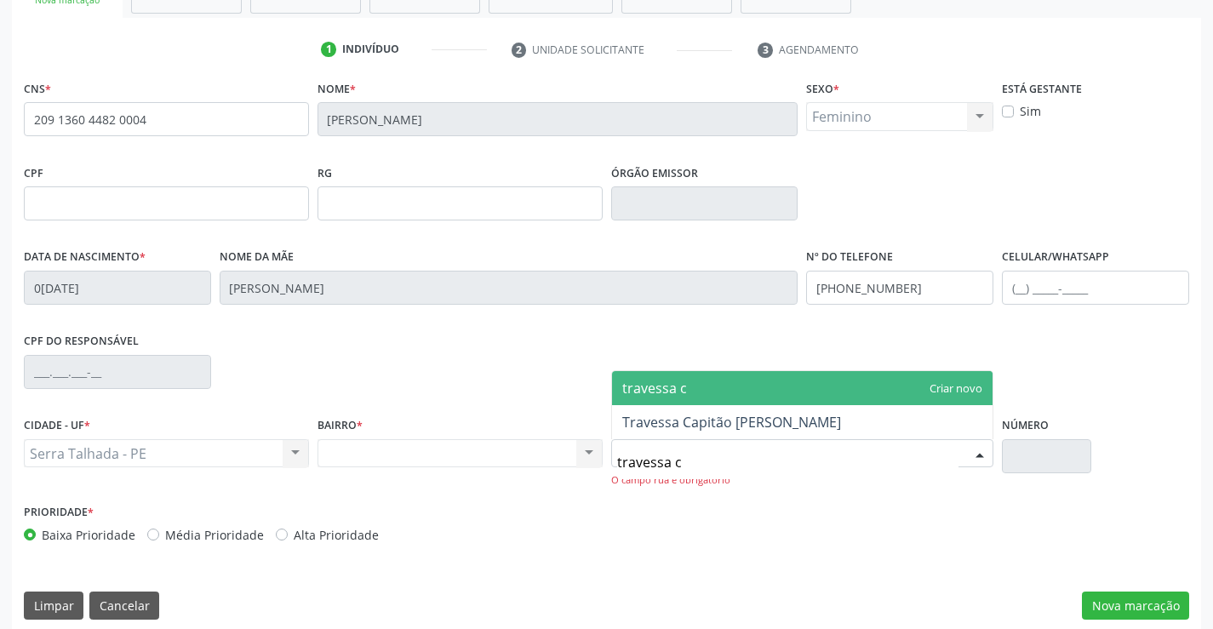
type input "travessa ca"
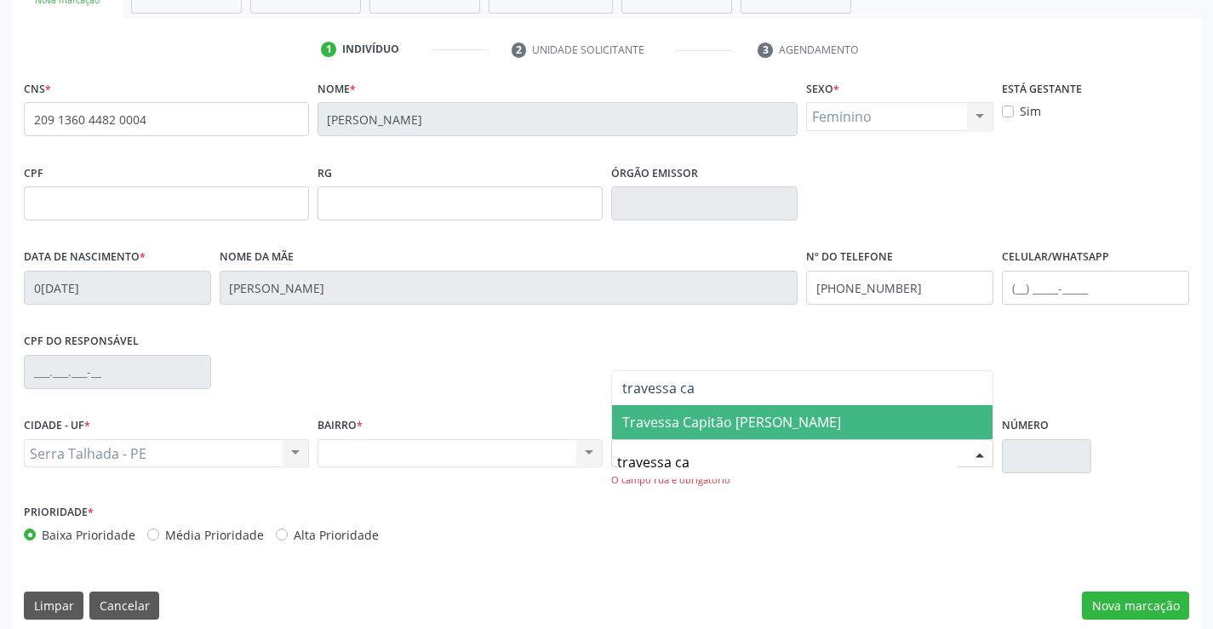
click at [805, 422] on span "Travessa Capitão [PERSON_NAME]" at bounding box center [731, 422] width 219 height 19
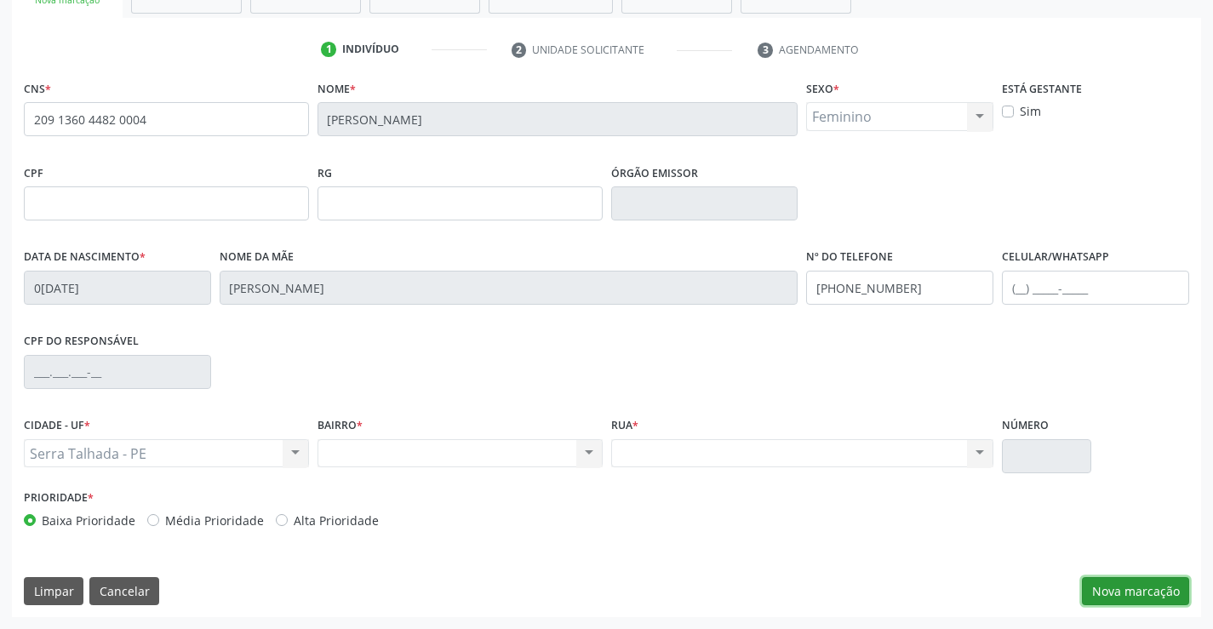
click at [1149, 591] on button "Nova marcação" at bounding box center [1135, 591] width 107 height 29
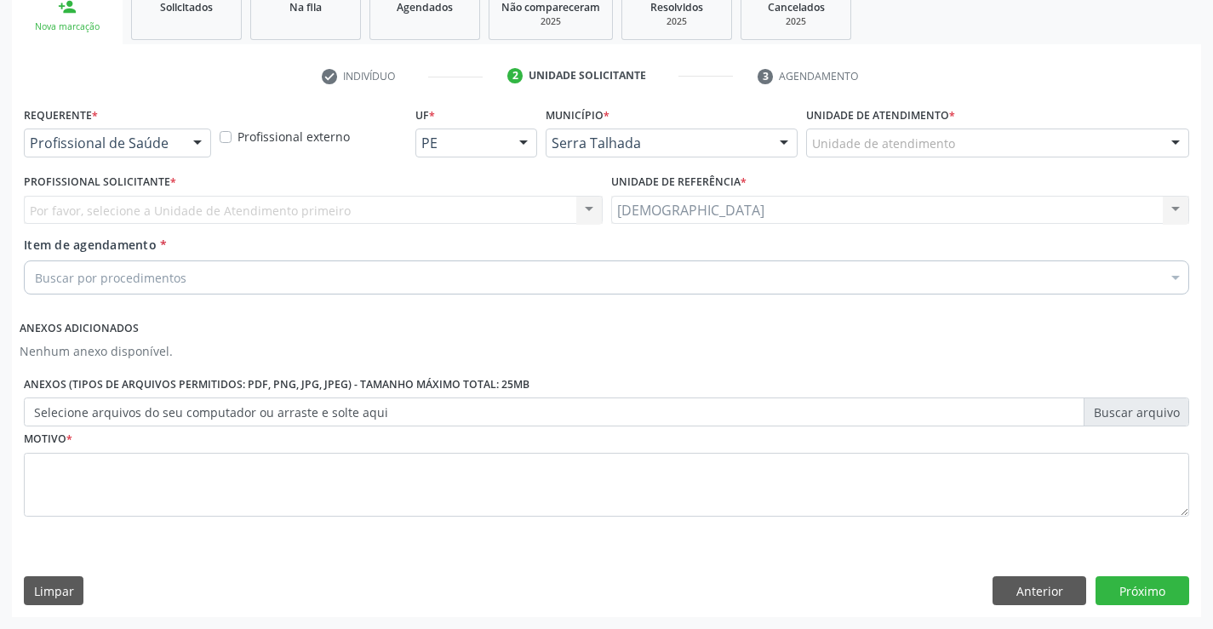
scroll to position [267, 0]
click at [196, 143] on div at bounding box center [198, 143] width 26 height 29
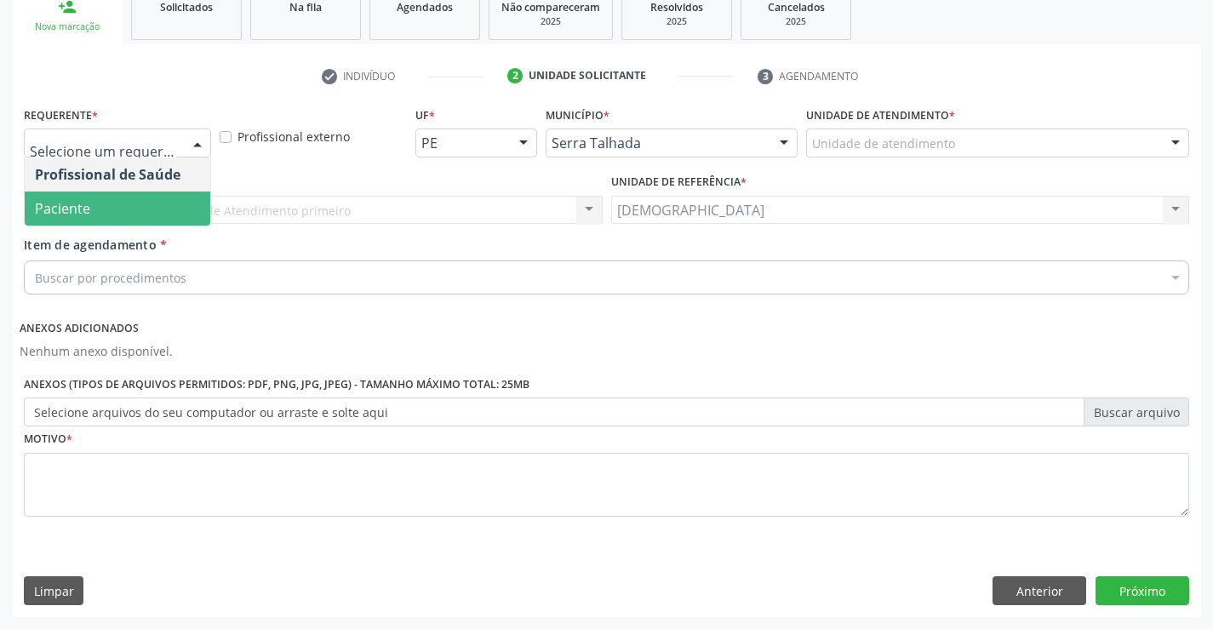
click at [138, 200] on span "Paciente" at bounding box center [118, 209] width 186 height 34
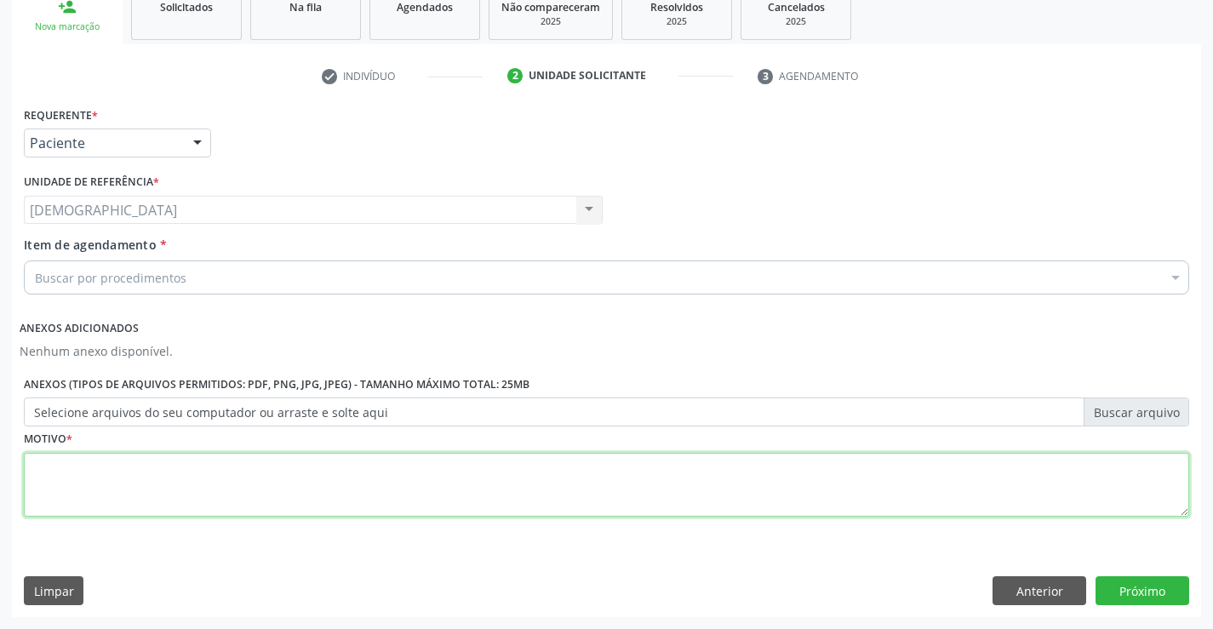
click at [154, 483] on textarea at bounding box center [607, 485] width 1166 height 65
type textarea "."
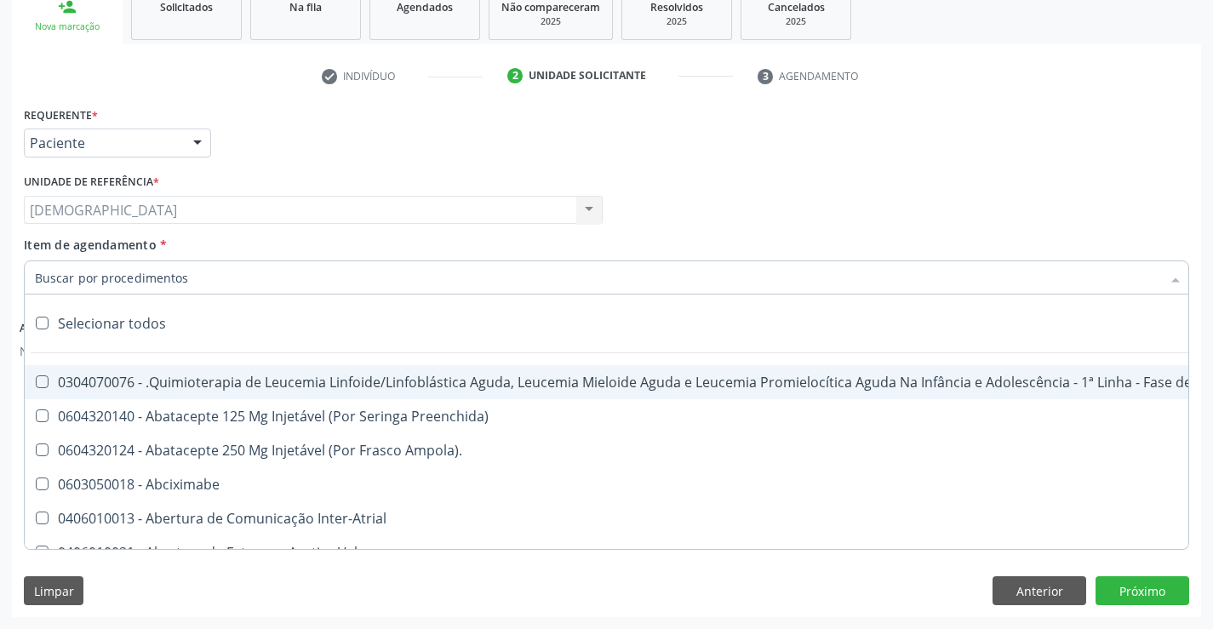
click at [304, 281] on div at bounding box center [607, 278] width 1166 height 34
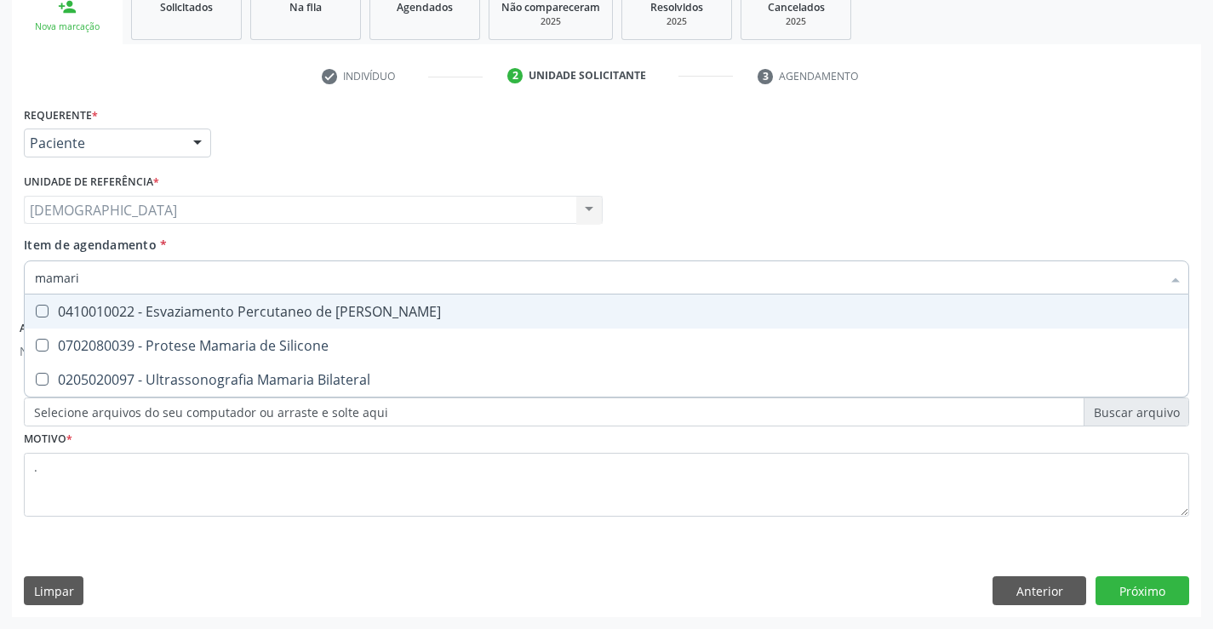
type input "mamaria"
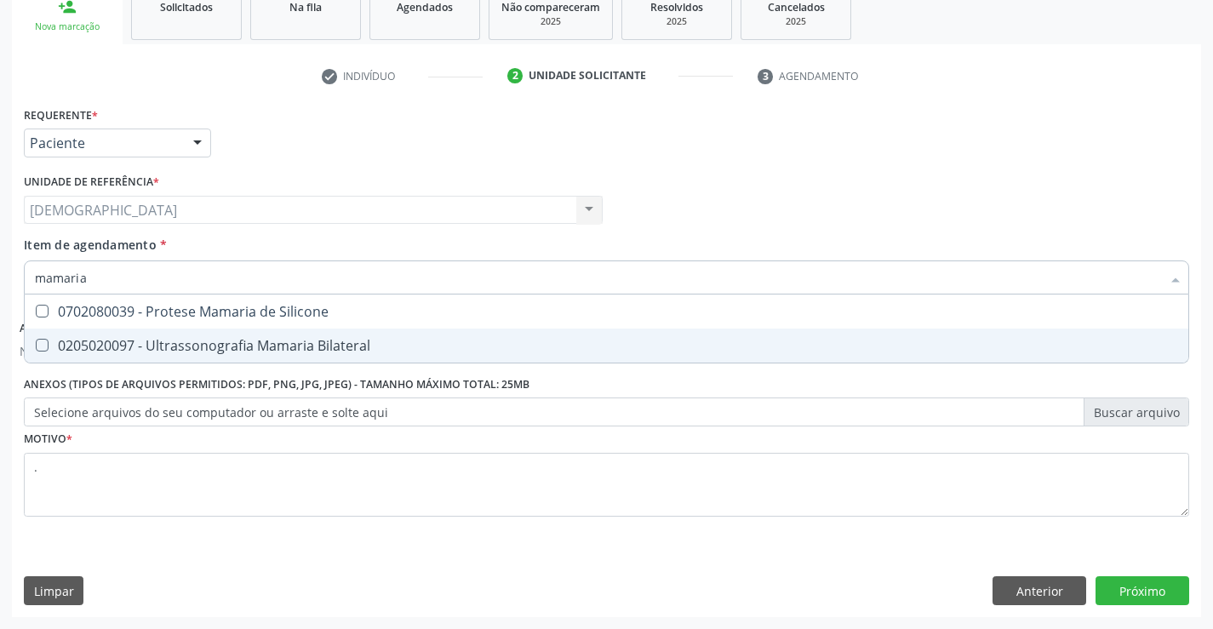
click at [311, 347] on div "0205020097 - Ultrassonografia Mamaria Bilateral" at bounding box center [606, 346] width 1143 height 14
checkbox Bilateral "true"
click at [1124, 581] on button "Próximo" at bounding box center [1143, 590] width 94 height 29
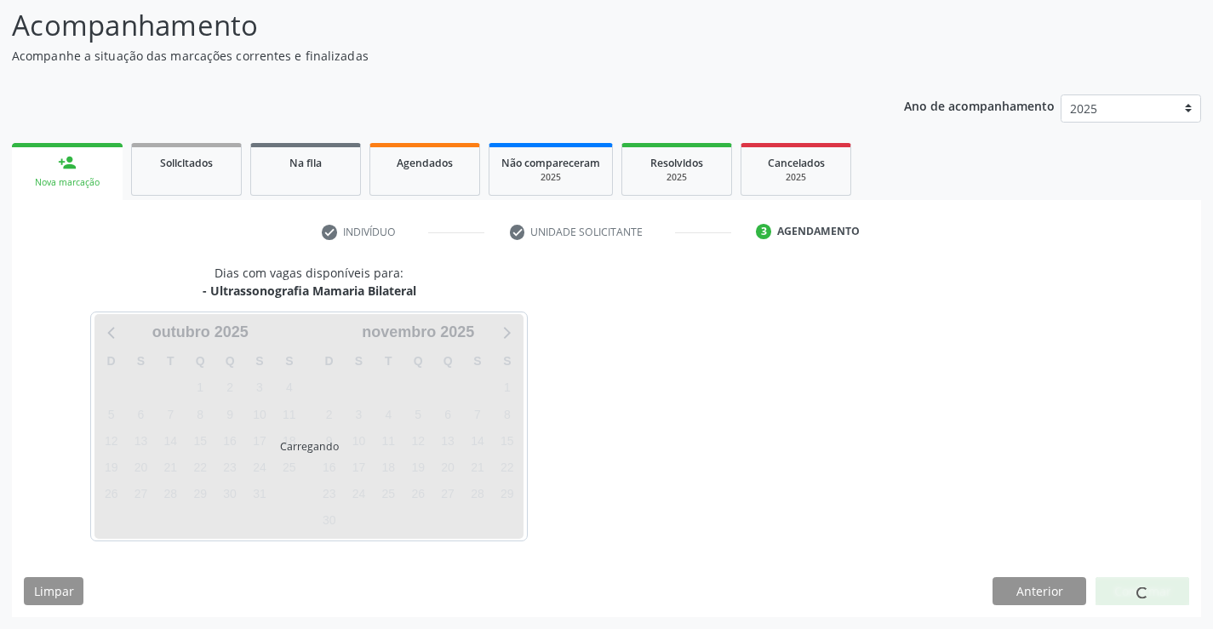
scroll to position [112, 0]
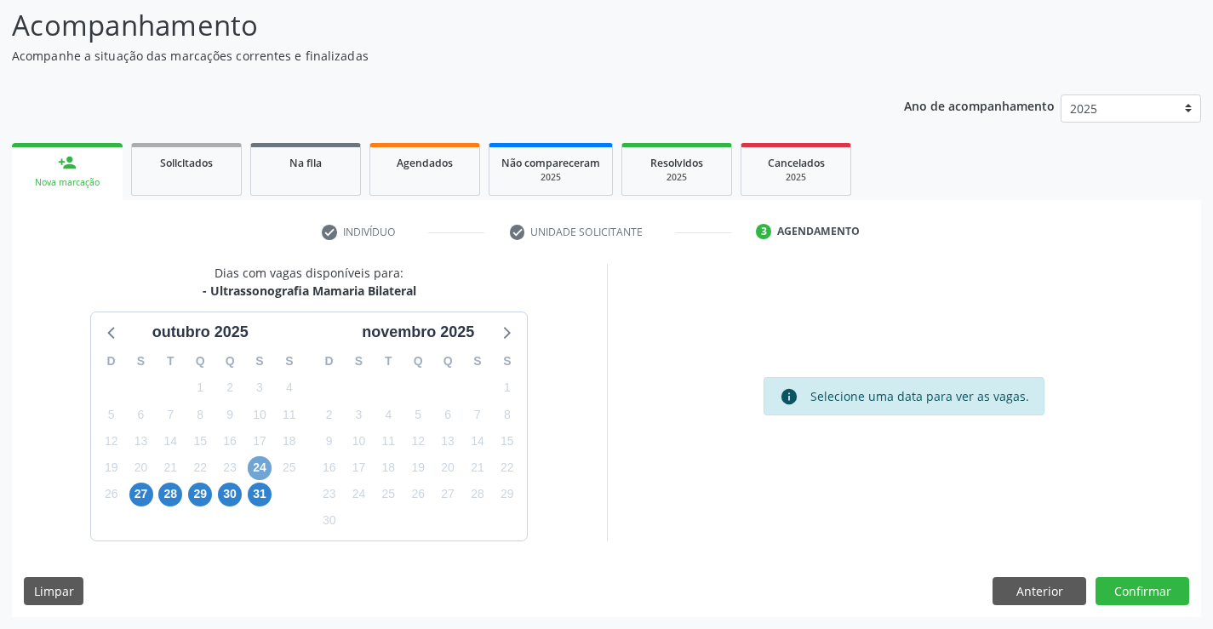
click at [254, 467] on span "24" at bounding box center [260, 468] width 24 height 24
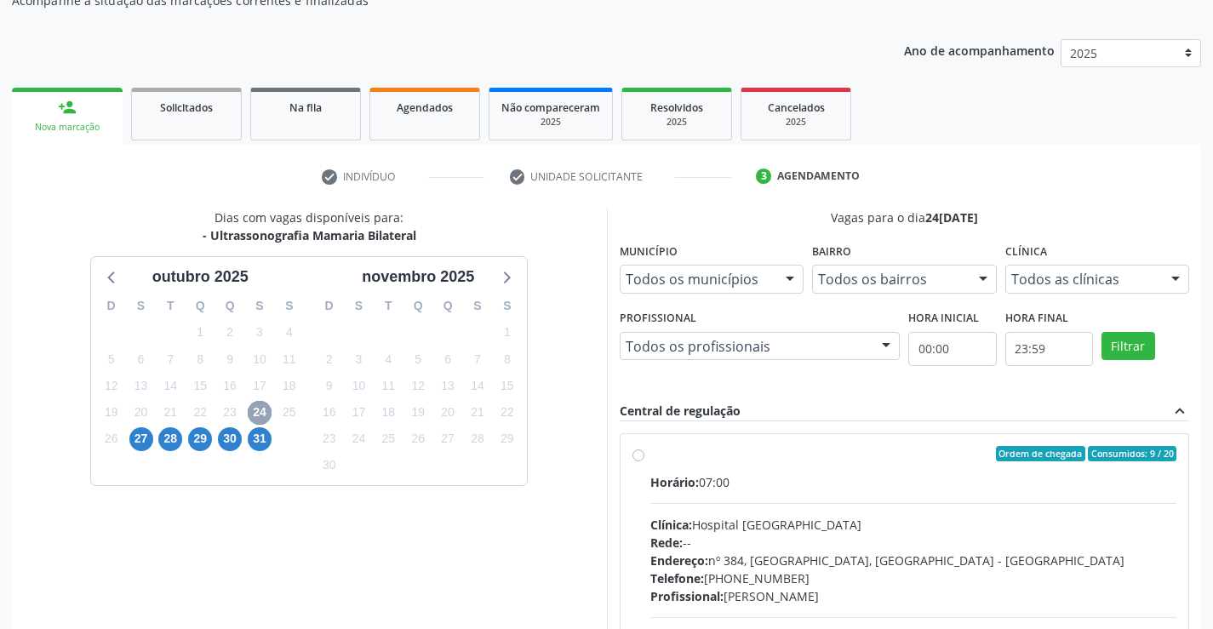
scroll to position [197, 0]
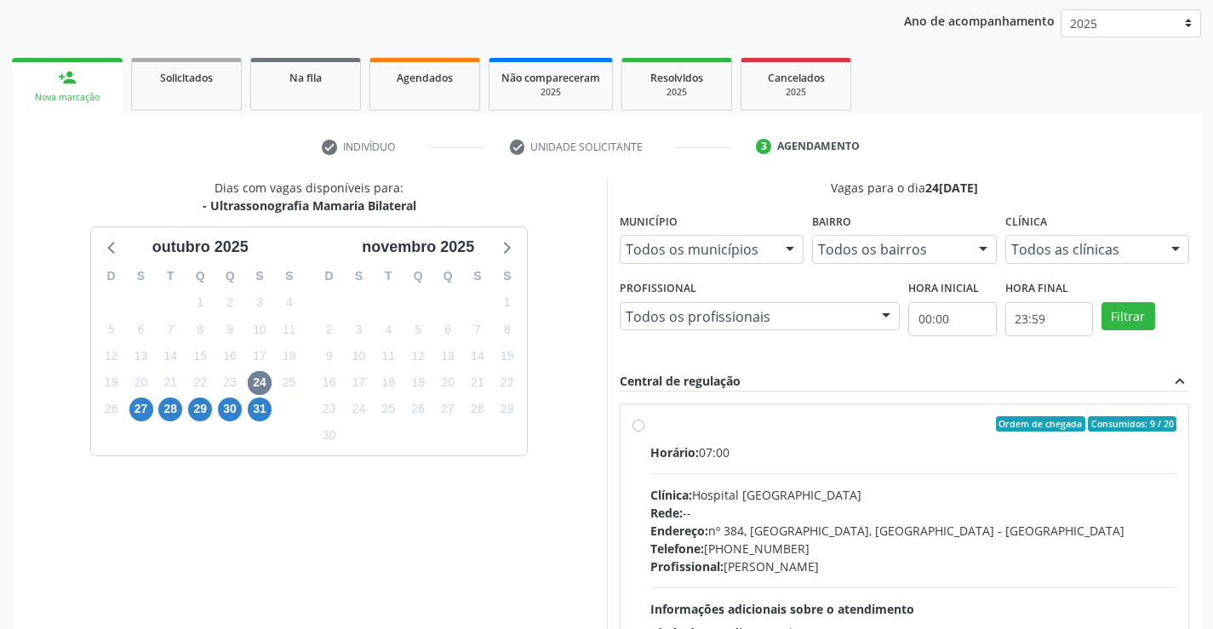
click at [687, 432] on label "Ordem de chegada Consumidos: 9 / 20 Horário: 07:00 Clínica: Hospital [GEOGRAPHI…" at bounding box center [914, 546] width 527 height 261
click at [645, 432] on input "Ordem de chegada Consumidos: 9 / 20 Horário: 07:00 Clínica: Hospital [GEOGRAPHI…" at bounding box center [639, 423] width 12 height 15
radio input "true"
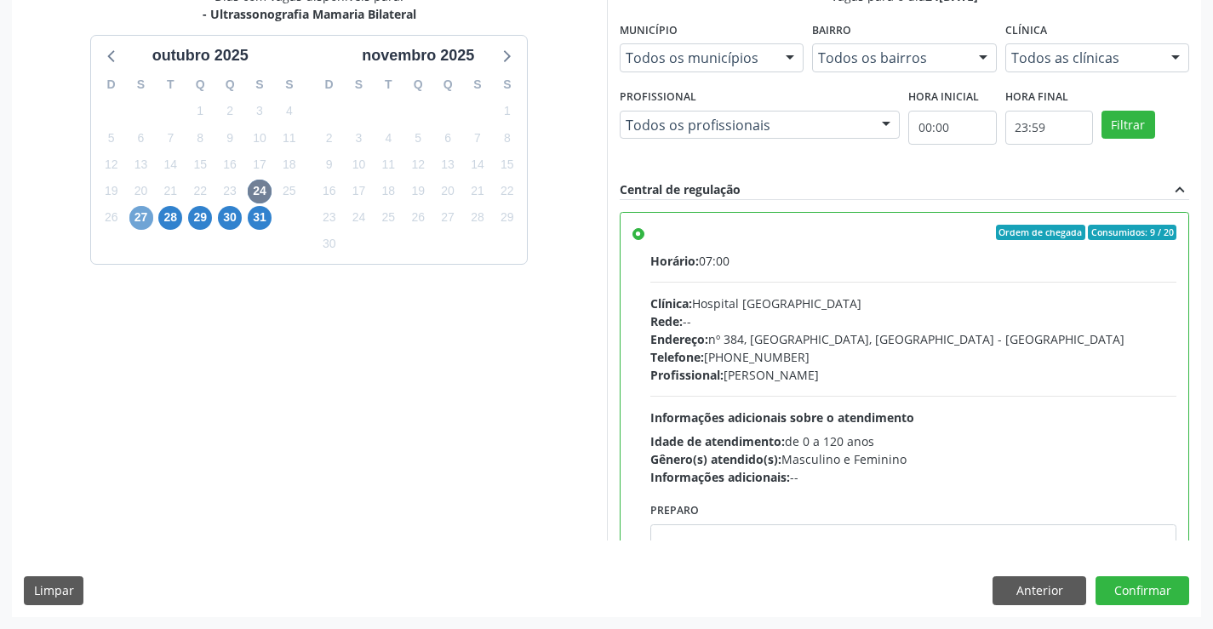
click at [137, 223] on span "27" at bounding box center [141, 218] width 24 height 24
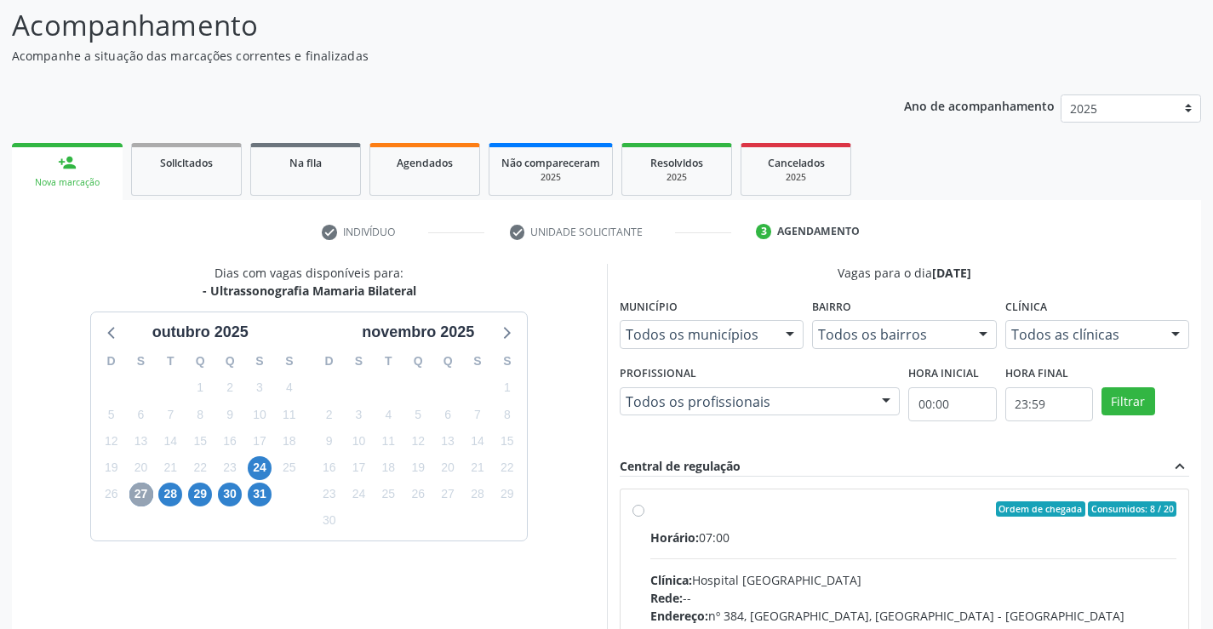
scroll to position [358, 0]
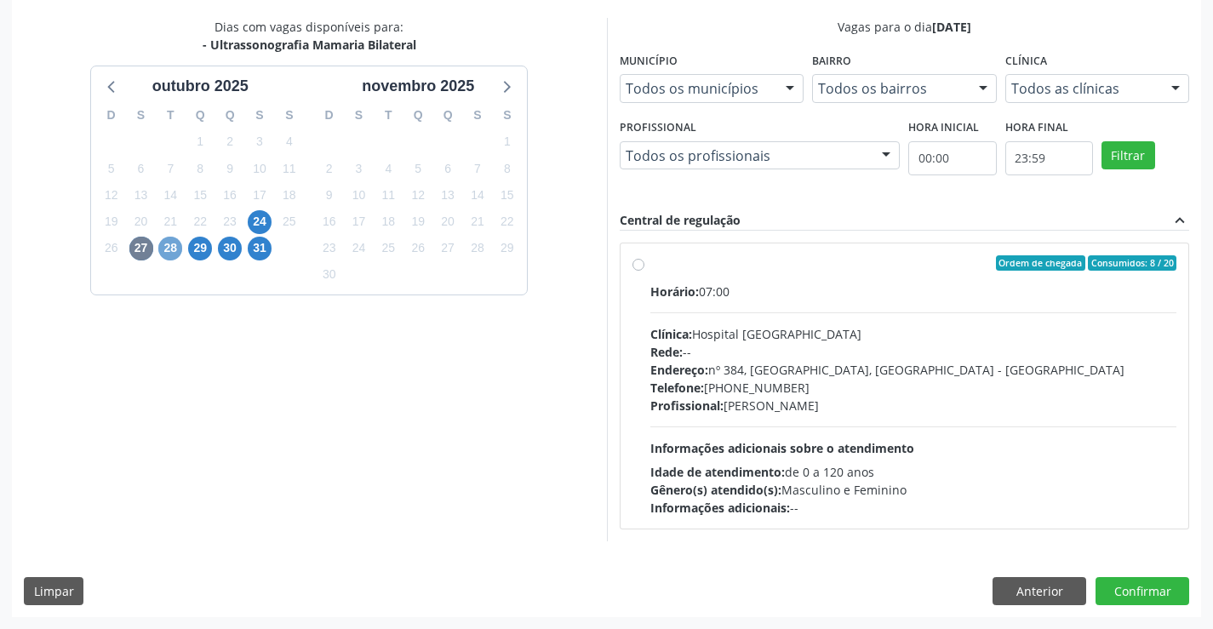
click at [167, 247] on span "28" at bounding box center [170, 249] width 24 height 24
click at [201, 246] on span "29" at bounding box center [200, 249] width 24 height 24
click at [234, 251] on span "30" at bounding box center [230, 249] width 24 height 24
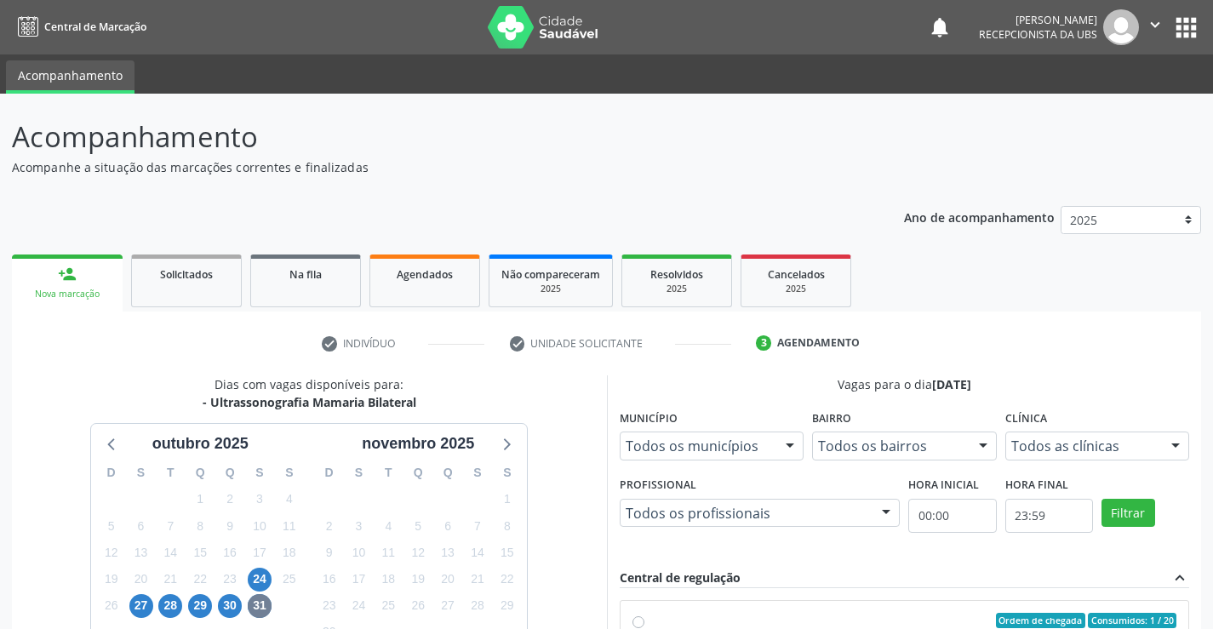
scroll to position [358, 0]
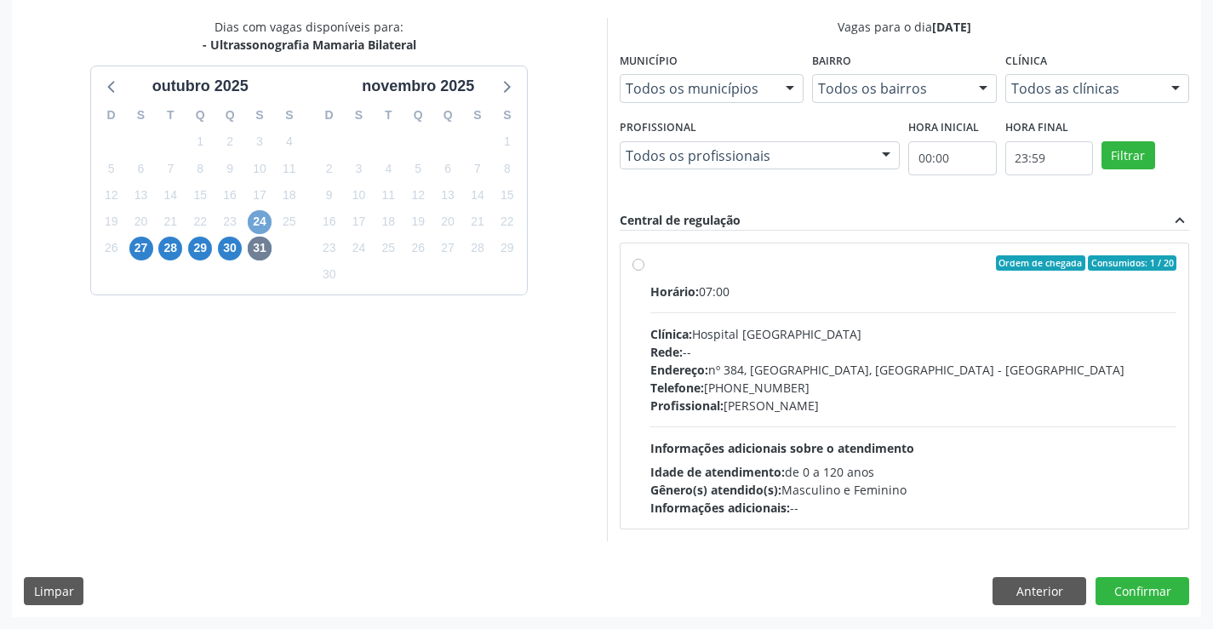
click at [260, 223] on span "24" at bounding box center [260, 222] width 24 height 24
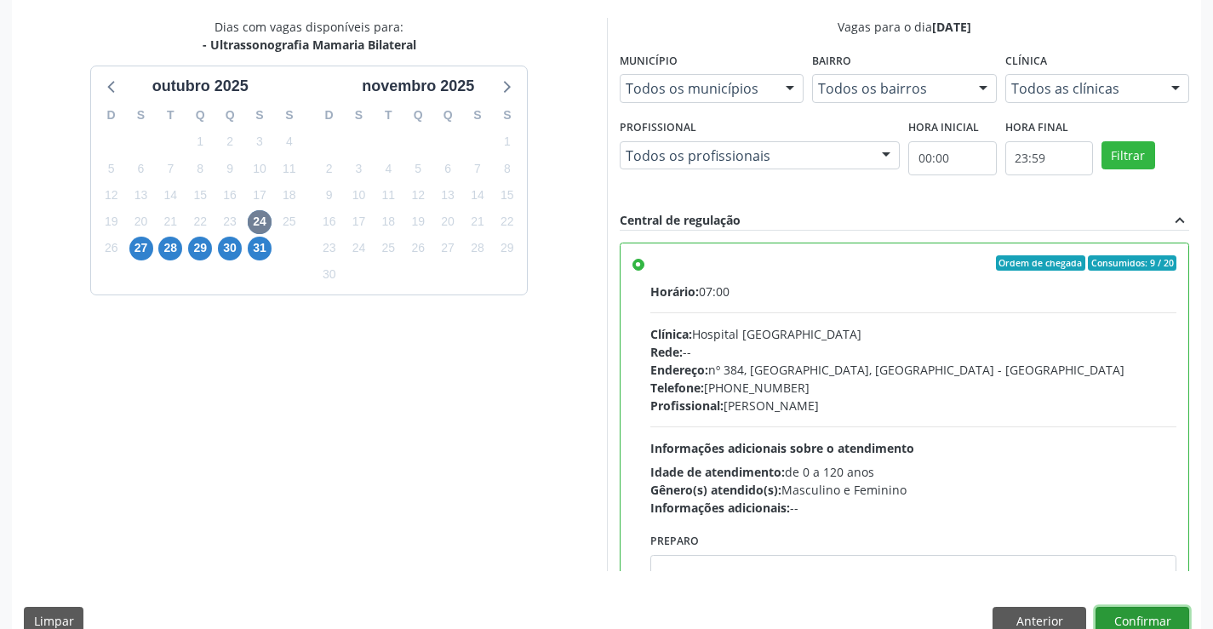
click at [1154, 614] on button "Confirmar" at bounding box center [1143, 621] width 94 height 29
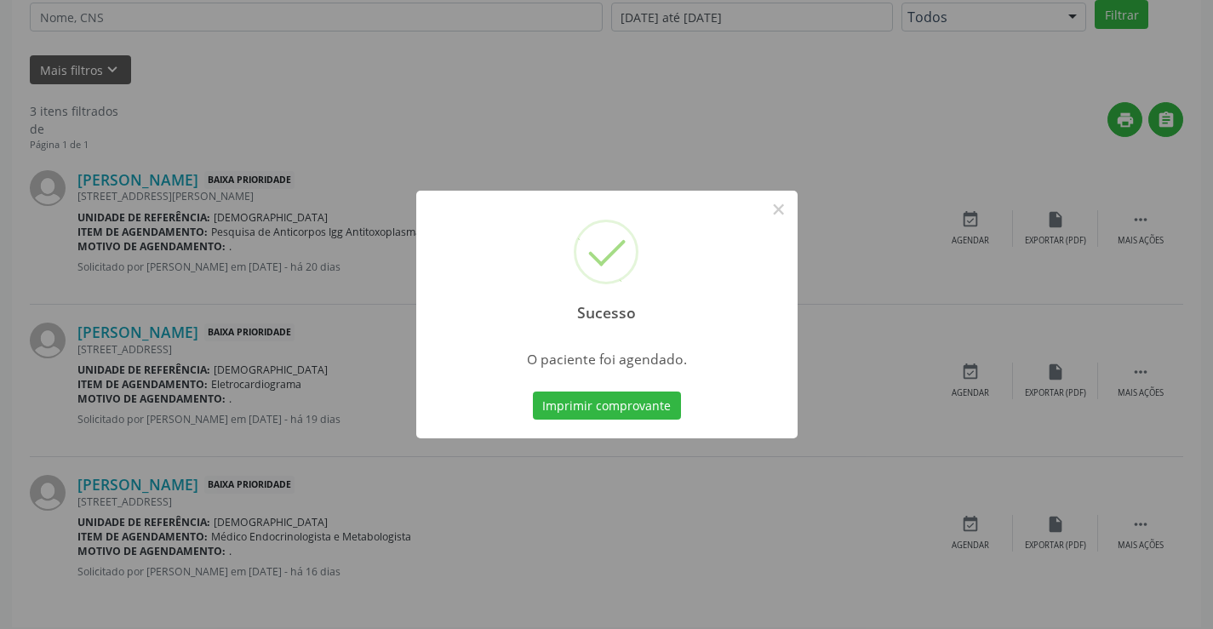
scroll to position [0, 0]
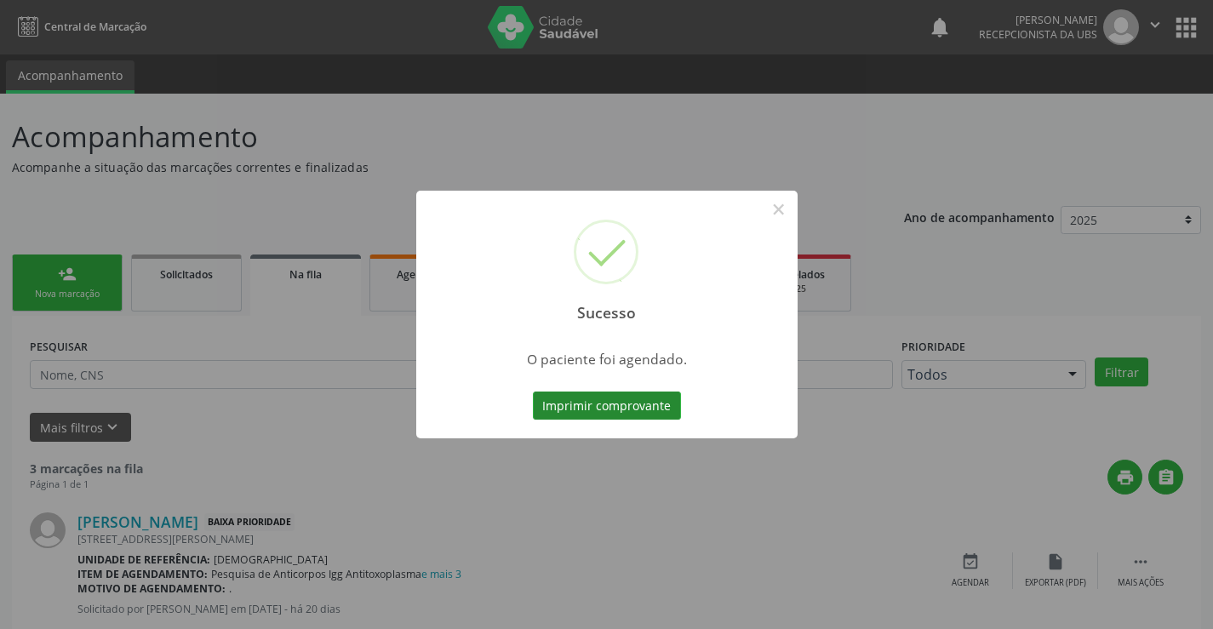
click at [582, 407] on button "Imprimir comprovante" at bounding box center [607, 406] width 148 height 29
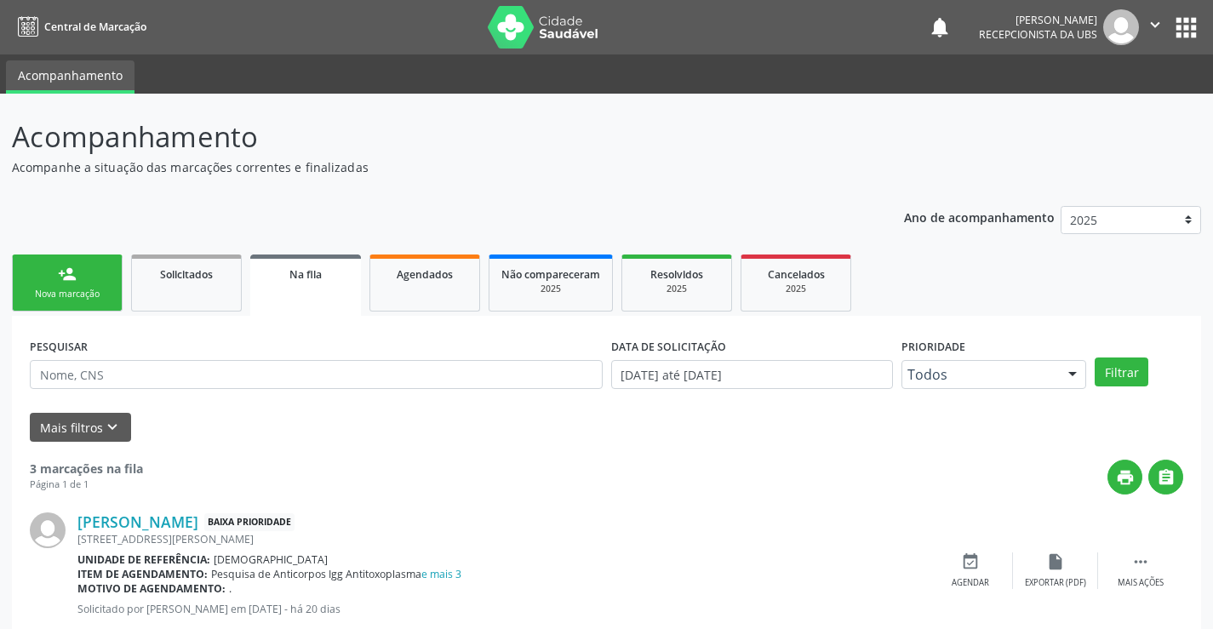
click at [77, 281] on link "person_add Nova marcação" at bounding box center [67, 283] width 111 height 57
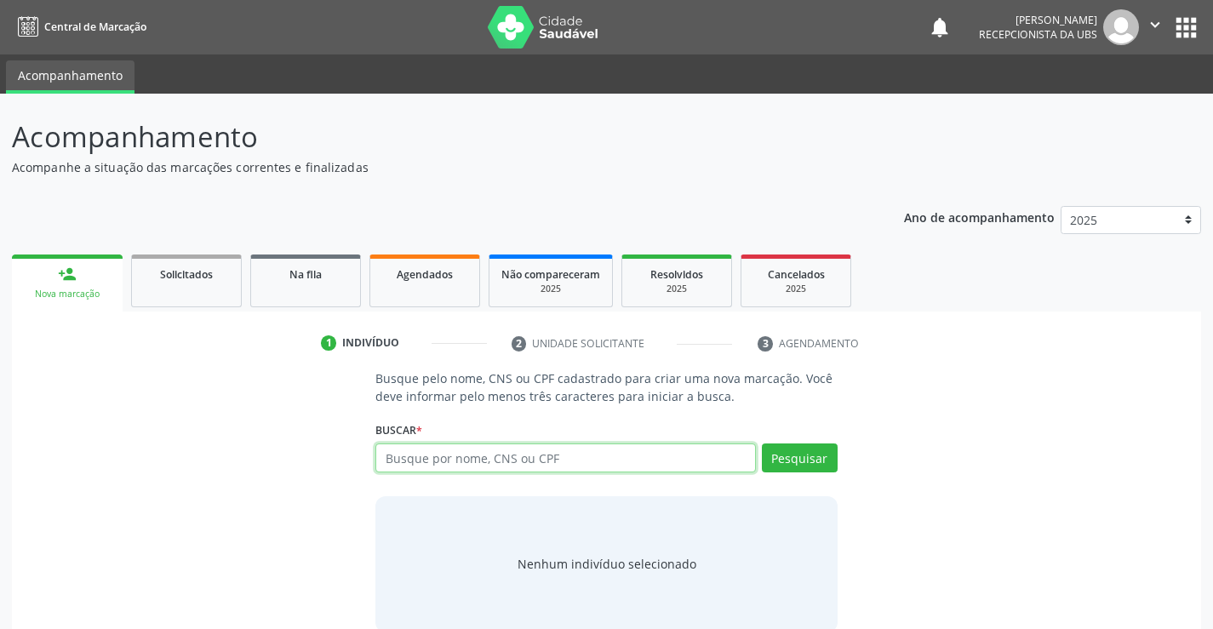
click at [393, 448] on input "text" at bounding box center [565, 458] width 380 height 29
